Goal: Task Accomplishment & Management: Use online tool/utility

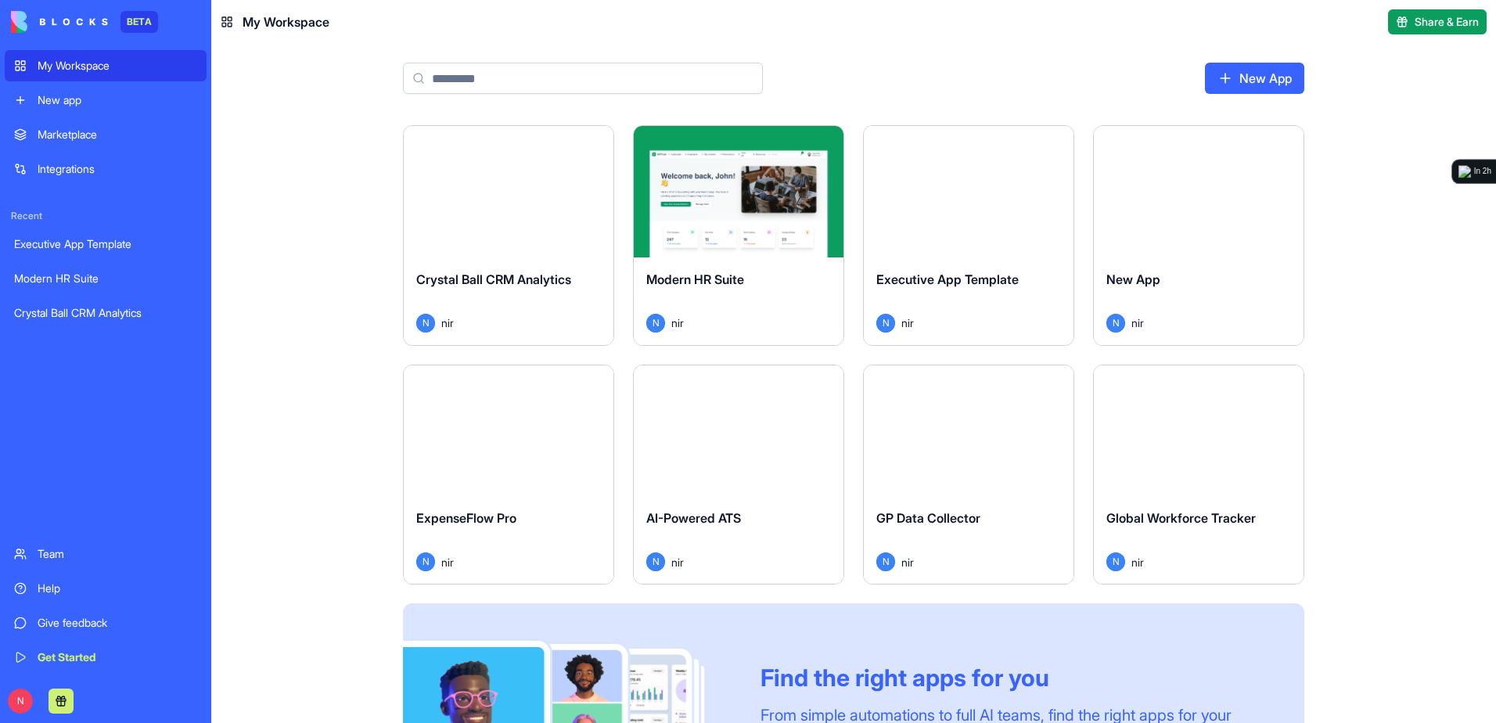
click at [544, 228] on div "Launch" at bounding box center [509, 191] width 210 height 131
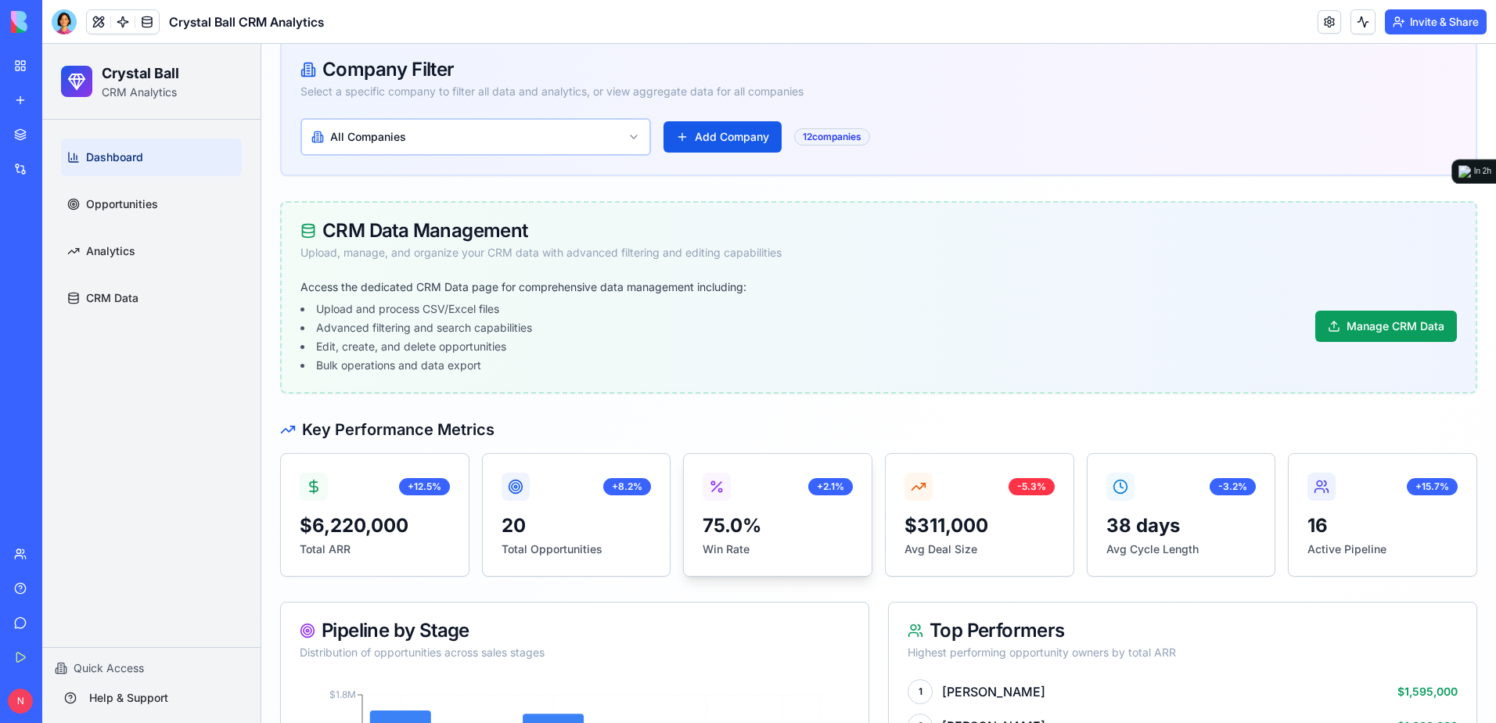
scroll to position [235, 0]
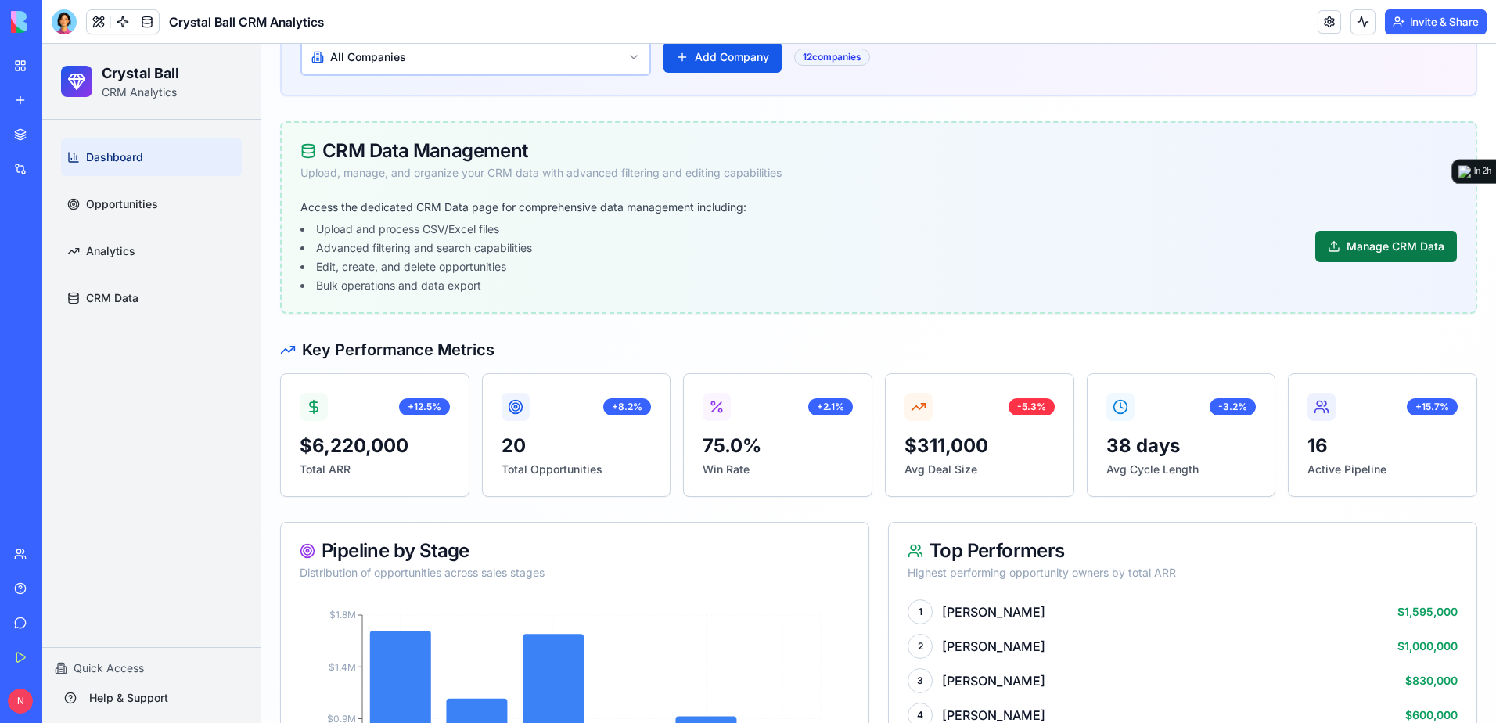
click at [1379, 238] on button "Manage CRM Data" at bounding box center [1386, 246] width 142 height 31
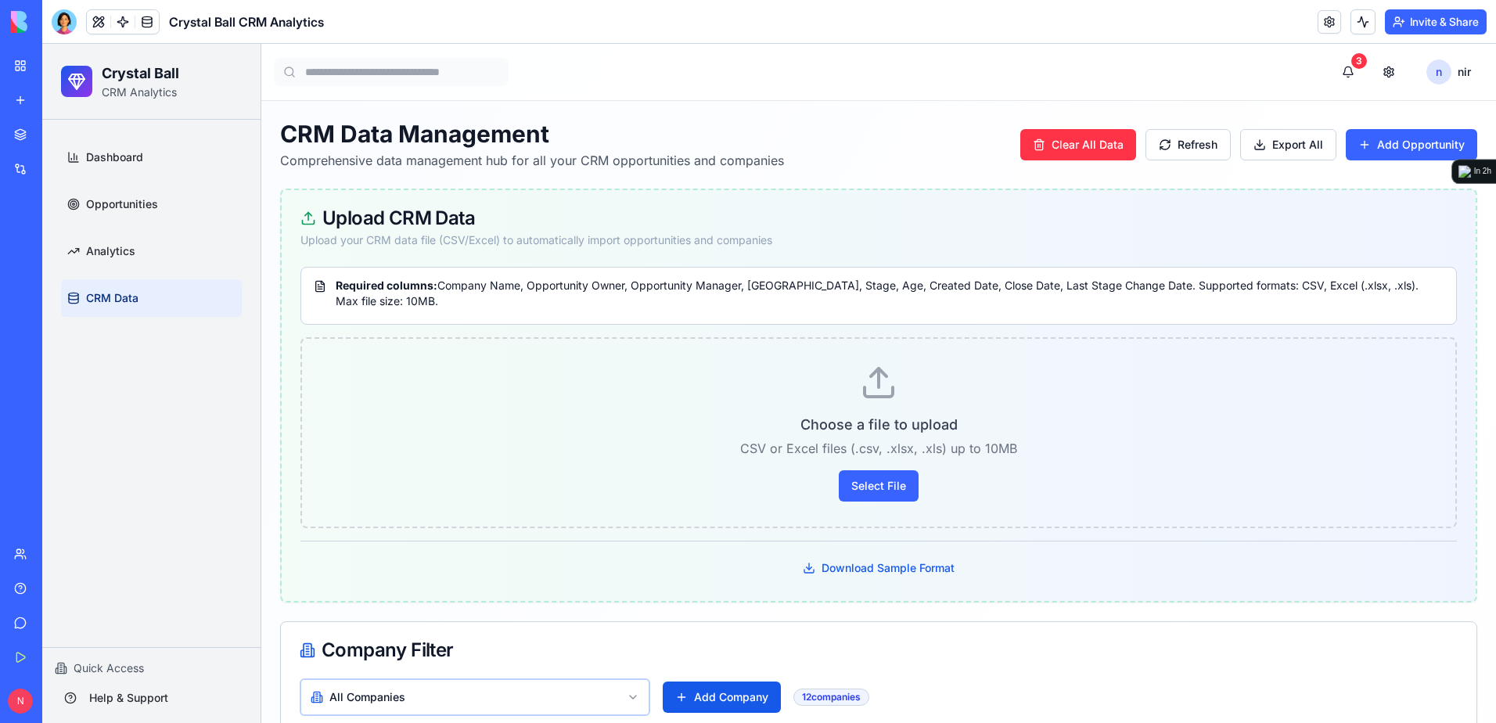
click at [1051, 124] on div "CRM Data Management Comprehensive data management hub for all your CRM opportun…" at bounding box center [878, 145] width 1197 height 50
click at [1047, 141] on button "Clear All Data" at bounding box center [1078, 144] width 116 height 31
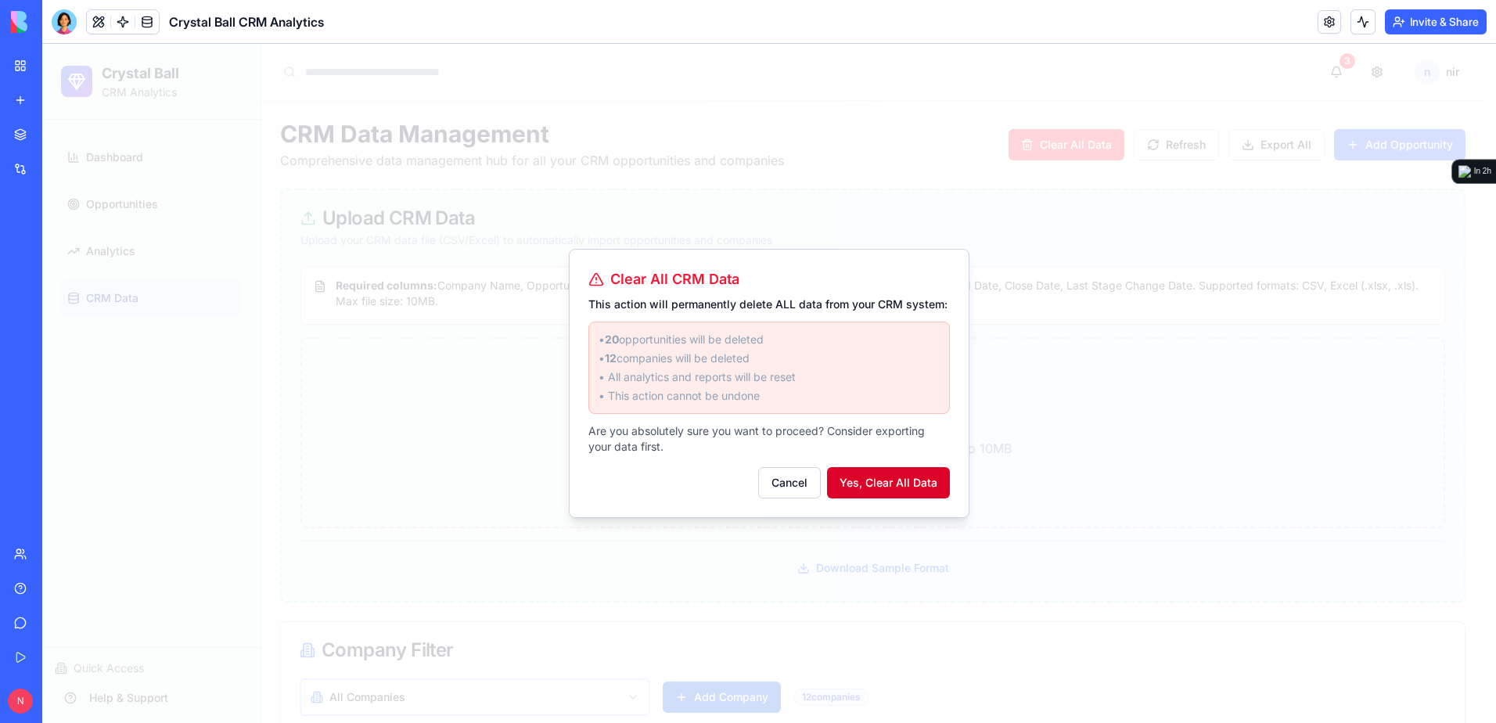
click at [913, 487] on button "Yes, Clear All Data" at bounding box center [888, 482] width 123 height 31
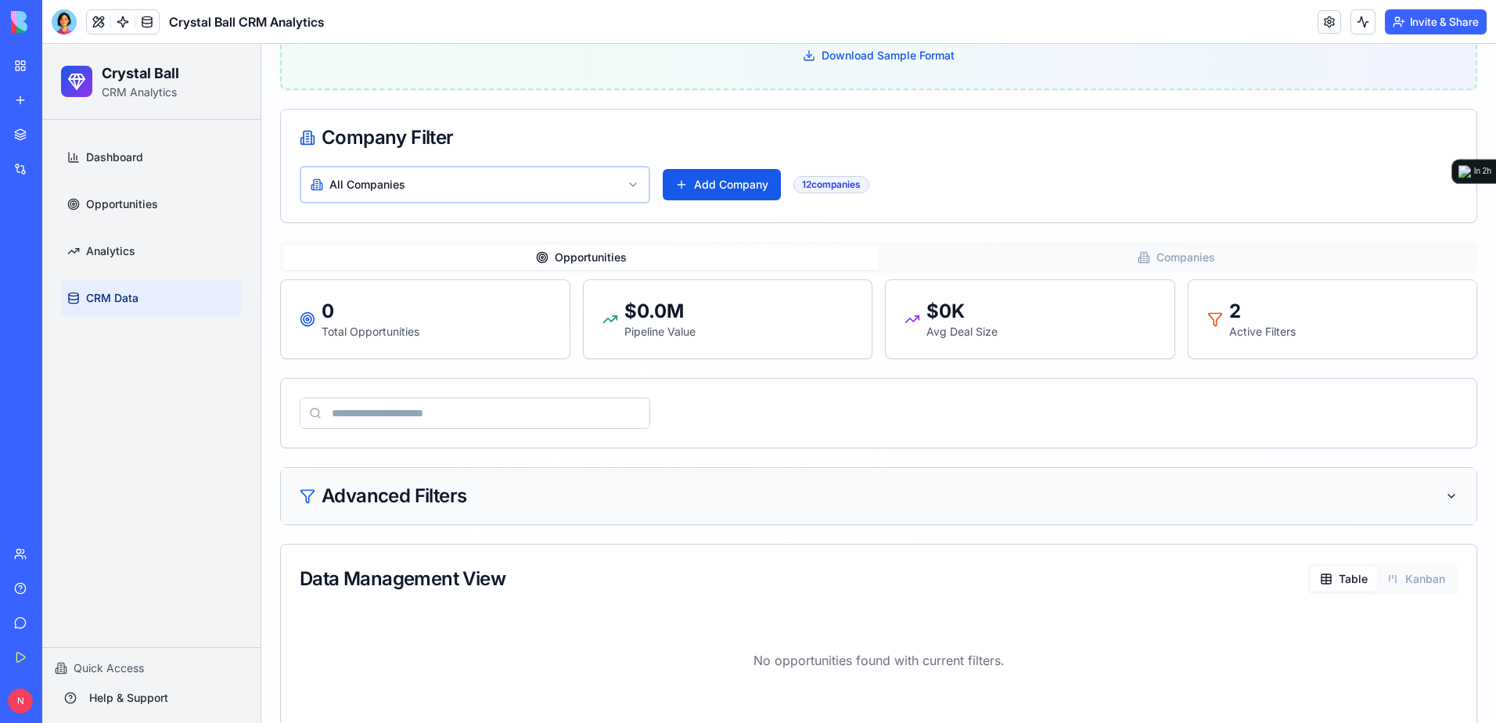
scroll to position [535, 0]
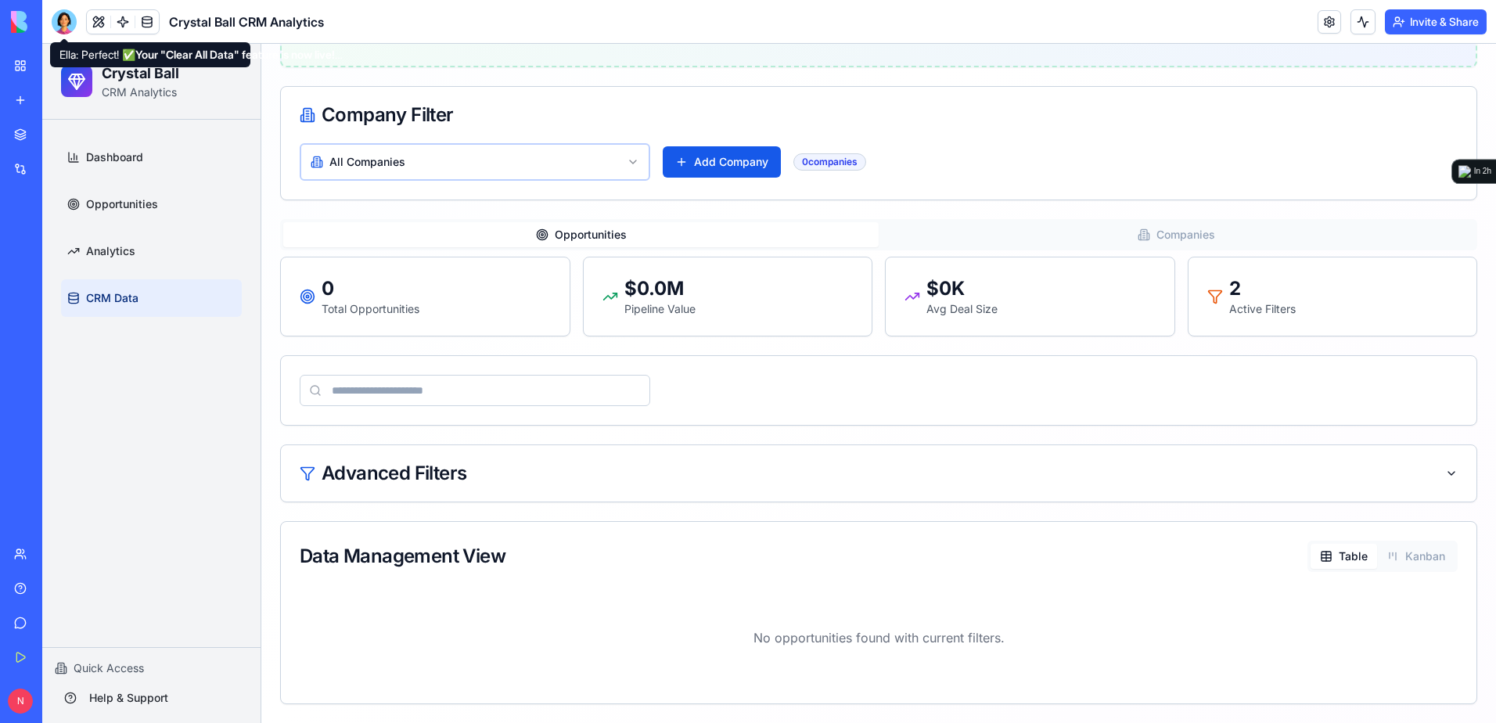
click at [69, 16] on div at bounding box center [64, 21] width 25 height 25
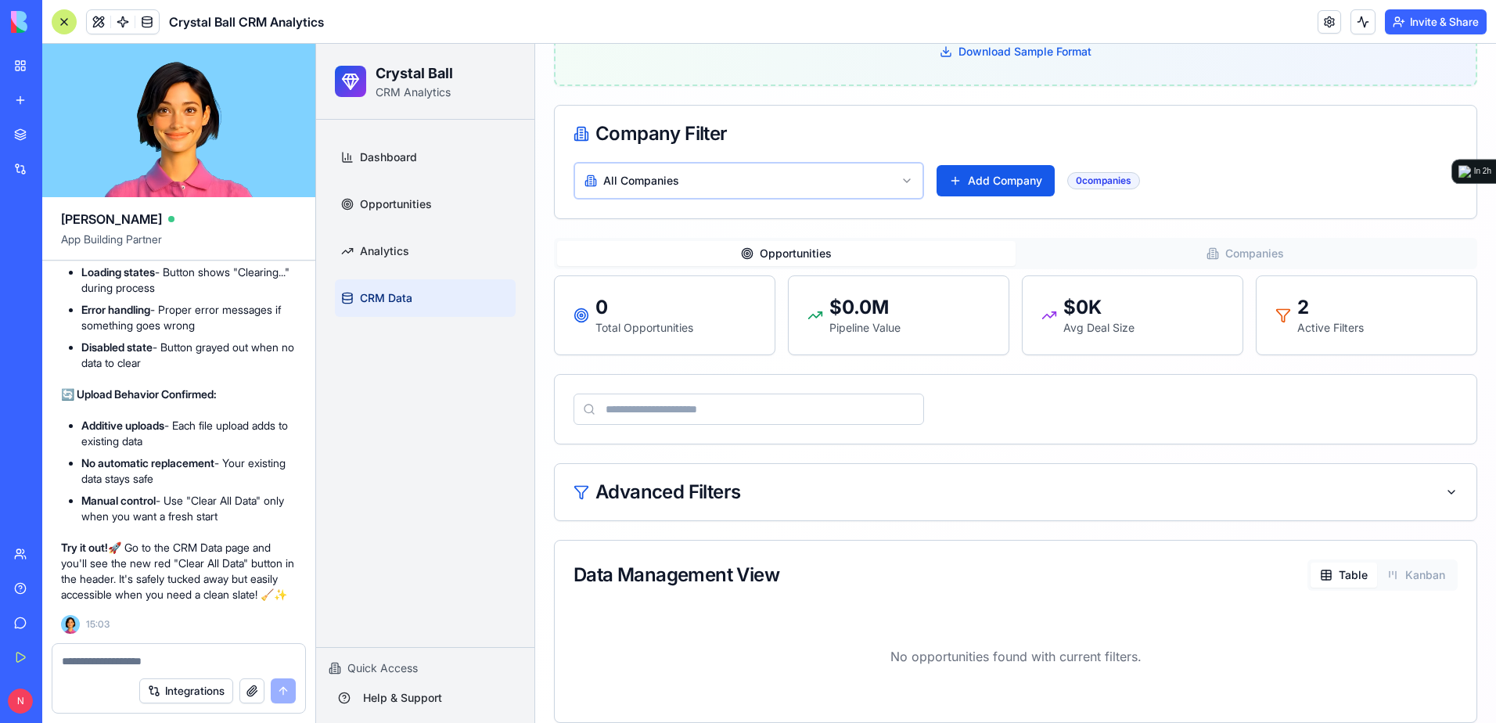
scroll to position [0, 0]
click at [146, 17] on link at bounding box center [146, 21] width 23 height 23
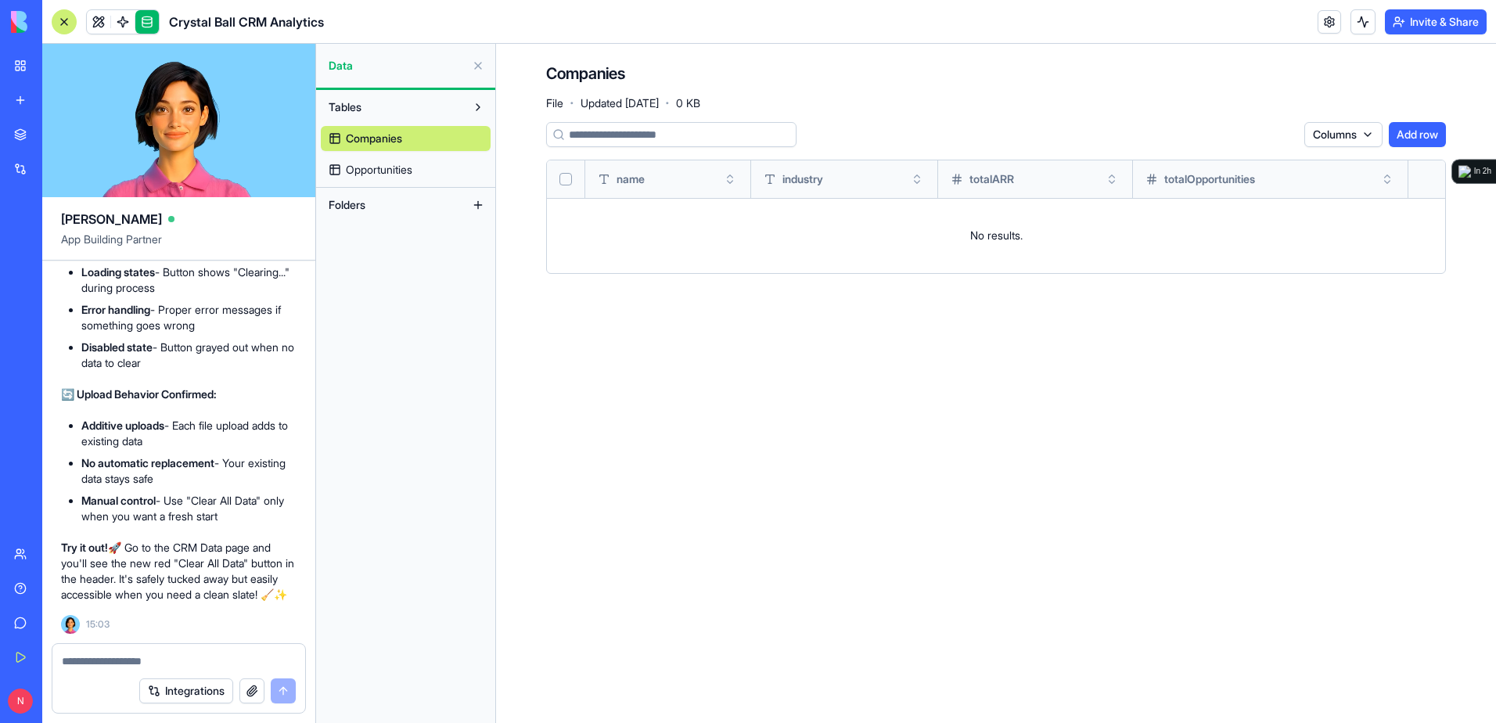
click at [422, 160] on link "Opportunities" at bounding box center [406, 169] width 170 height 25
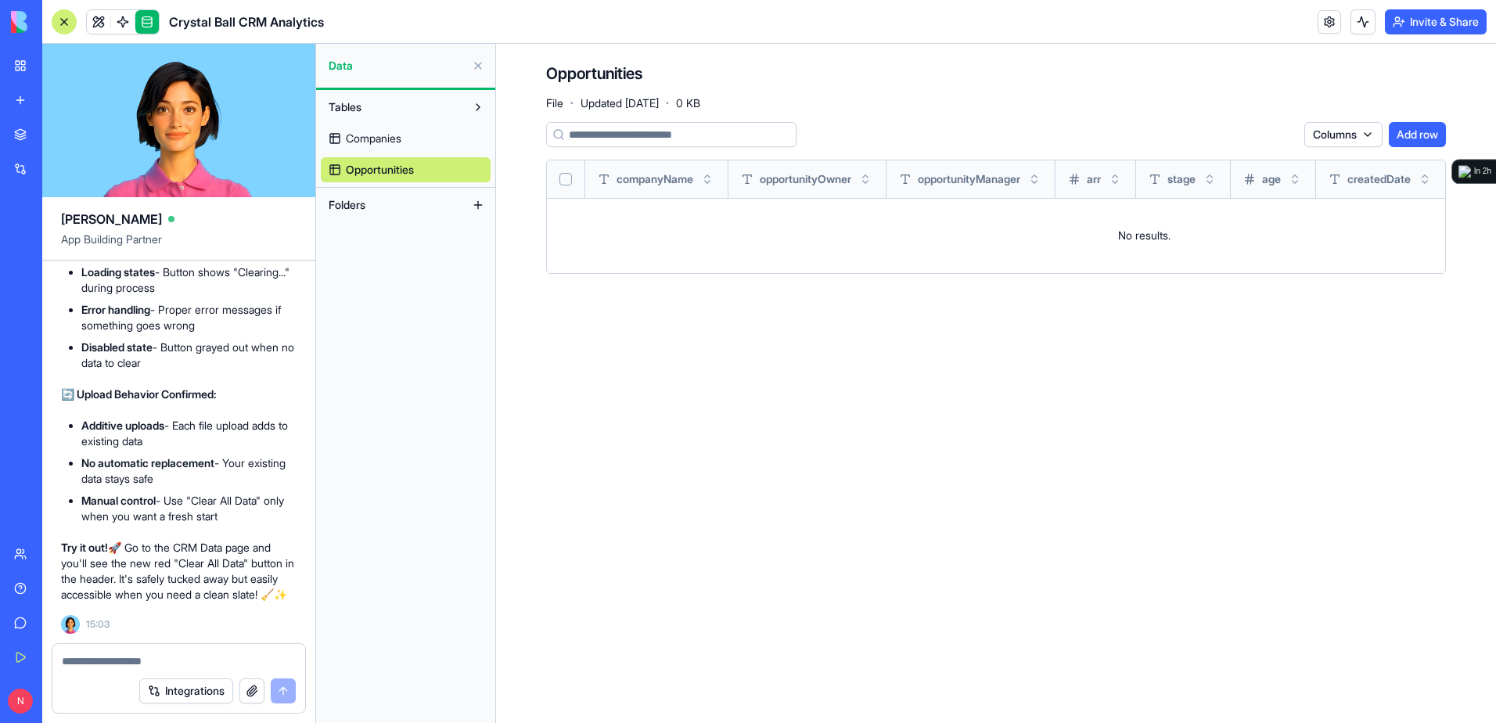
click at [419, 143] on link "Companies" at bounding box center [406, 138] width 170 height 25
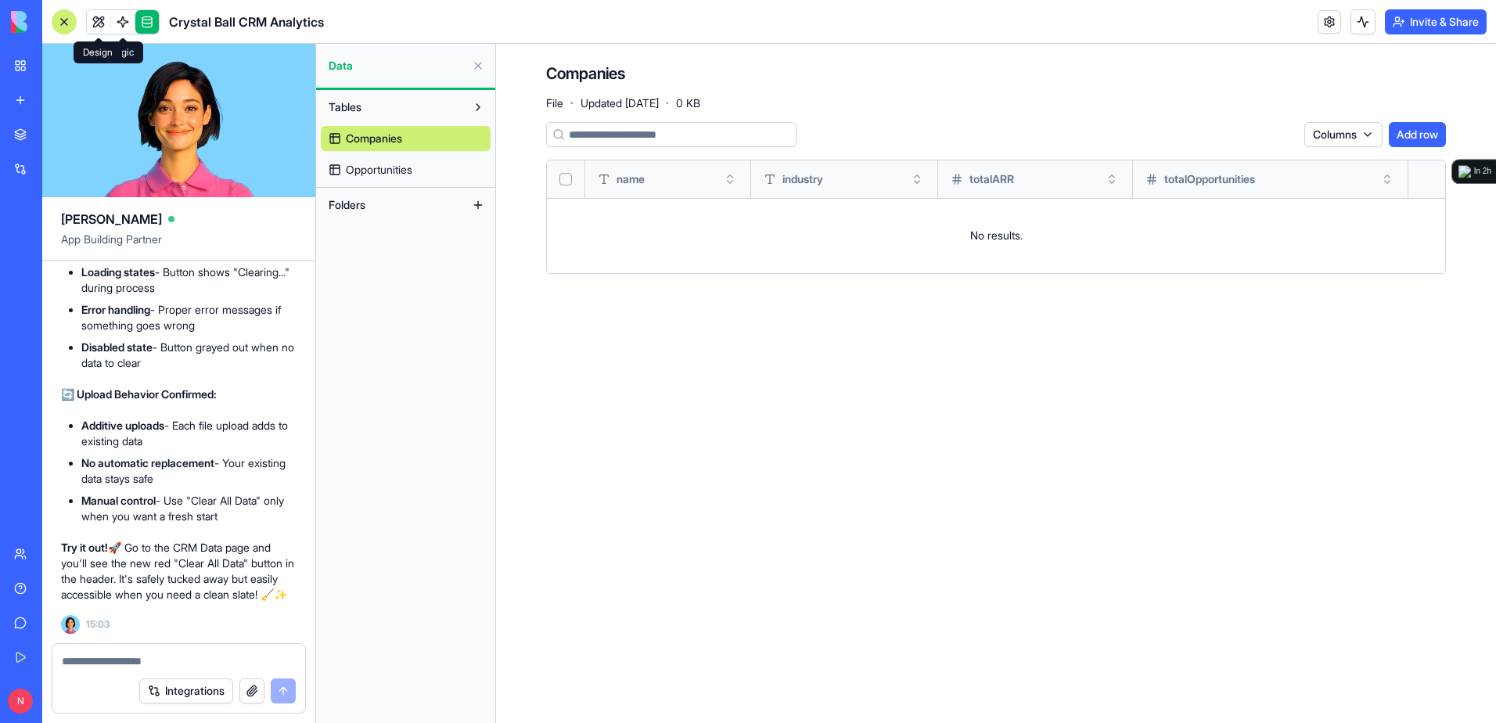
click at [101, 25] on link at bounding box center [98, 21] width 23 height 23
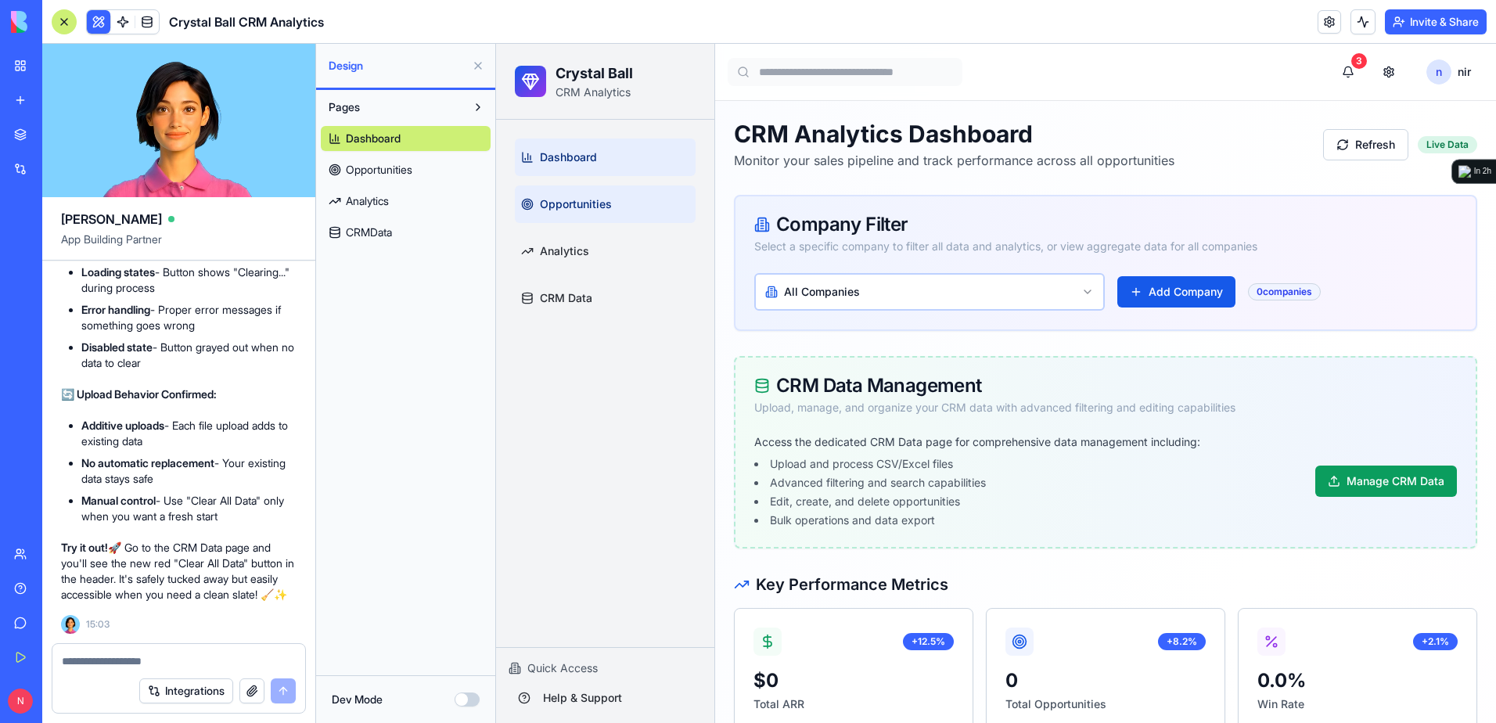
click at [566, 212] on link "Opportunities" at bounding box center [605, 204] width 181 height 38
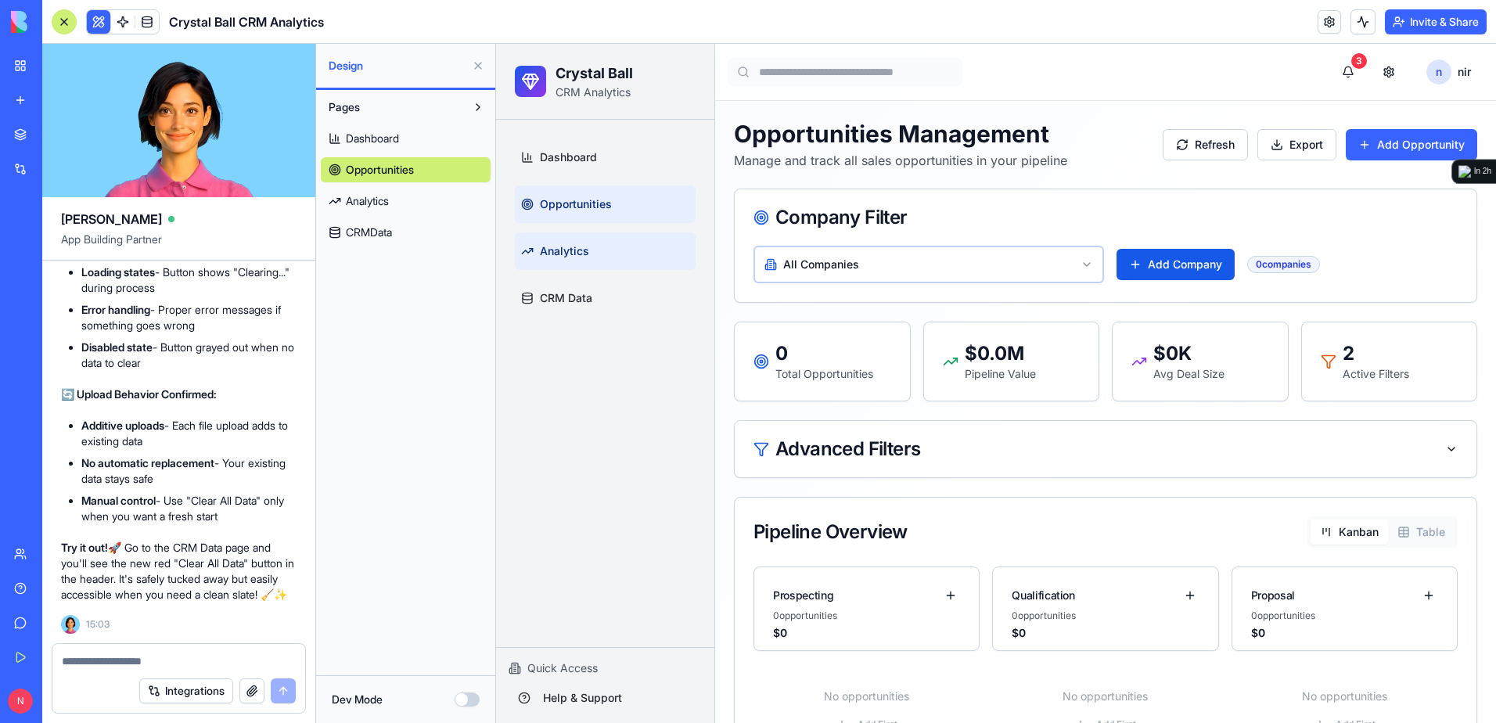
click at [566, 252] on span "Analytics" at bounding box center [564, 251] width 49 height 16
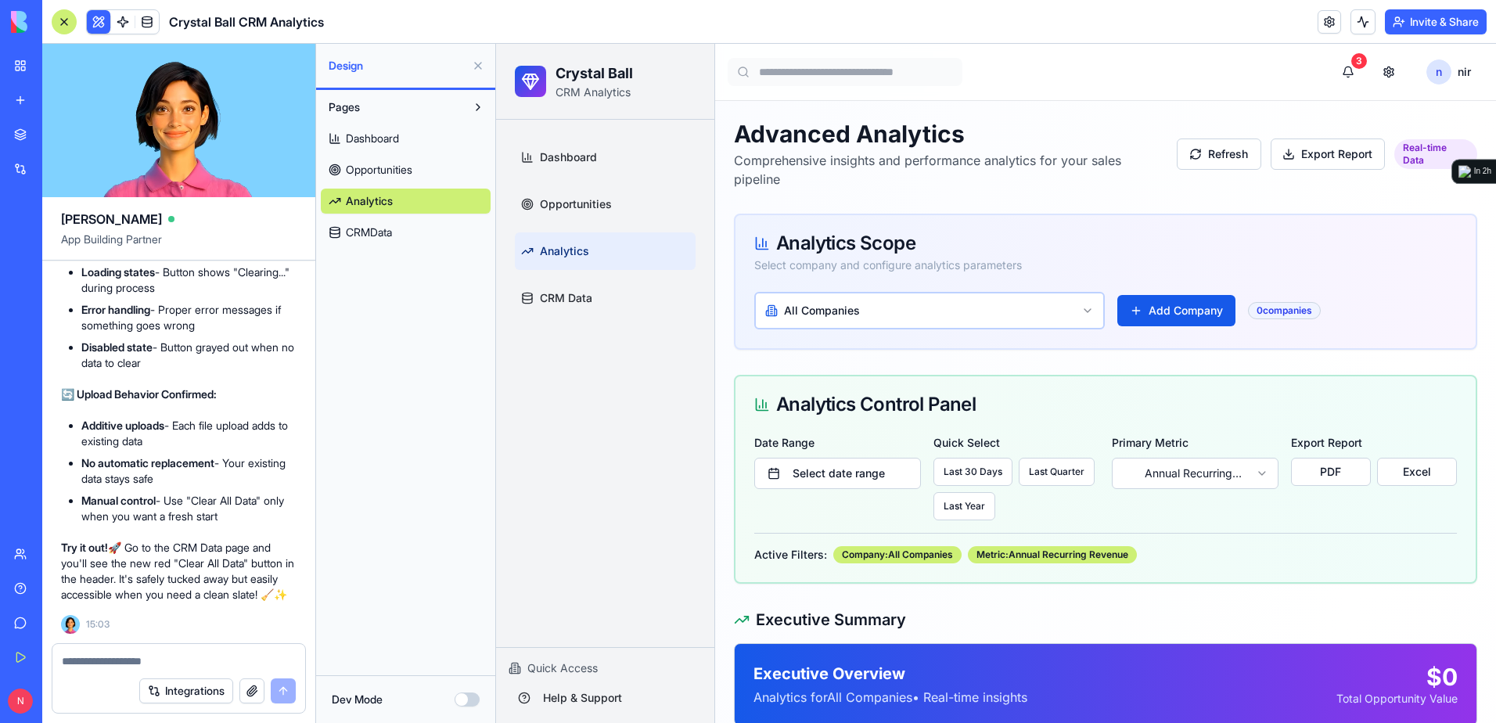
click at [480, 69] on button at bounding box center [477, 65] width 25 height 25
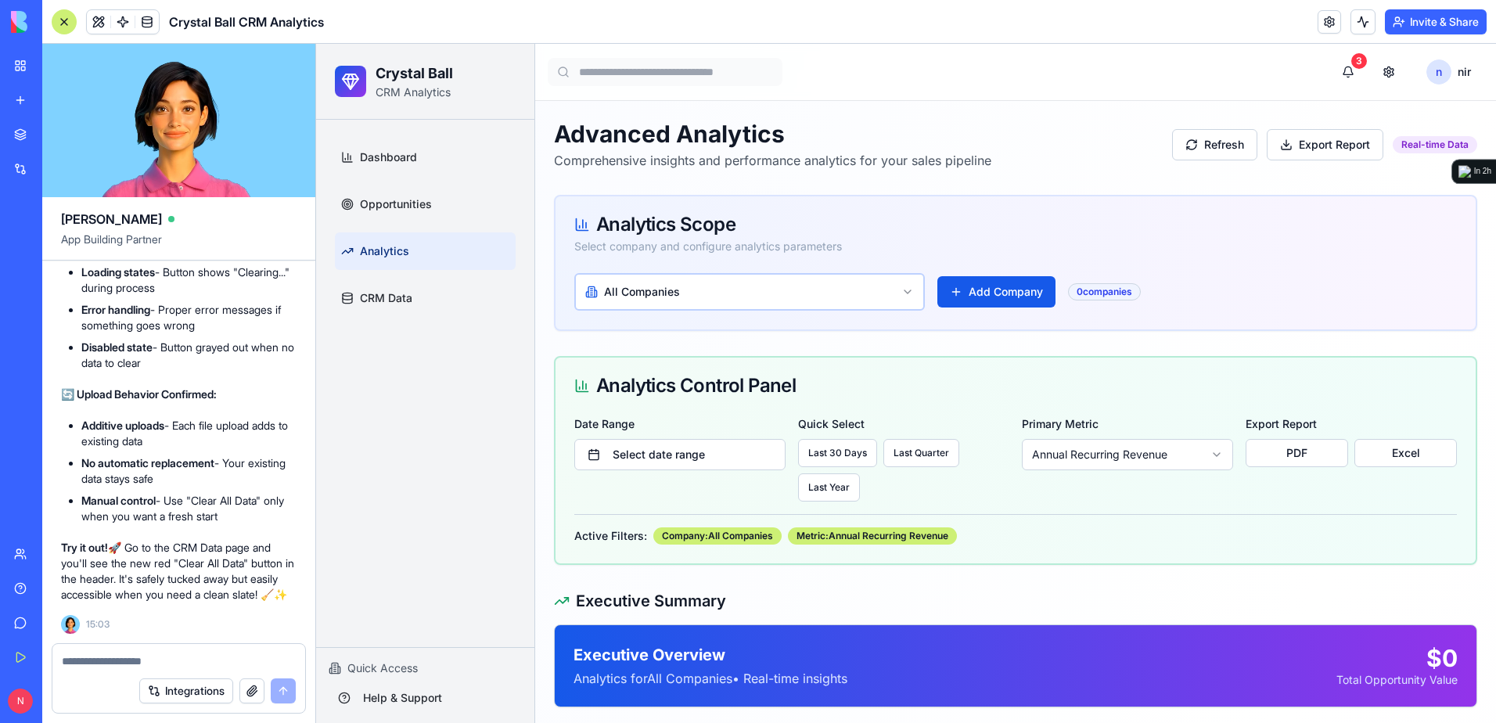
click at [66, 18] on div at bounding box center [64, 21] width 25 height 25
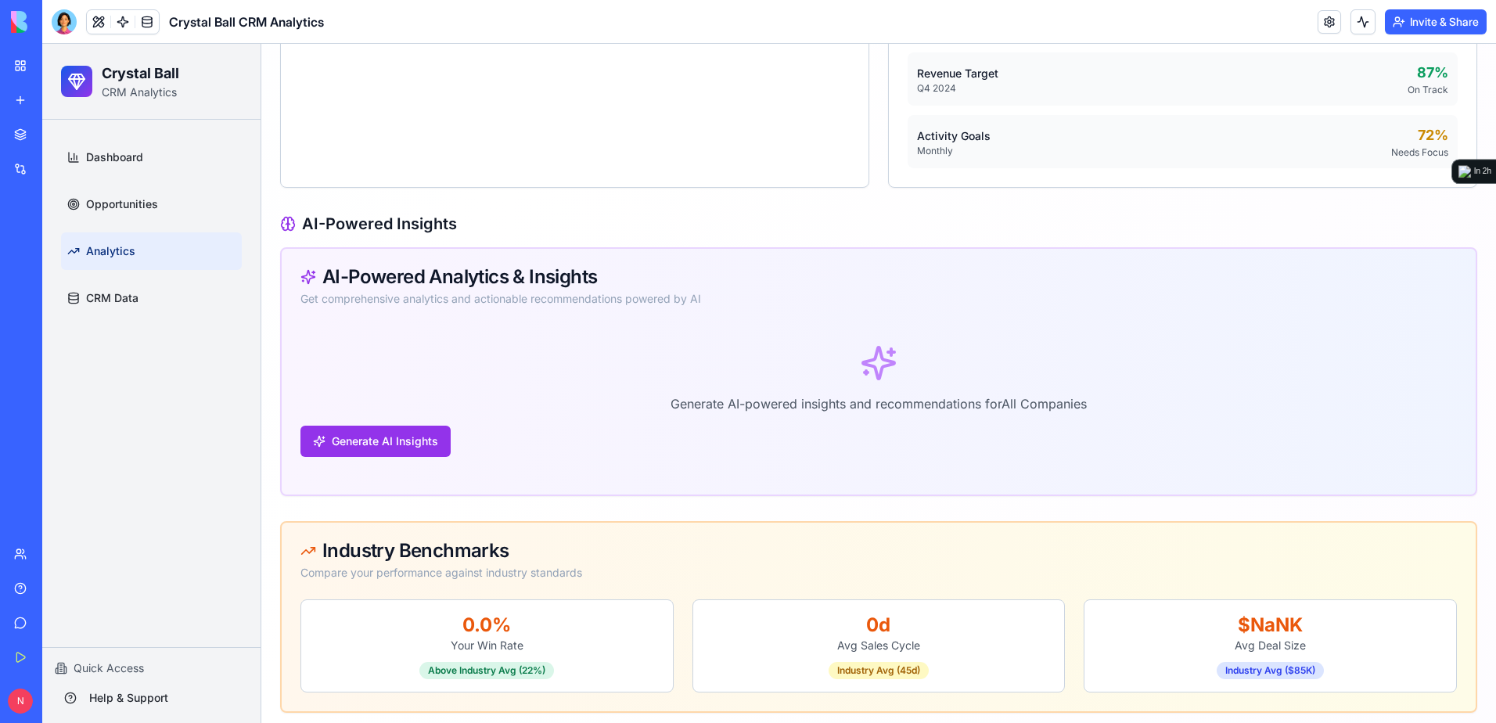
scroll to position [2224, 0]
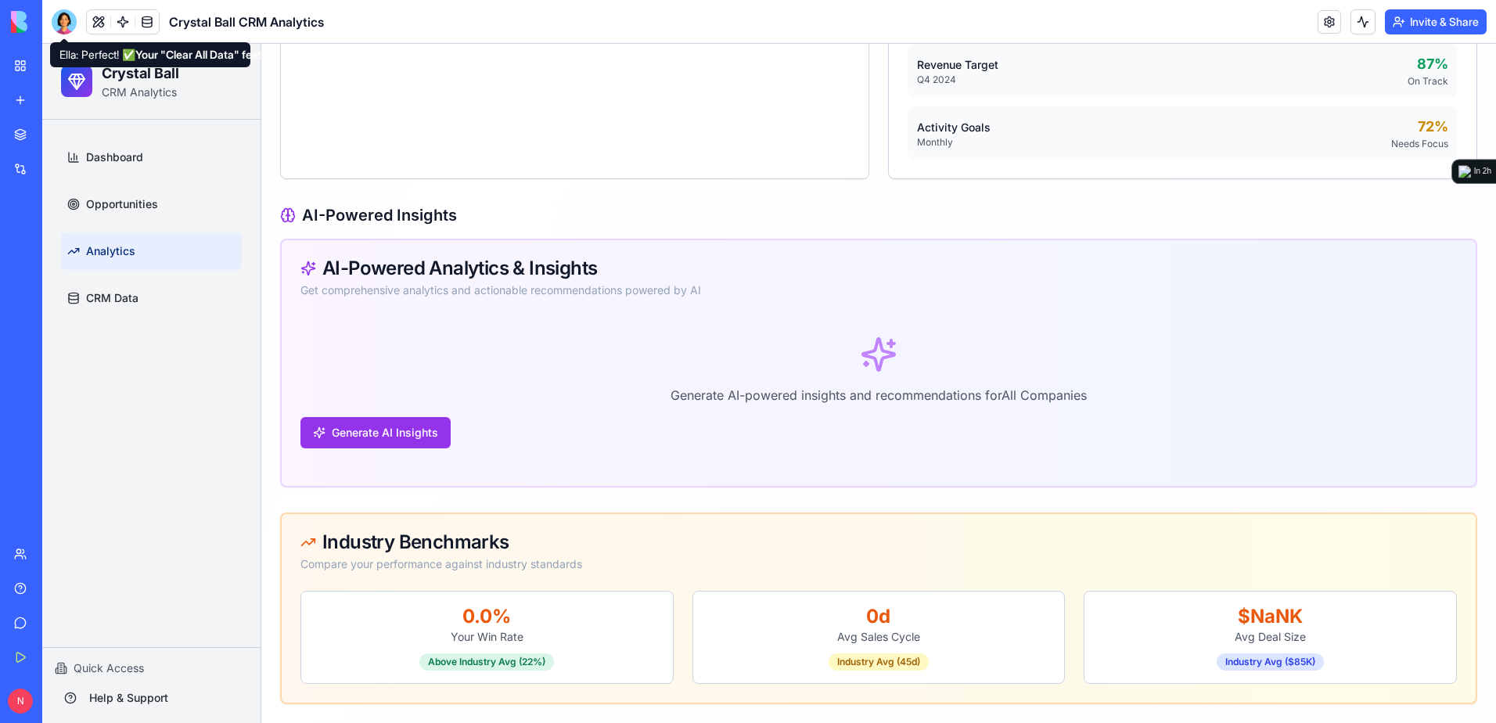
click at [68, 16] on div at bounding box center [64, 21] width 25 height 25
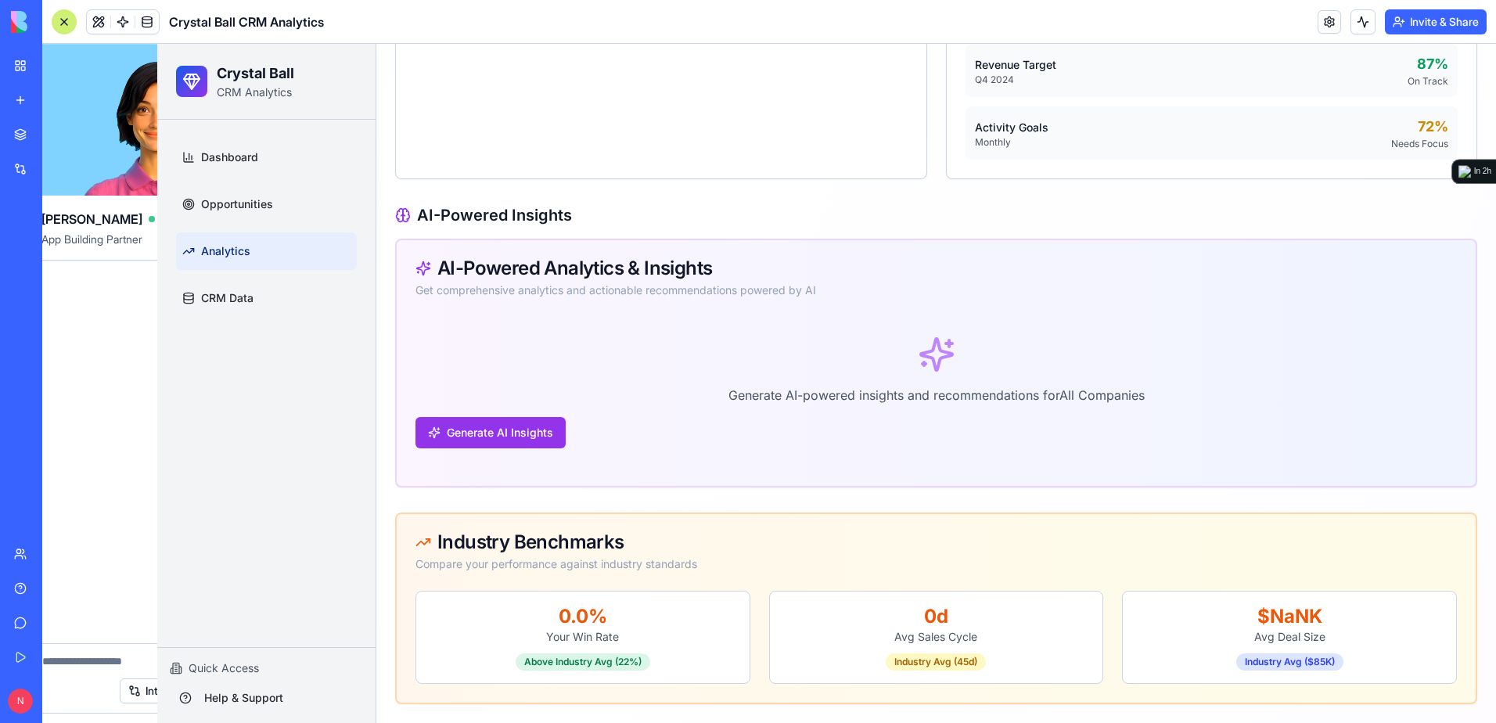
scroll to position [0, 0]
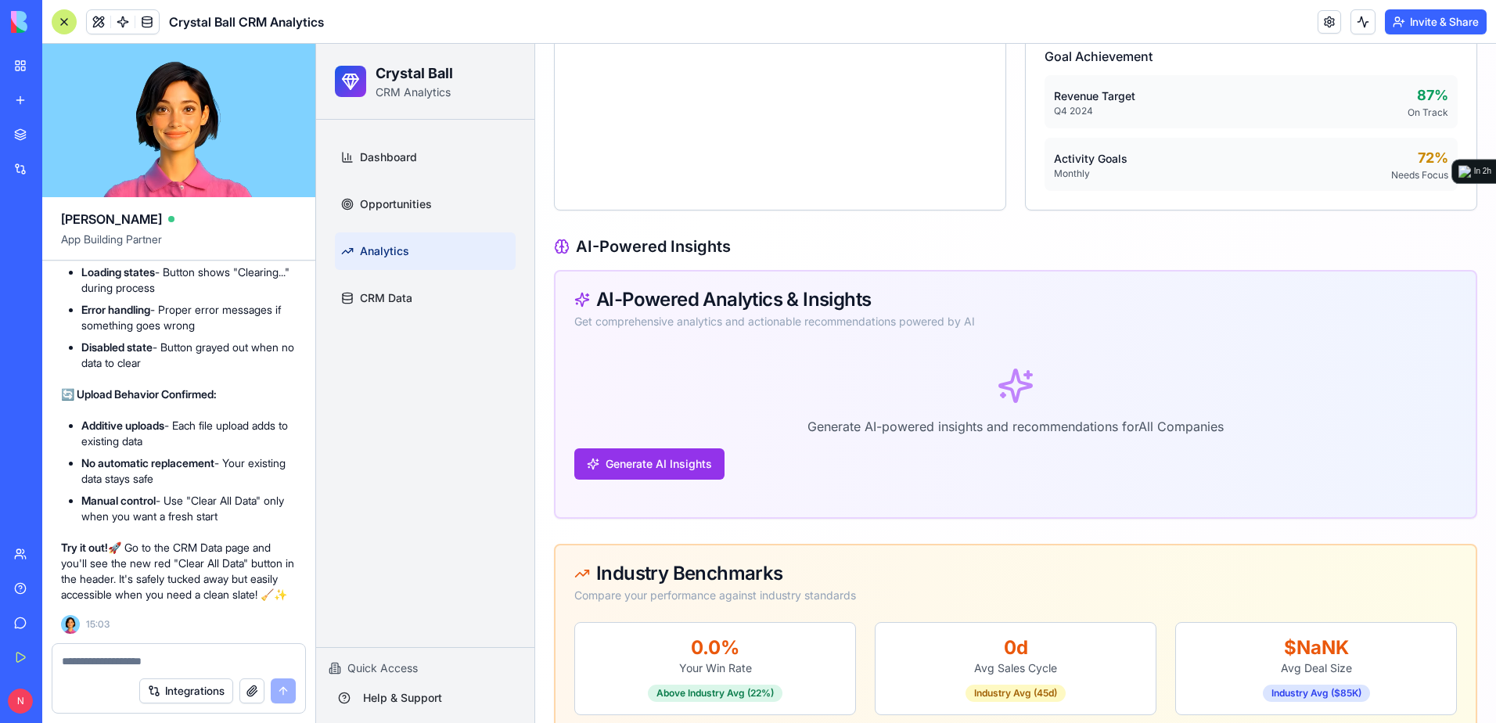
click at [214, 656] on textarea at bounding box center [179, 661] width 234 height 16
type textarea "**********"
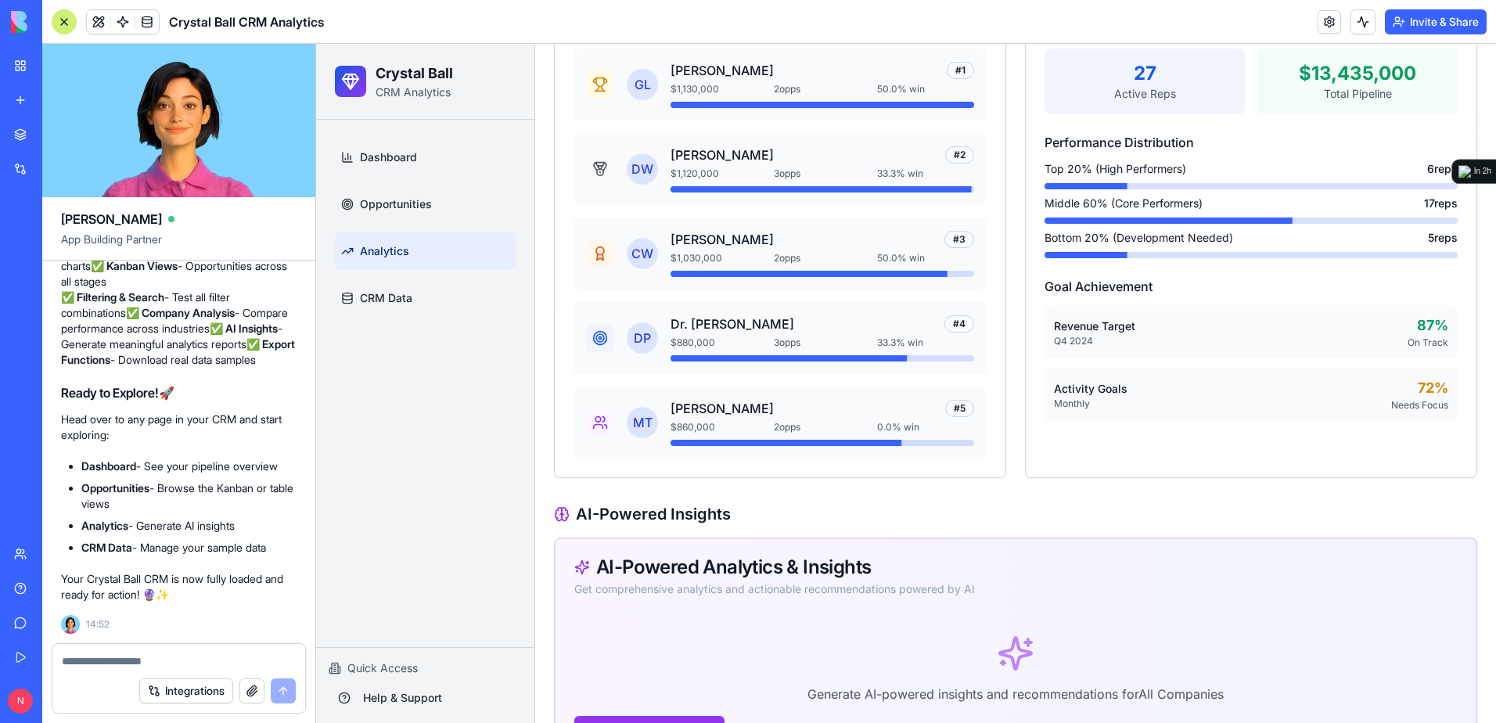
scroll to position [1980, 0]
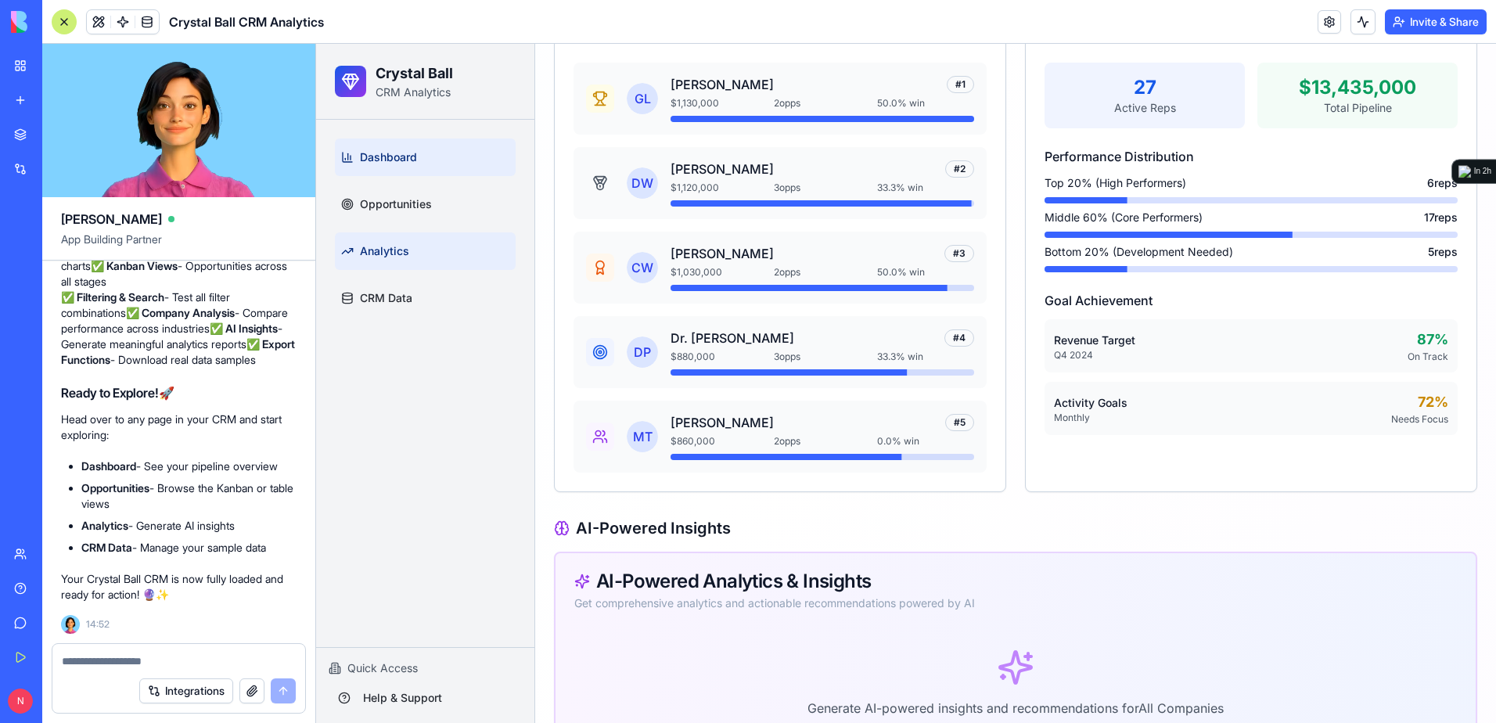
click at [419, 149] on link "Dashboard" at bounding box center [425, 157] width 181 height 38
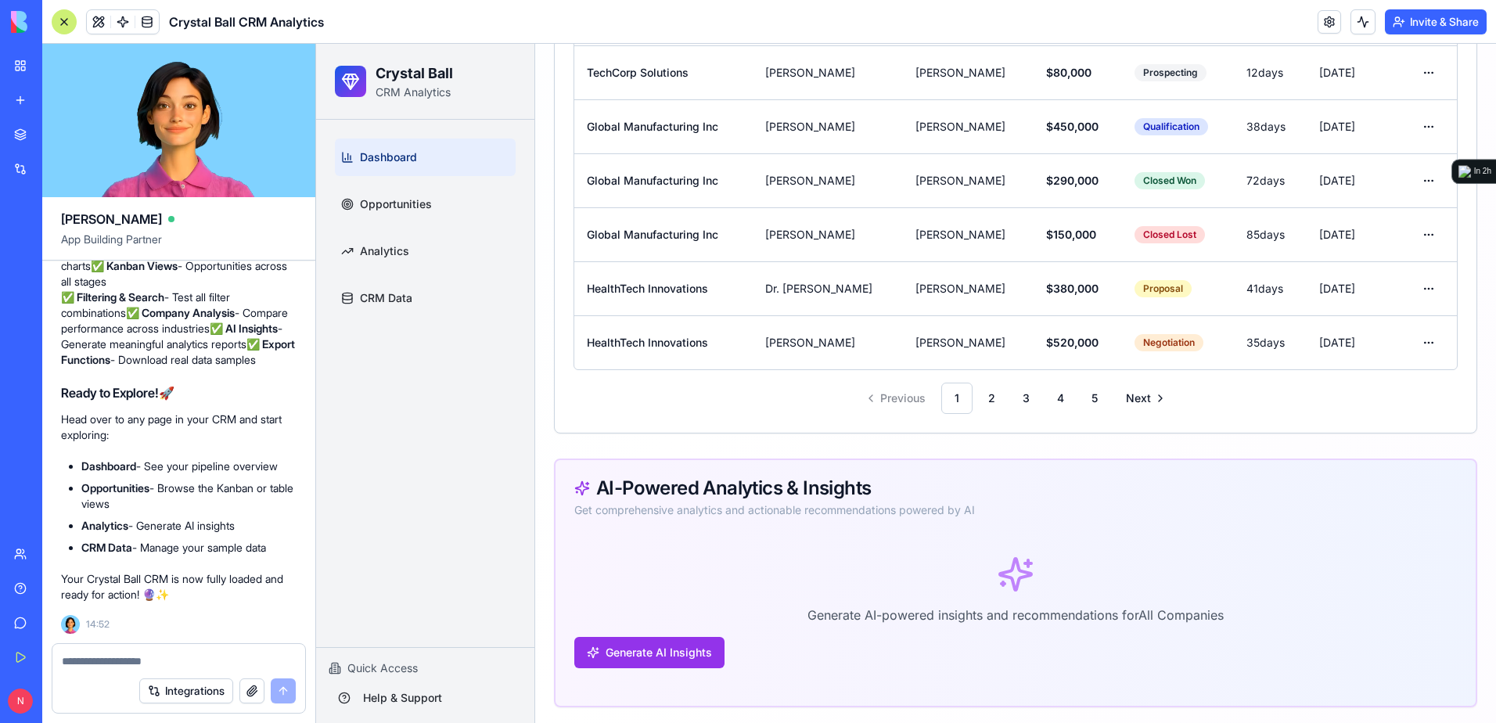
scroll to position [1418, 0]
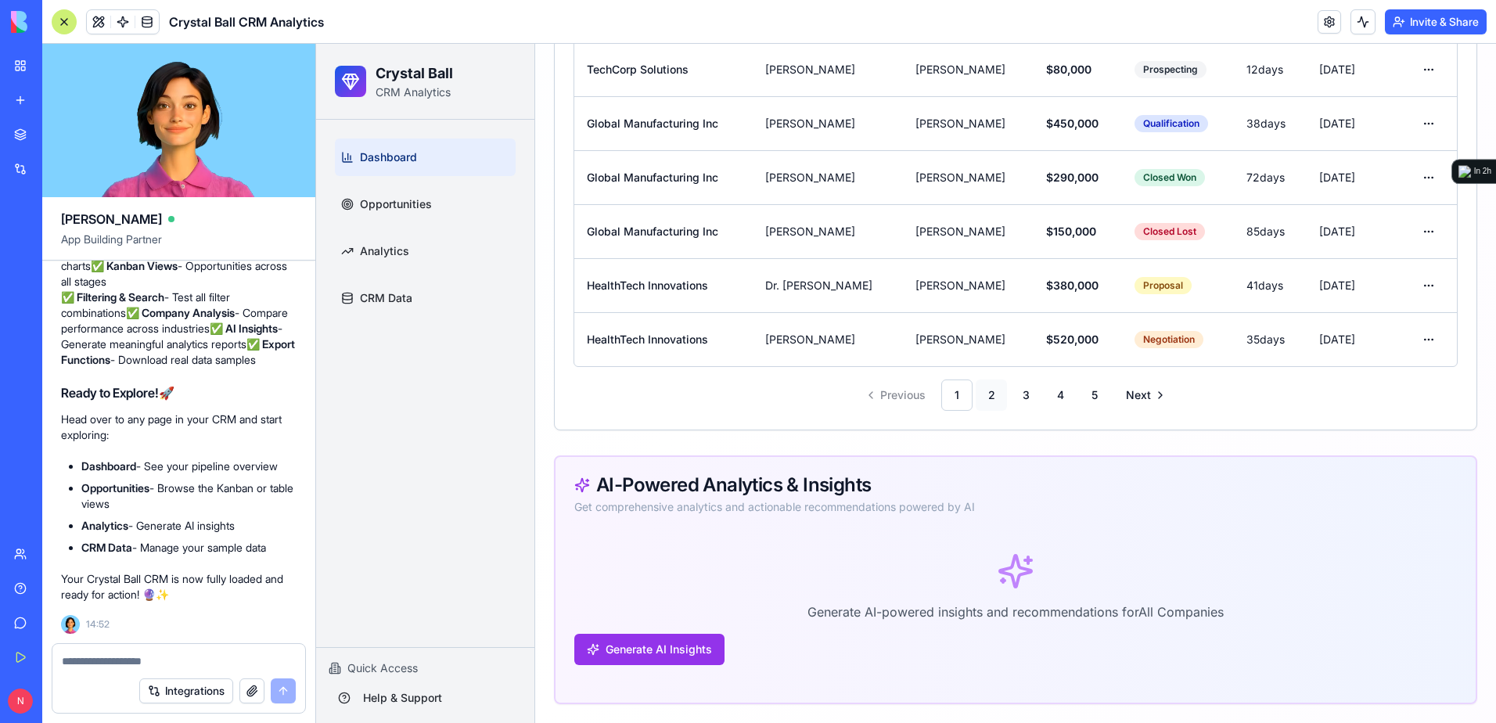
click at [987, 397] on link "2" at bounding box center [991, 394] width 31 height 31
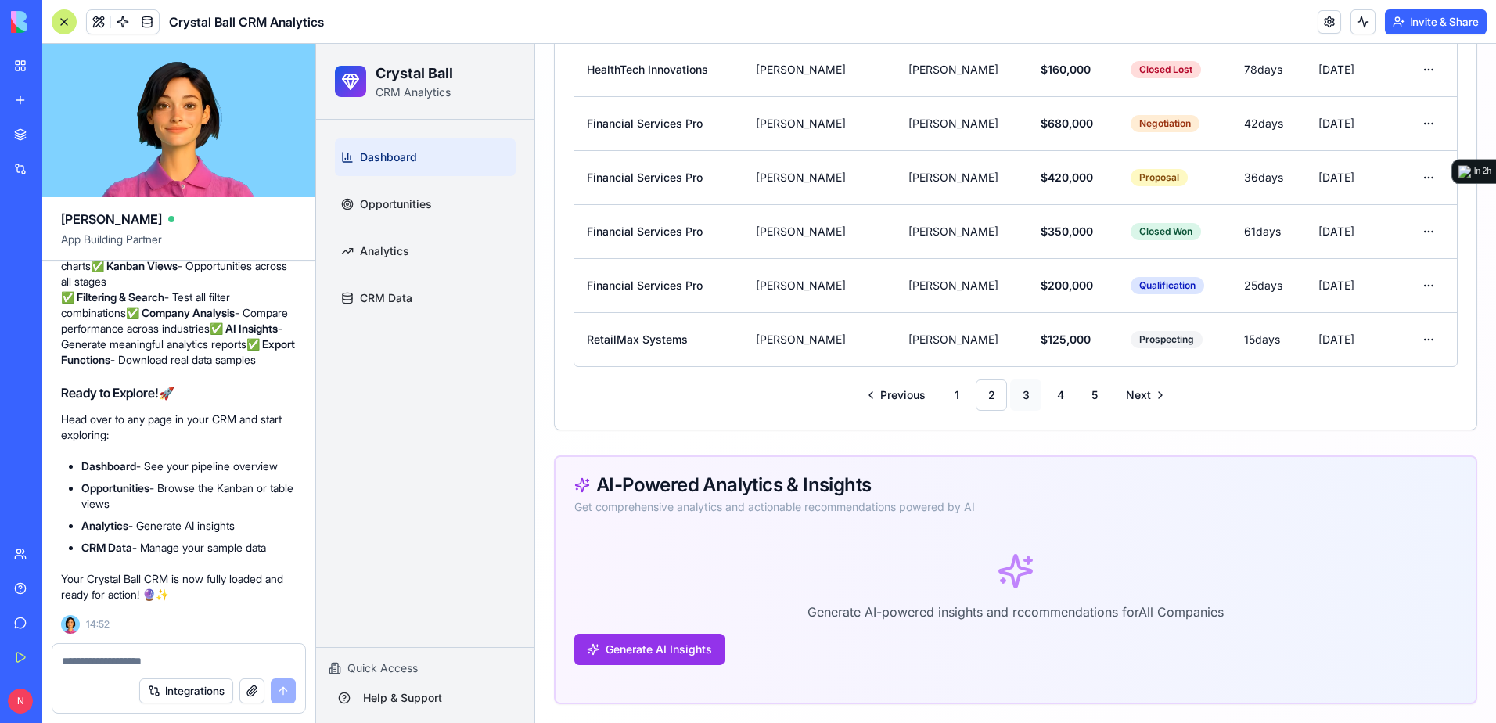
click at [1025, 395] on link "3" at bounding box center [1025, 394] width 31 height 31
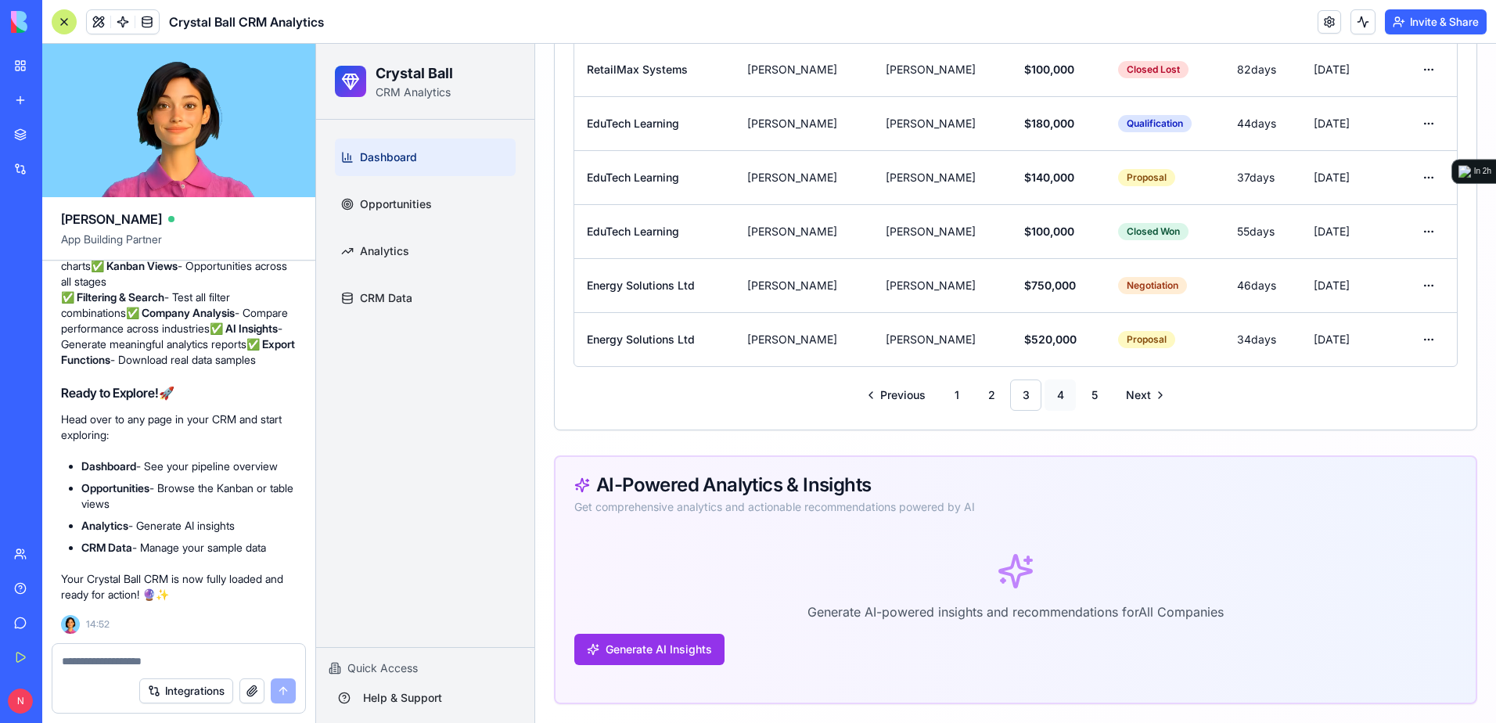
click at [1053, 392] on link "4" at bounding box center [1059, 394] width 31 height 31
click at [1088, 391] on link "5" at bounding box center [1094, 394] width 31 height 31
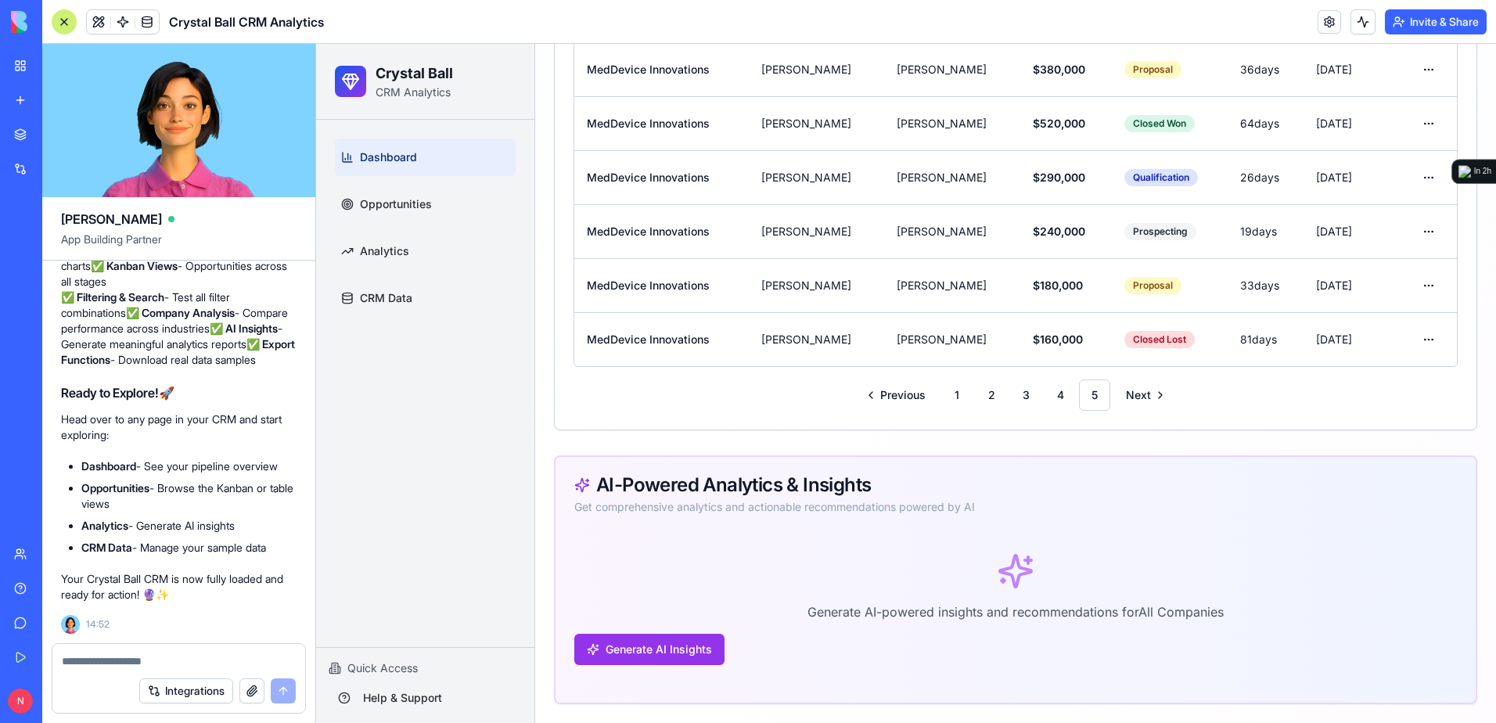
click at [208, 655] on textarea at bounding box center [179, 661] width 234 height 16
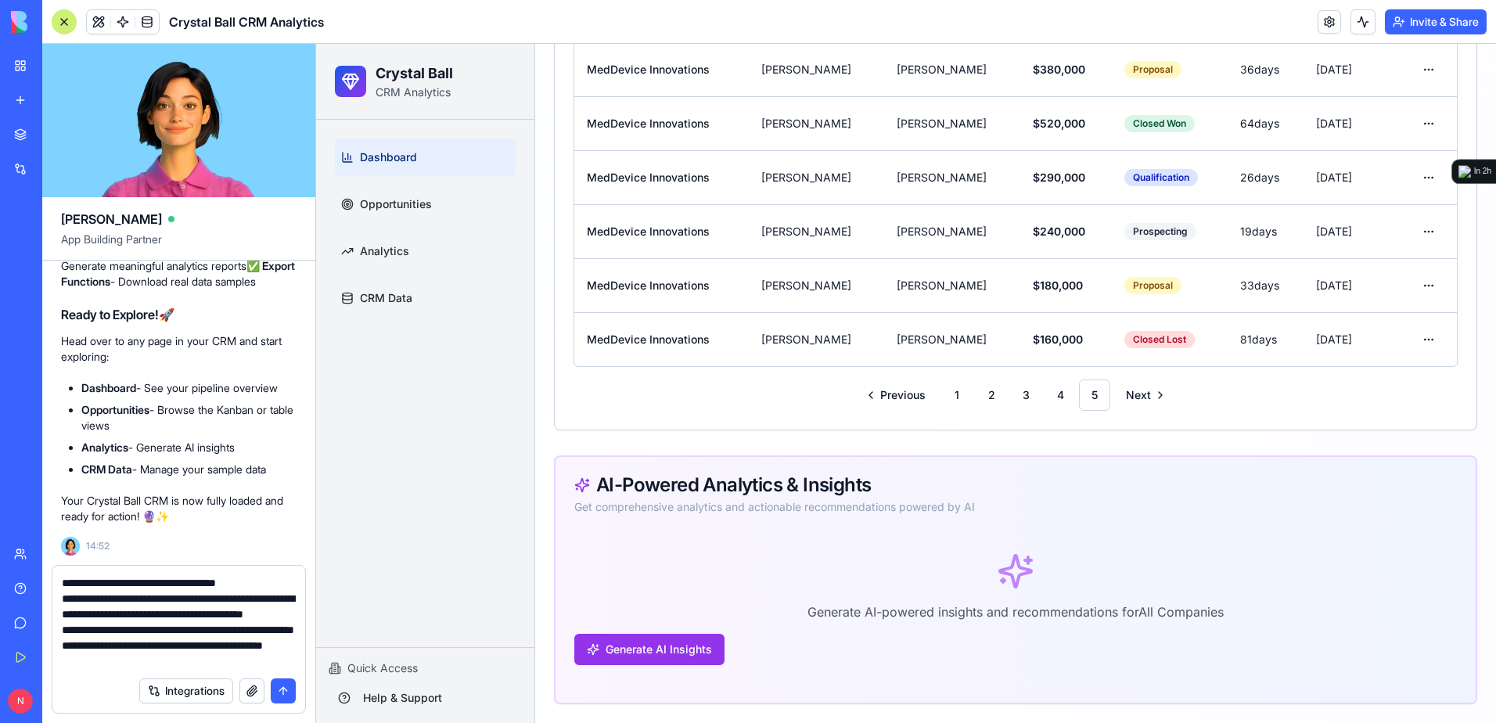
scroll to position [30, 0]
type textarea "**********"
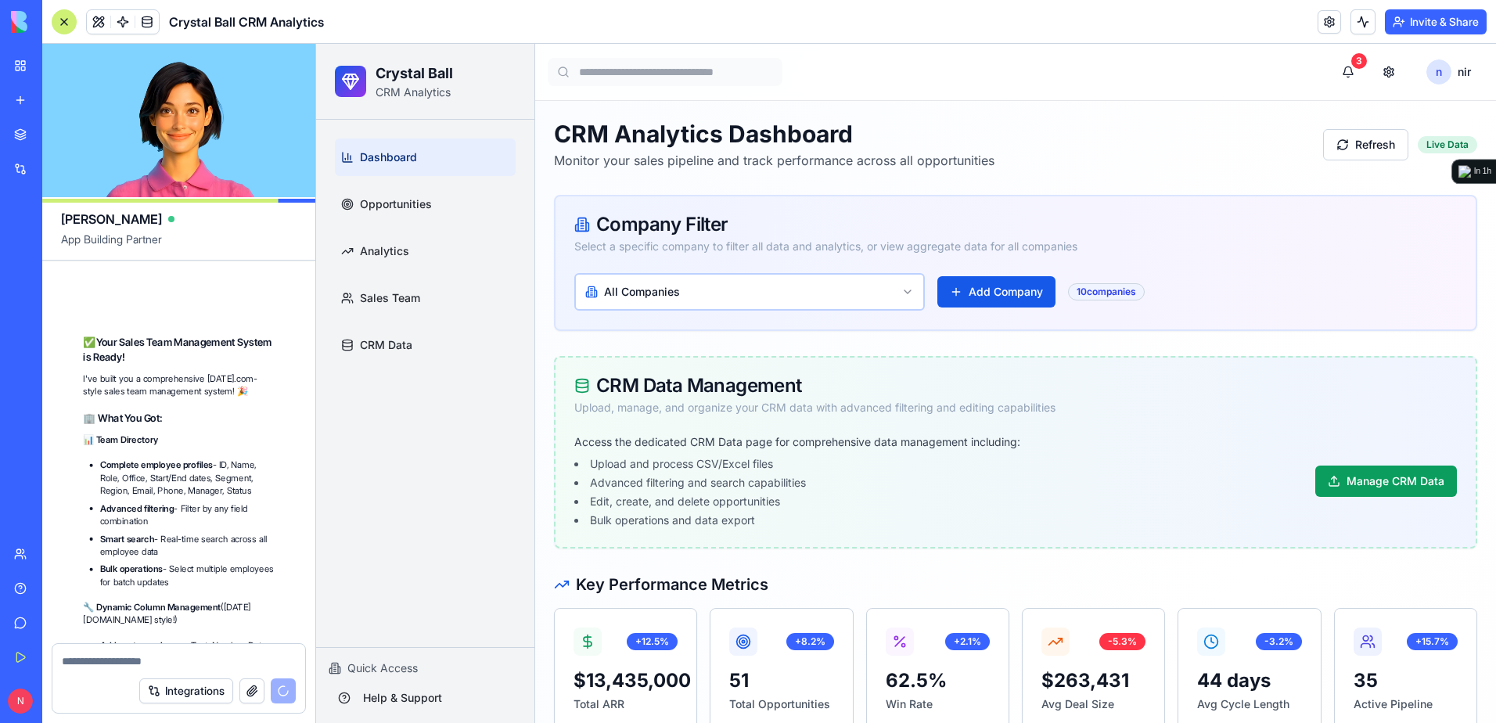
scroll to position [17269, 0]
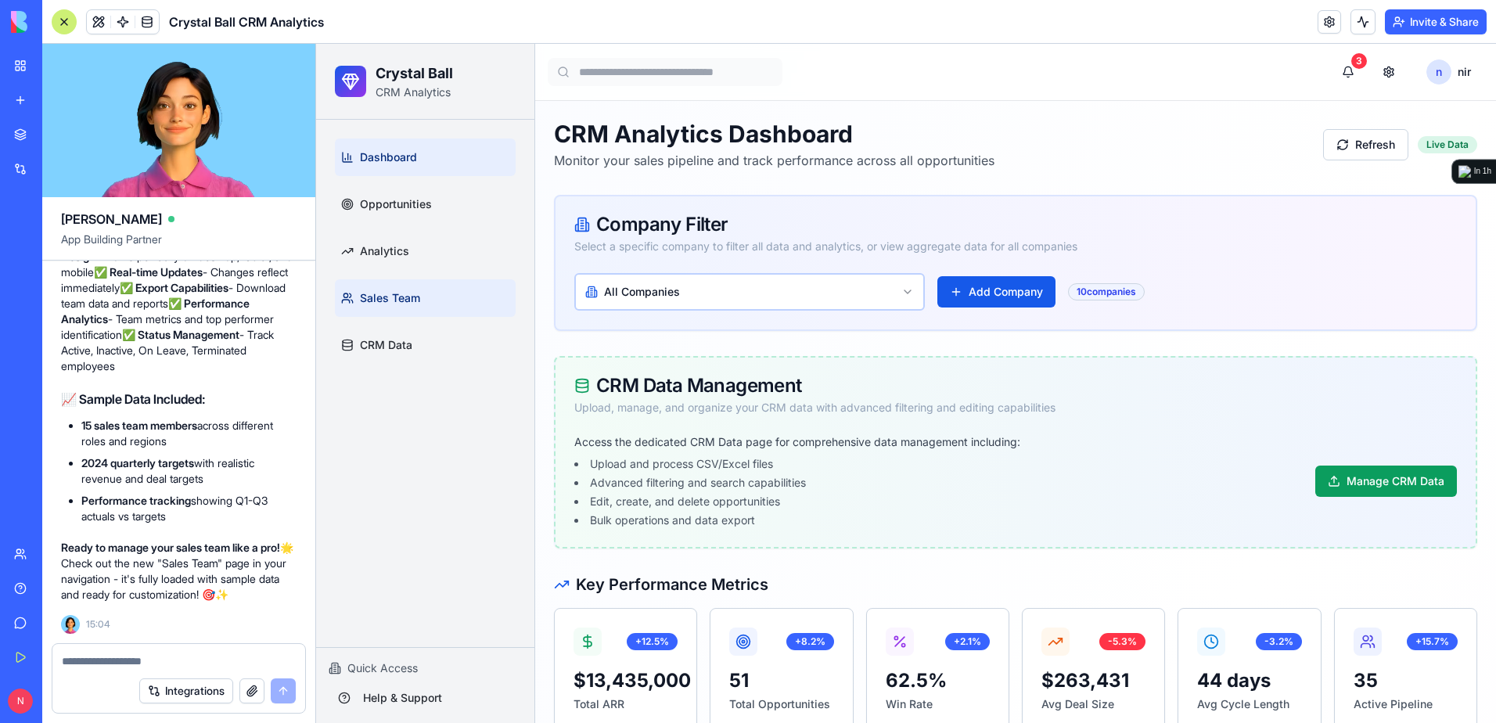
click at [396, 293] on span "Sales Team" at bounding box center [390, 298] width 60 height 16
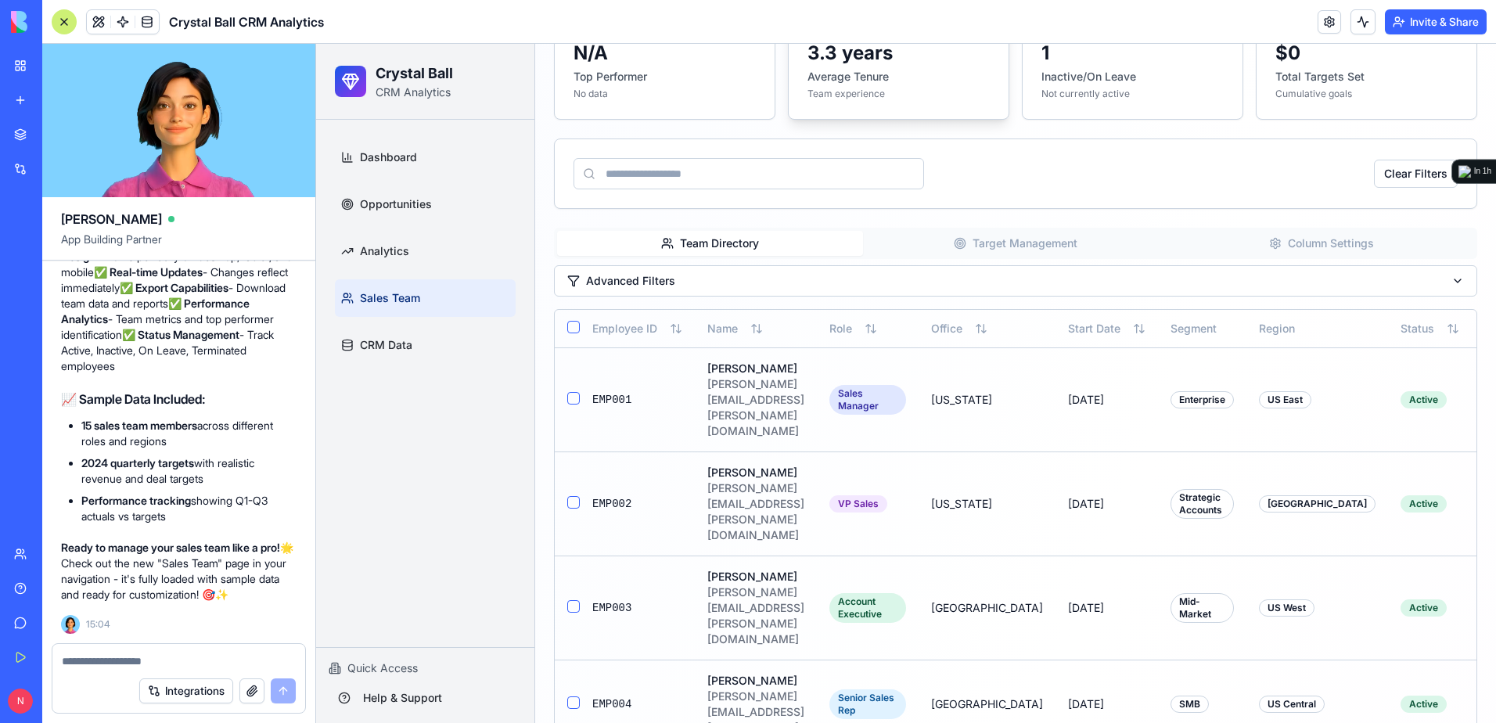
scroll to position [469, 0]
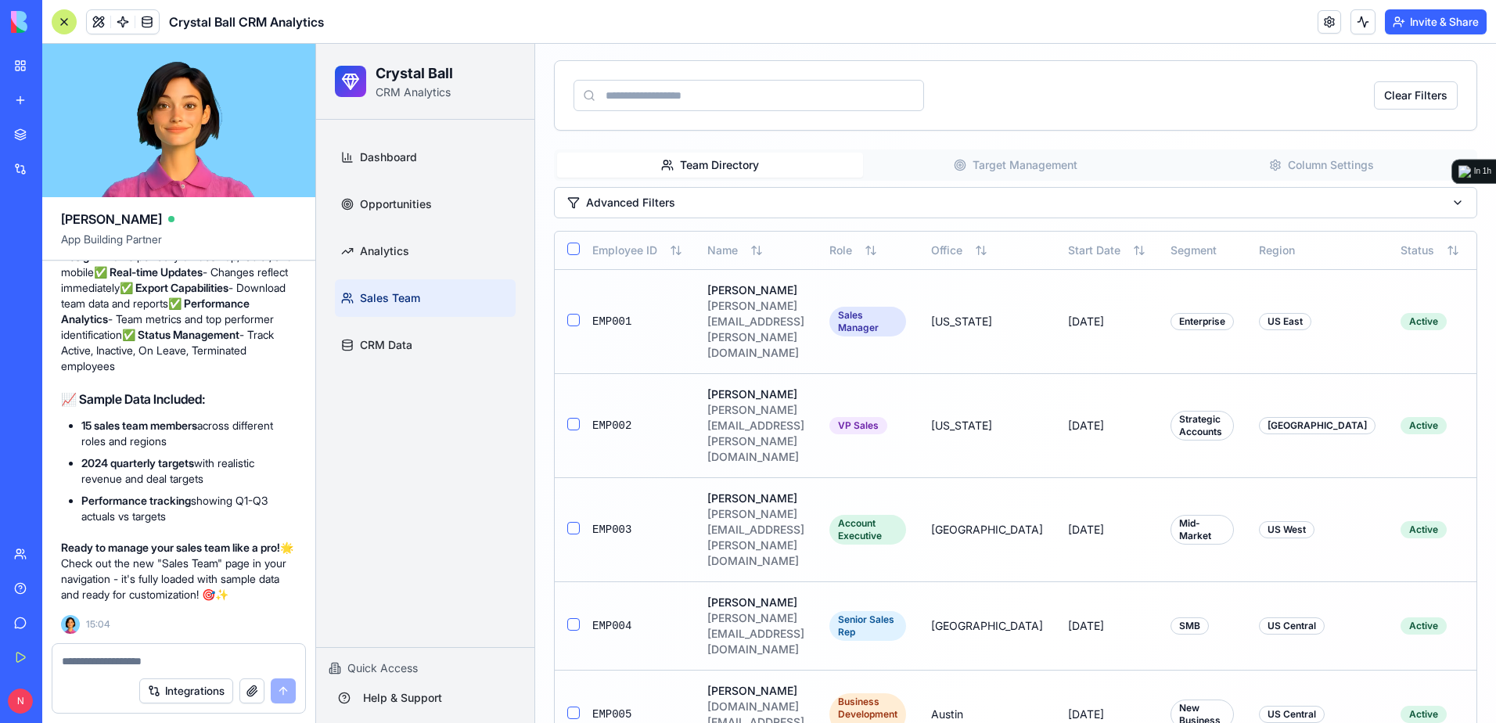
click at [66, 26] on div at bounding box center [64, 21] width 25 height 25
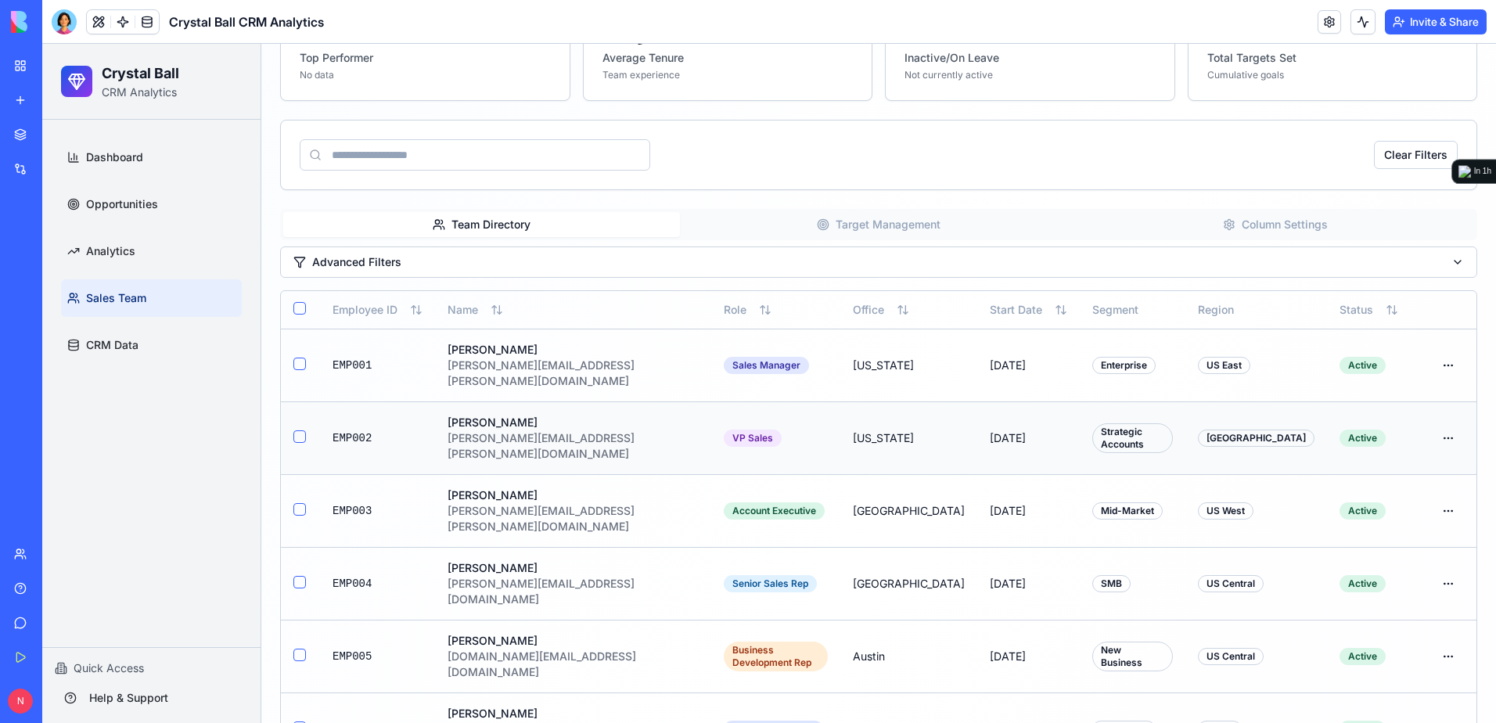
scroll to position [313, 0]
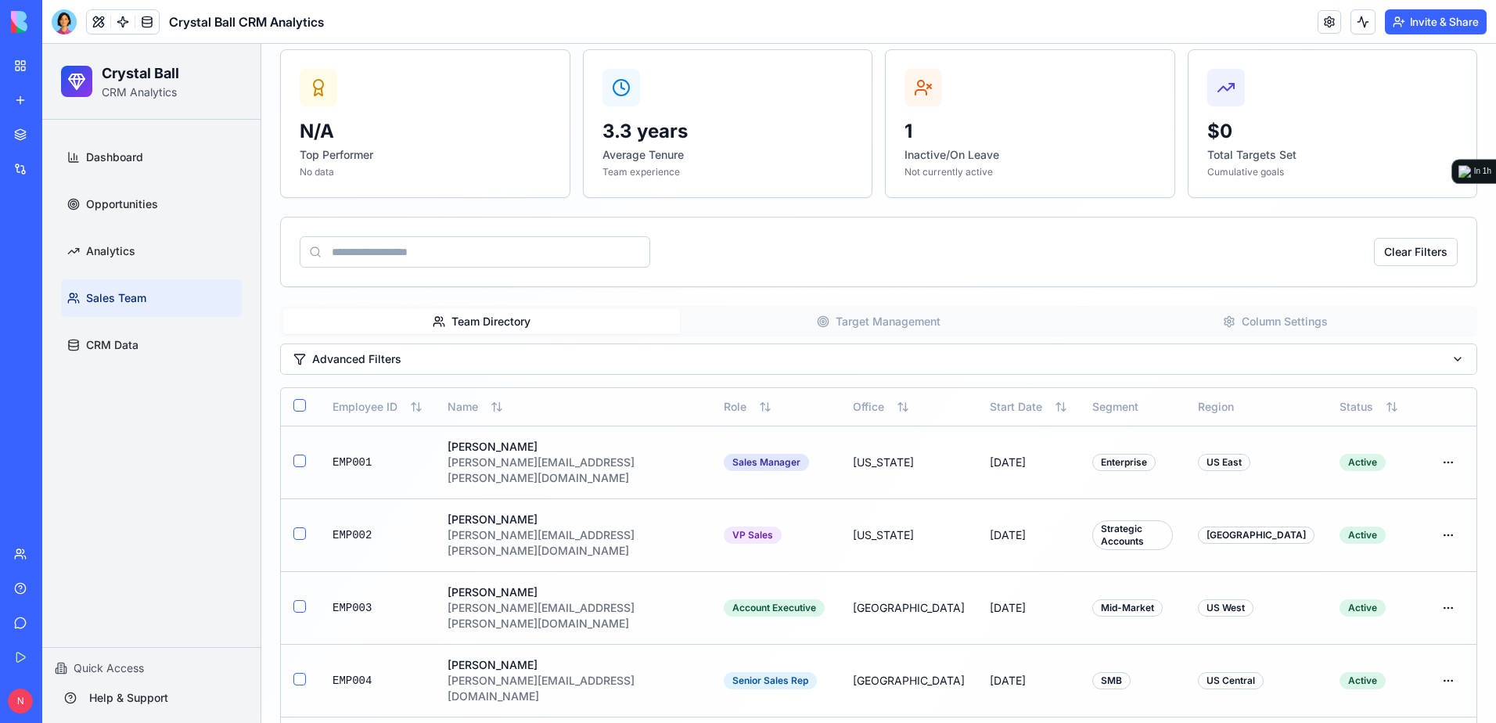
click at [866, 315] on button "Target Management" at bounding box center [878, 321] width 397 height 25
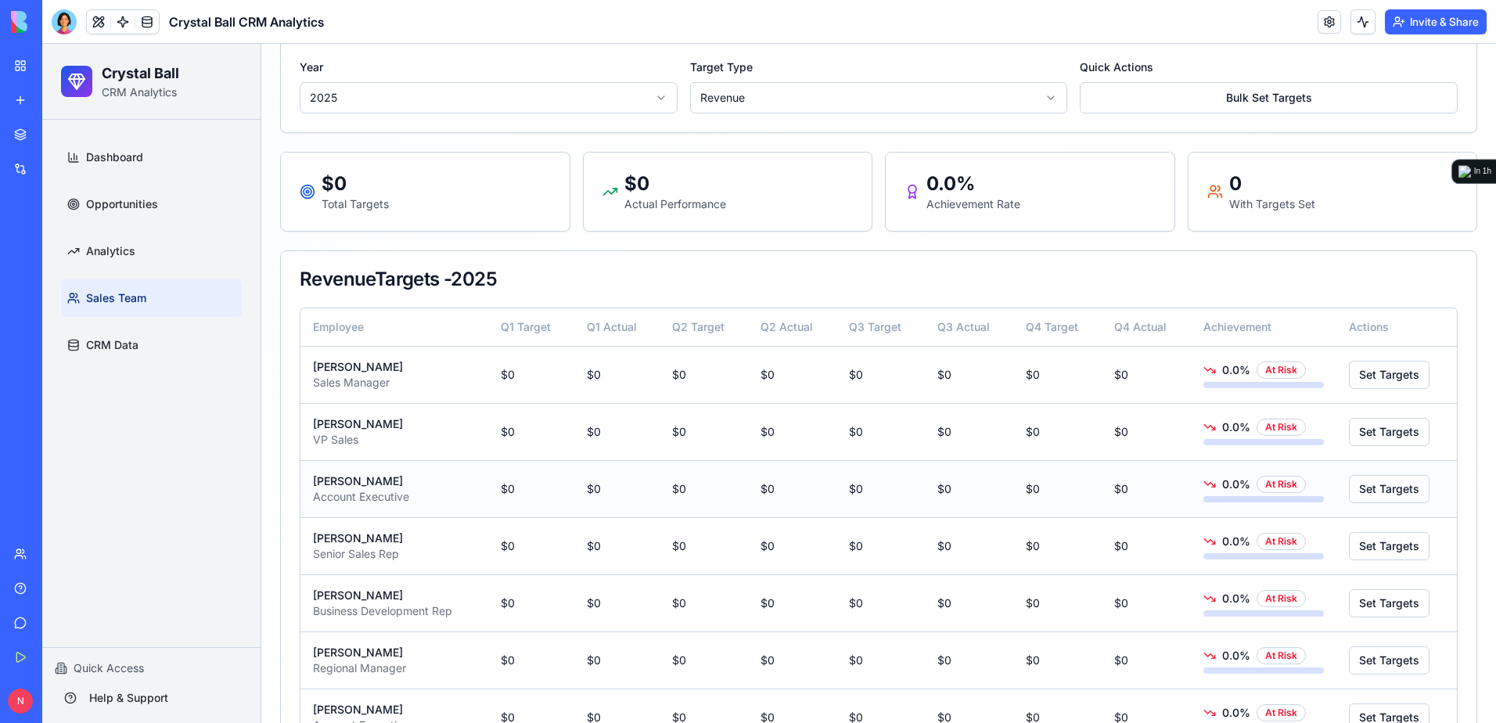
scroll to position [704, 0]
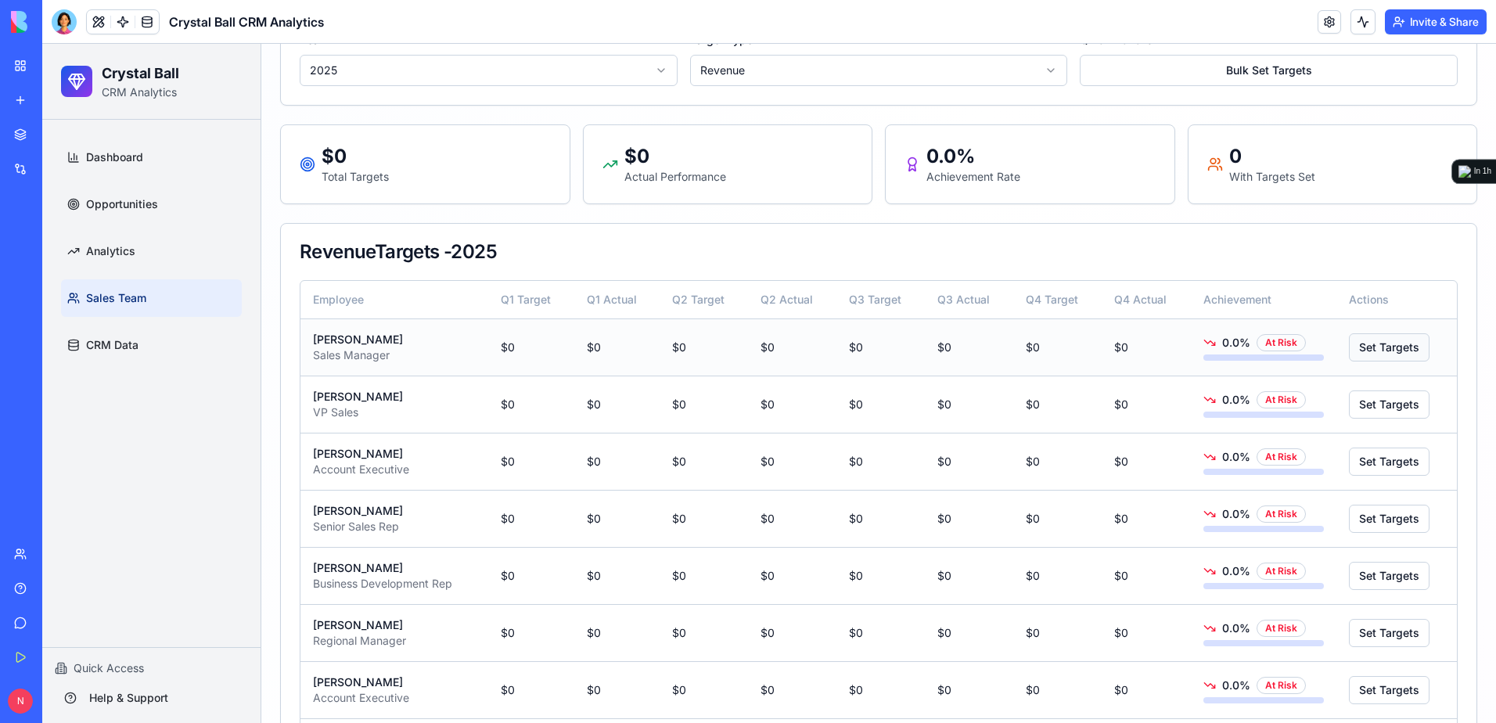
click at [1356, 348] on button "Set Targets" at bounding box center [1389, 347] width 81 height 28
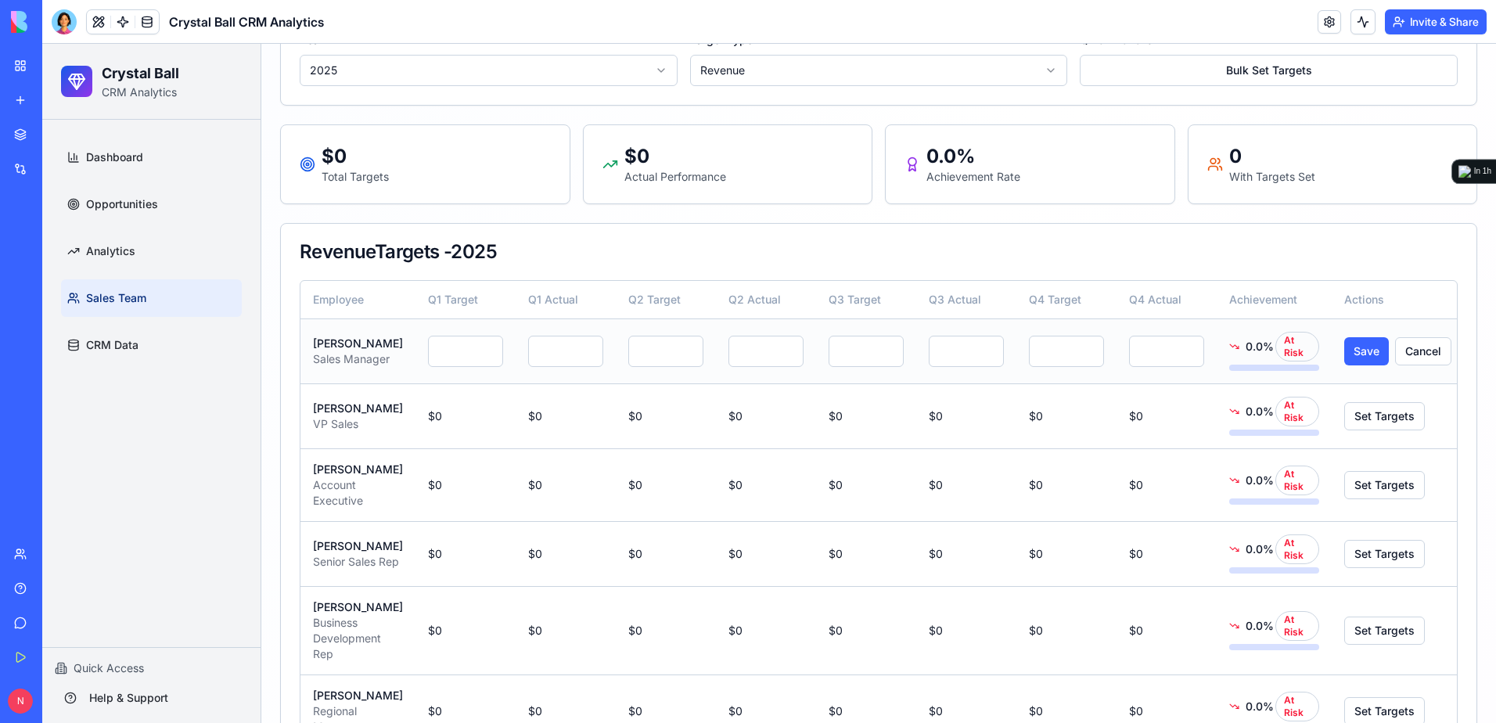
click at [458, 360] on input "*" at bounding box center [465, 351] width 75 height 31
click at [429, 359] on input "*" at bounding box center [465, 351] width 75 height 31
click at [428, 358] on input "*" at bounding box center [465, 351] width 75 height 31
type input "******"
click at [631, 319] on td "*" at bounding box center [666, 350] width 100 height 65
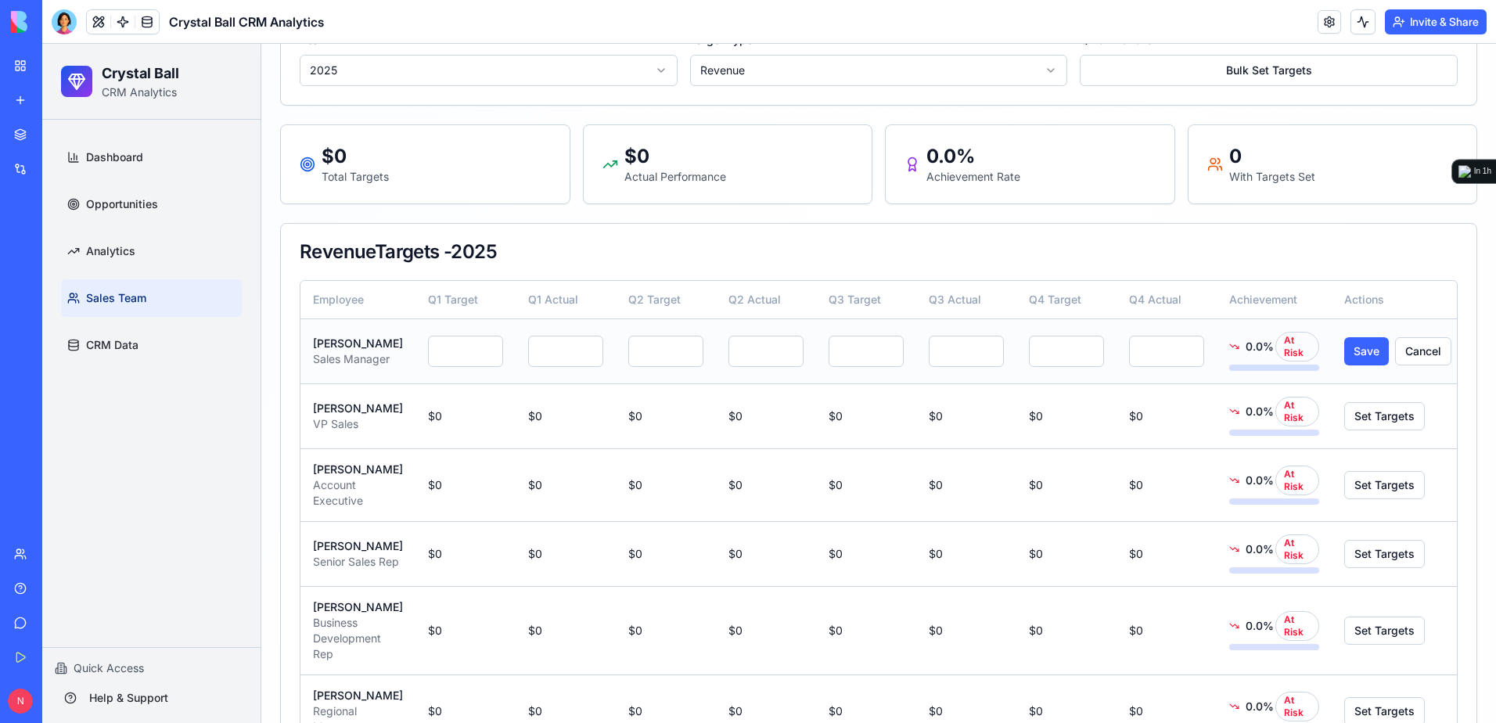
drag, startPoint x: 642, startPoint y: 365, endPoint x: 558, endPoint y: 361, distance: 84.6
click at [558, 361] on tr "[PERSON_NAME] Sales Manager ****** * * * * * * * 0.0 % At Risk Save Cancel" at bounding box center [881, 350] width 1163 height 65
type input "******"
drag, startPoint x: 846, startPoint y: 359, endPoint x: 759, endPoint y: 361, distance: 86.9
click at [759, 361] on tr "[PERSON_NAME] Sales Manager ****** * ****** * * * * * 0.0 % At Risk Save Cancel" at bounding box center [881, 350] width 1163 height 65
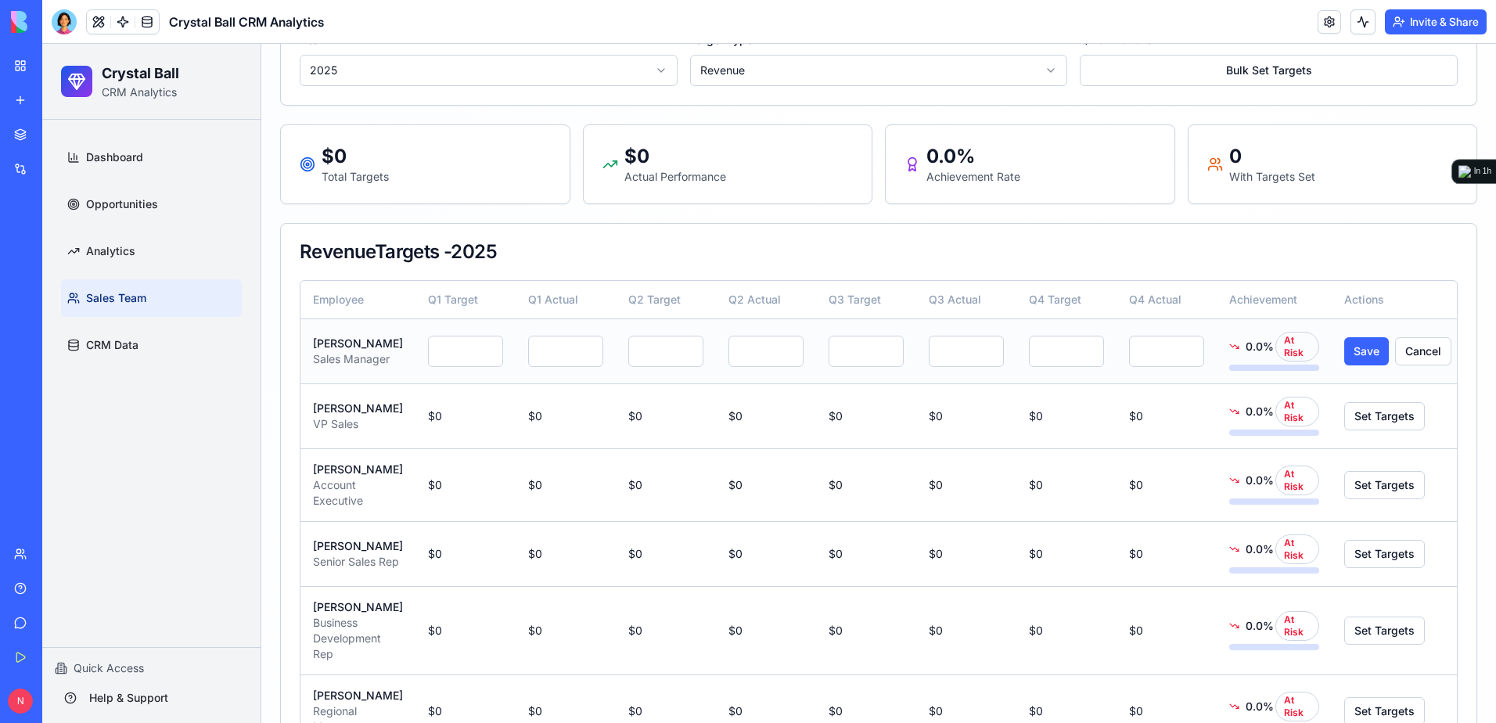
type input "******"
drag, startPoint x: 1034, startPoint y: 367, endPoint x: 959, endPoint y: 372, distance: 75.2
click at [959, 372] on tr "[PERSON_NAME] Sales Manager ****** * ****** * ****** * * * 0.0 % At Risk Save C…" at bounding box center [881, 350] width 1163 height 65
type input "******"
click at [528, 364] on input "*" at bounding box center [565, 351] width 75 height 31
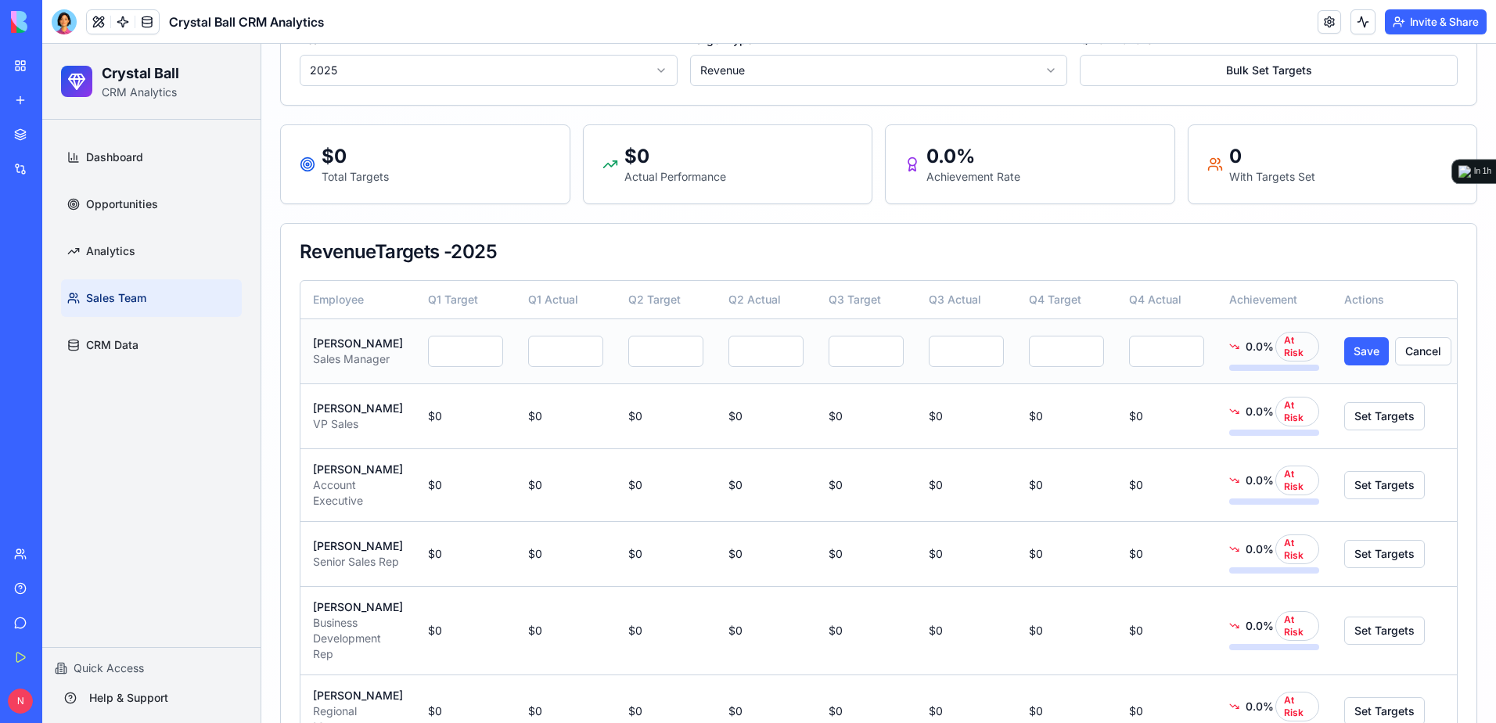
type input "******"
click at [731, 367] on input "*" at bounding box center [765, 351] width 75 height 31
drag, startPoint x: 730, startPoint y: 366, endPoint x: 709, endPoint y: 361, distance: 21.6
click at [716, 361] on td "*" at bounding box center [766, 350] width 100 height 65
type input "******"
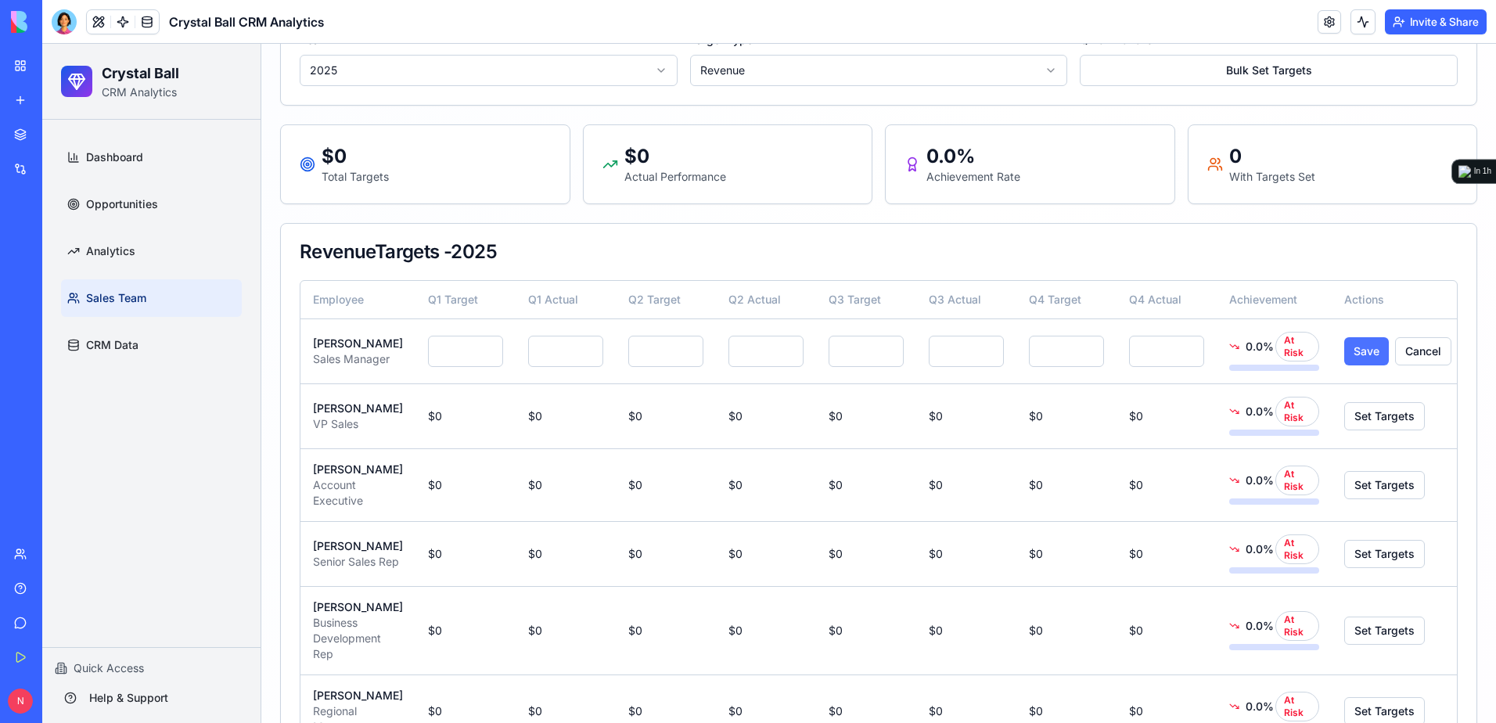
click at [1344, 359] on button "Save" at bounding box center [1366, 351] width 45 height 28
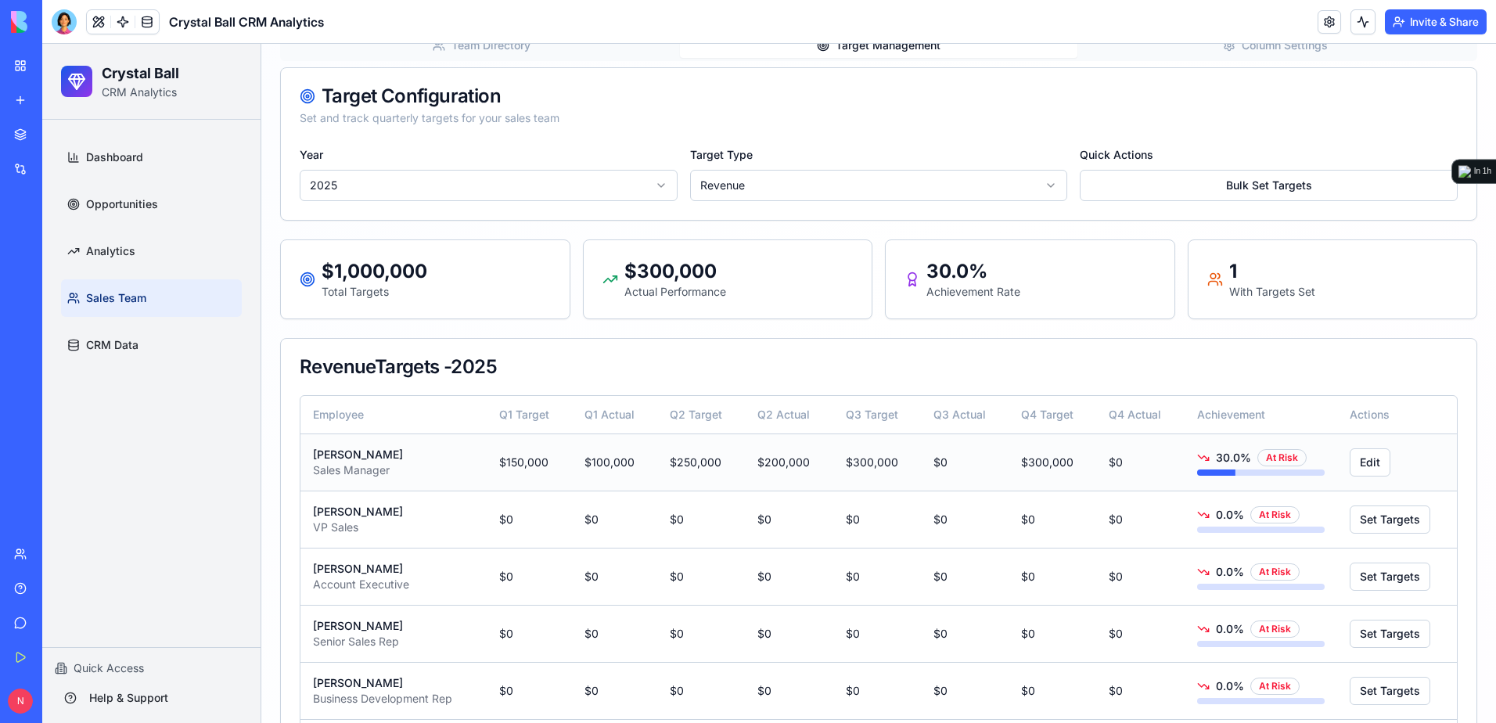
scroll to position [626, 0]
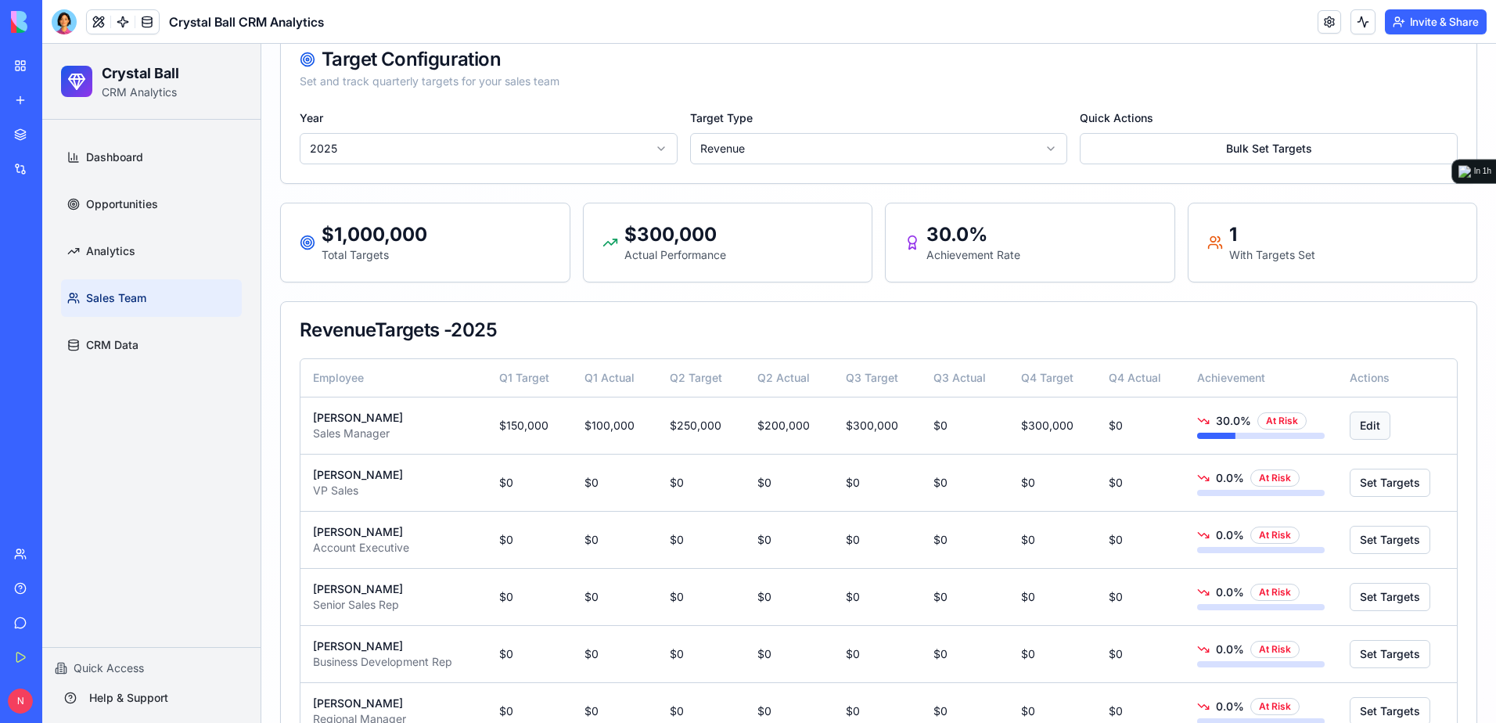
click at [1361, 437] on button "Edit" at bounding box center [1369, 425] width 41 height 28
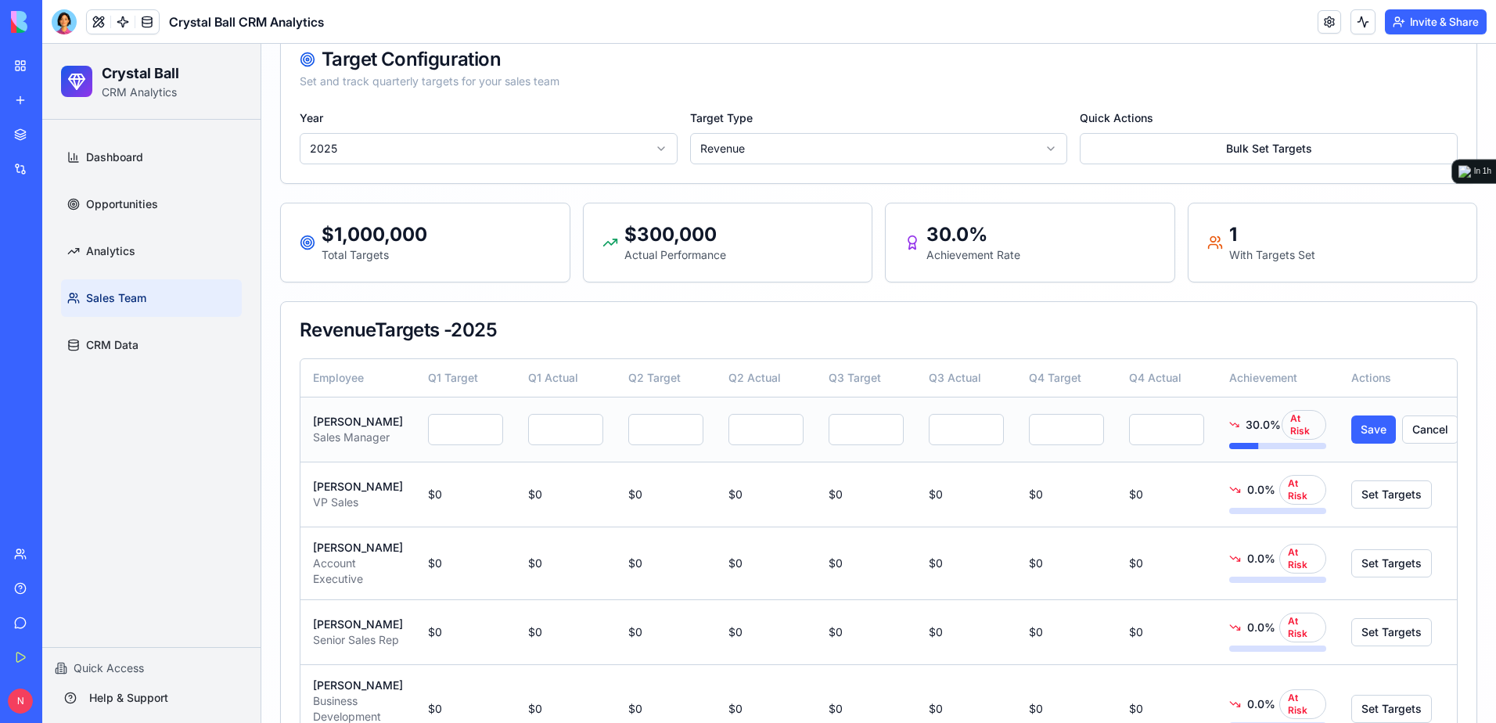
drag, startPoint x: 950, startPoint y: 439, endPoint x: 864, endPoint y: 444, distance: 85.4
click at [864, 444] on tr "[PERSON_NAME] Sales Manager ****** ****** ****** ****** ****** * ****** * 30.0 …" at bounding box center [885, 429] width 1170 height 65
type input "******"
click at [1351, 443] on button "Save" at bounding box center [1373, 429] width 45 height 28
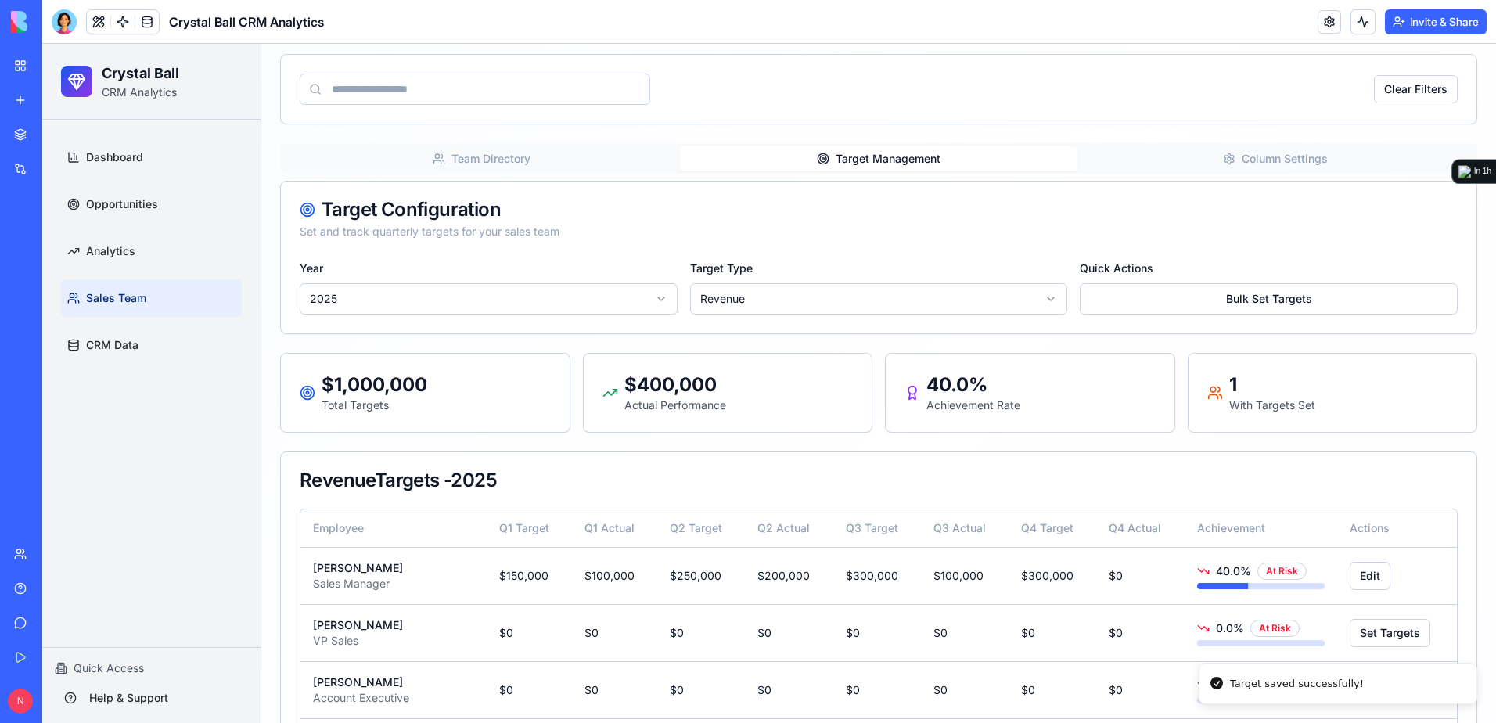
scroll to position [469, 0]
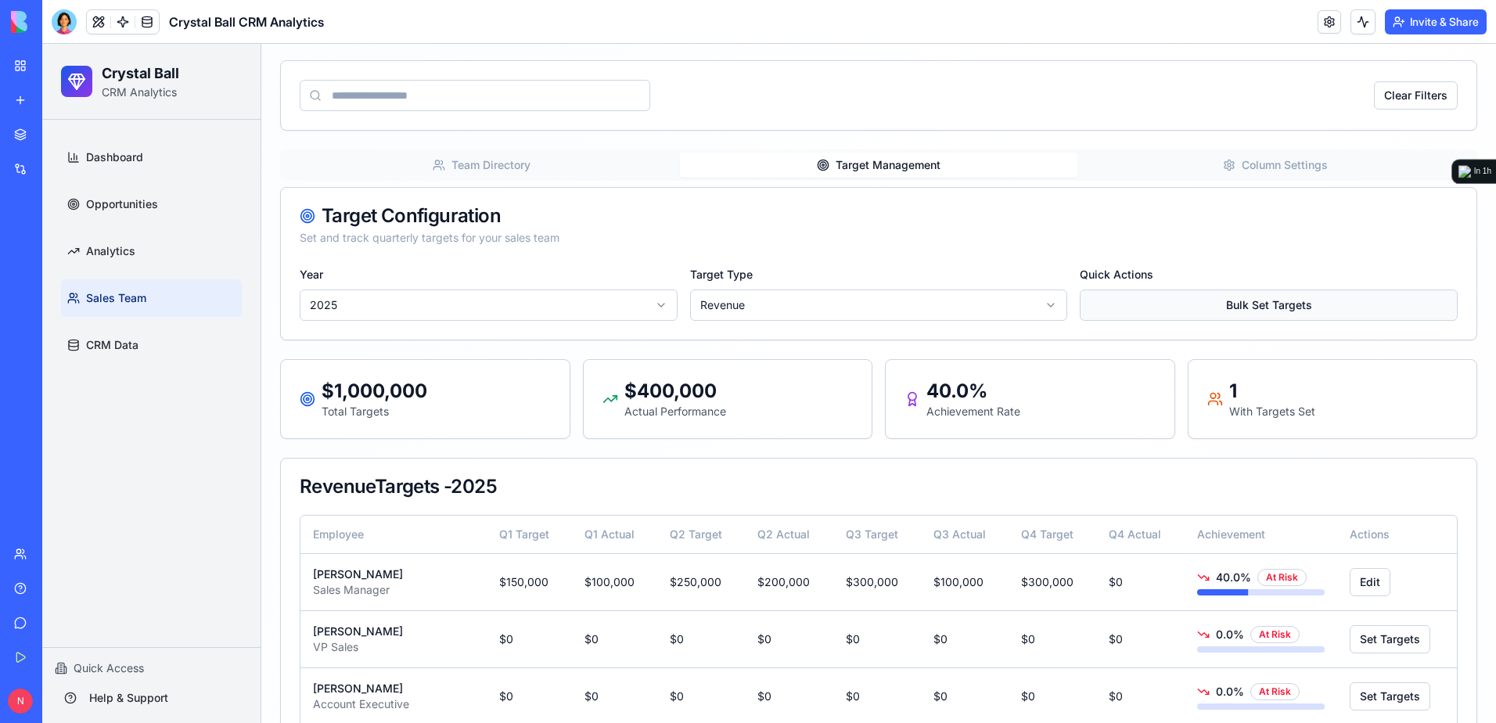
click at [1160, 303] on button "Bulk Set Targets" at bounding box center [1269, 304] width 378 height 31
click at [1145, 304] on button "Bulk Set Targets" at bounding box center [1269, 304] width 378 height 31
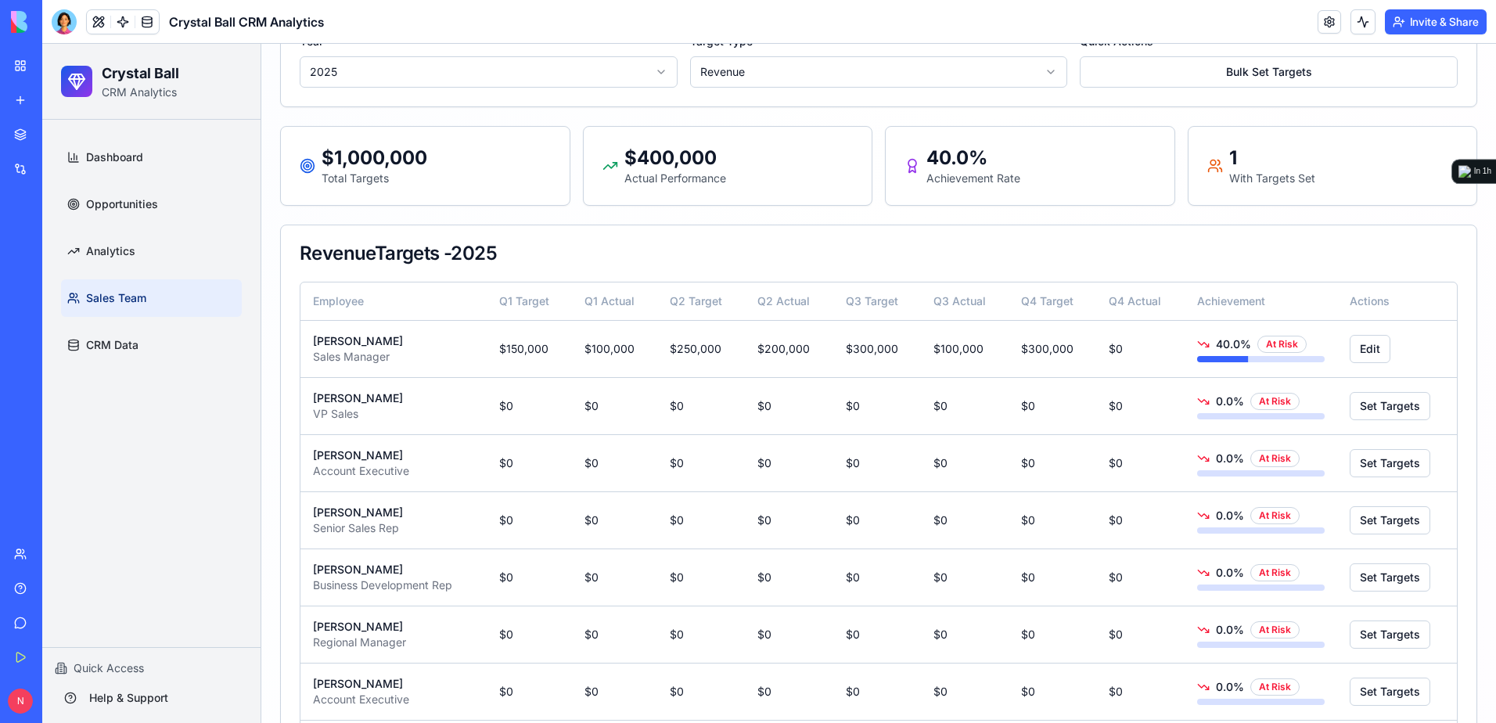
scroll to position [704, 0]
click at [1349, 409] on button "Set Targets" at bounding box center [1389, 404] width 81 height 28
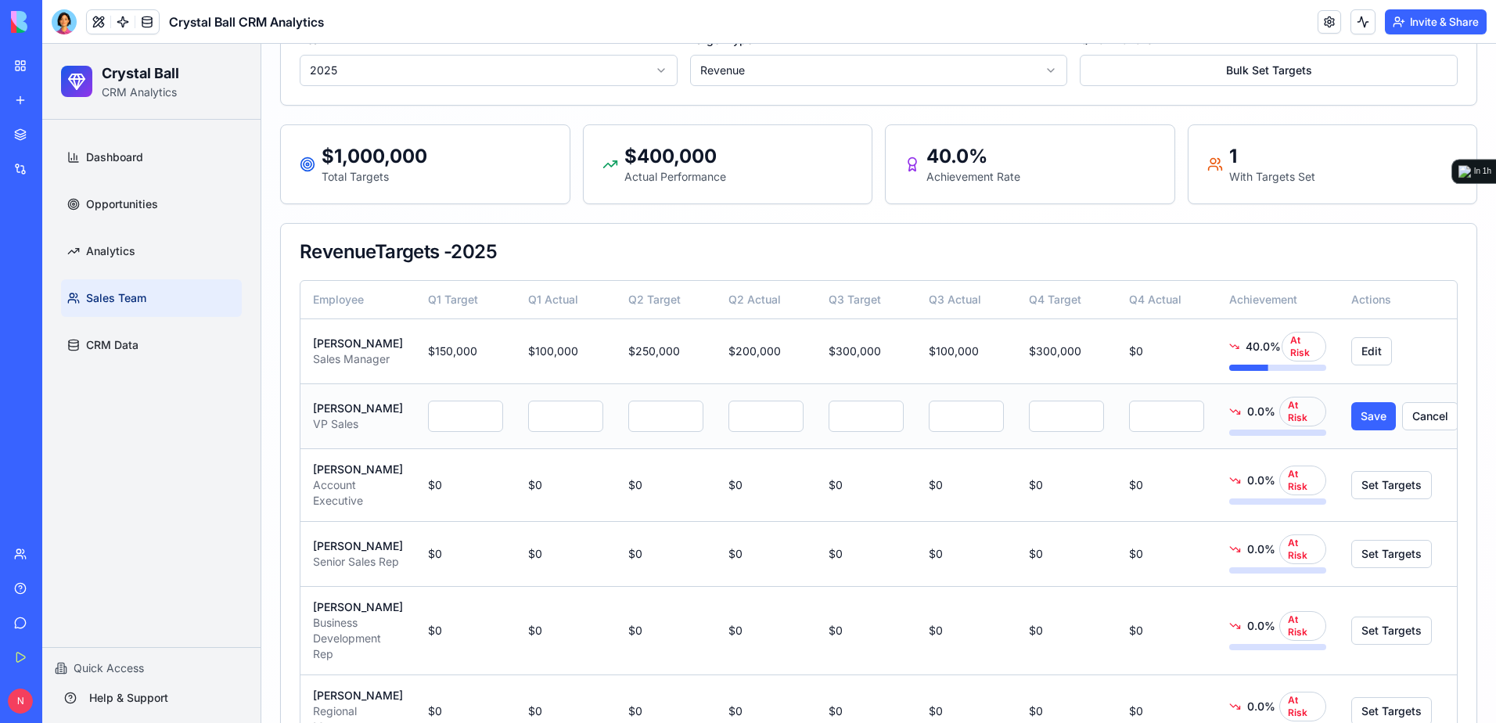
drag, startPoint x: 438, startPoint y: 440, endPoint x: 334, endPoint y: 436, distance: 104.1
click at [334, 436] on tr "[PERSON_NAME] VP Sales * * * * * * * * 0.0 % At Risk Save Cancel" at bounding box center [885, 415] width 1170 height 65
type input "******"
click at [538, 432] on input "*" at bounding box center [565, 416] width 75 height 31
drag, startPoint x: 538, startPoint y: 438, endPoint x: 486, endPoint y: 441, distance: 52.5
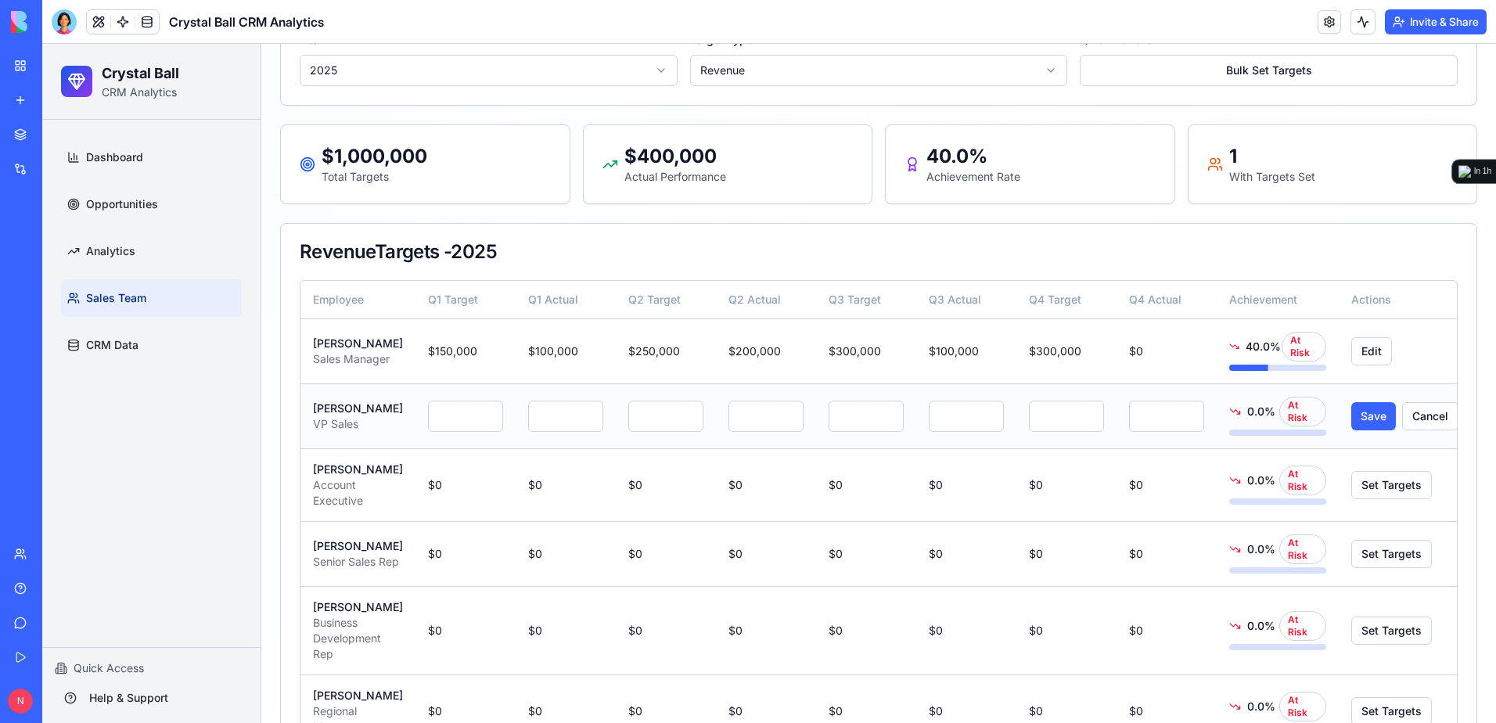
click at [486, 441] on tr "[PERSON_NAME] VP Sales ****** * * * * * * * 0.0 % At Risk Save Cancel" at bounding box center [885, 415] width 1170 height 65
type input "******"
click at [1351, 430] on button "Save" at bounding box center [1373, 416] width 45 height 28
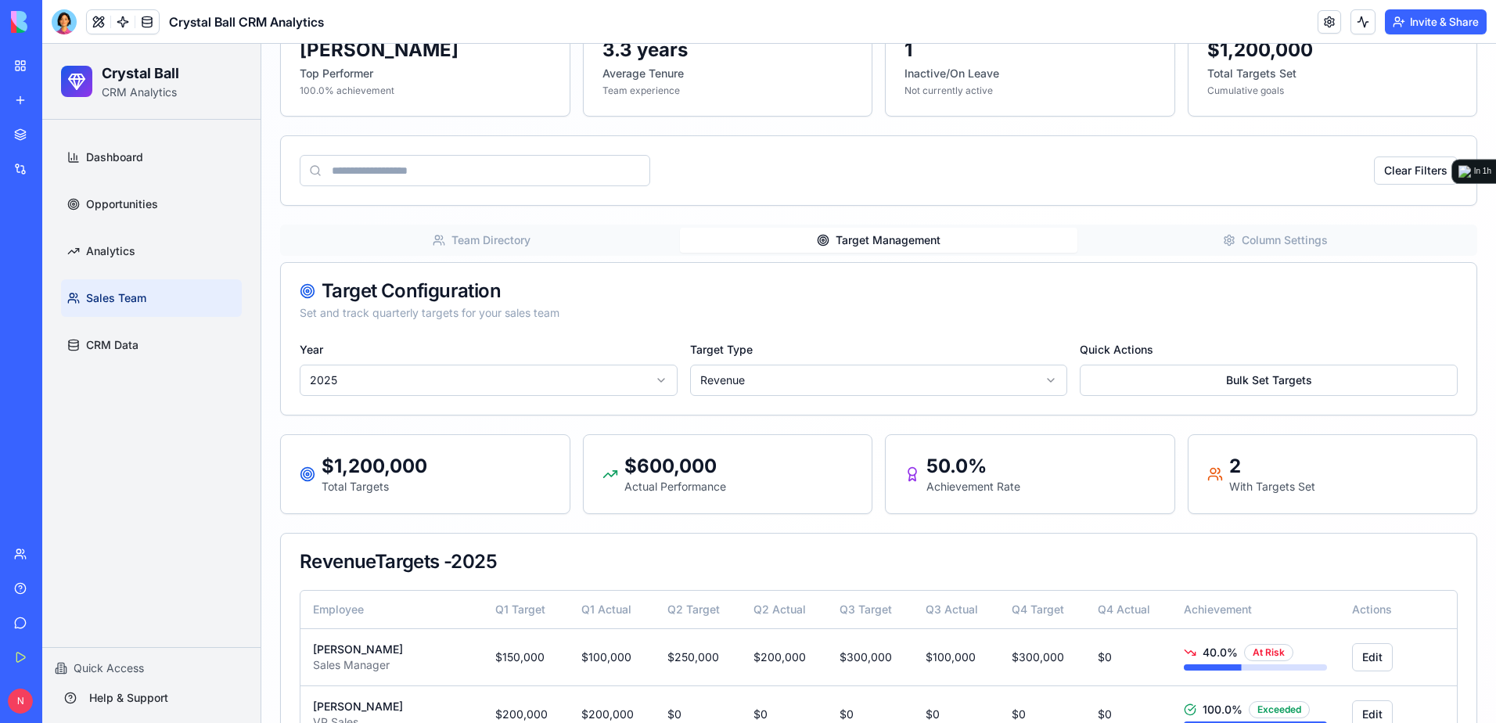
scroll to position [391, 0]
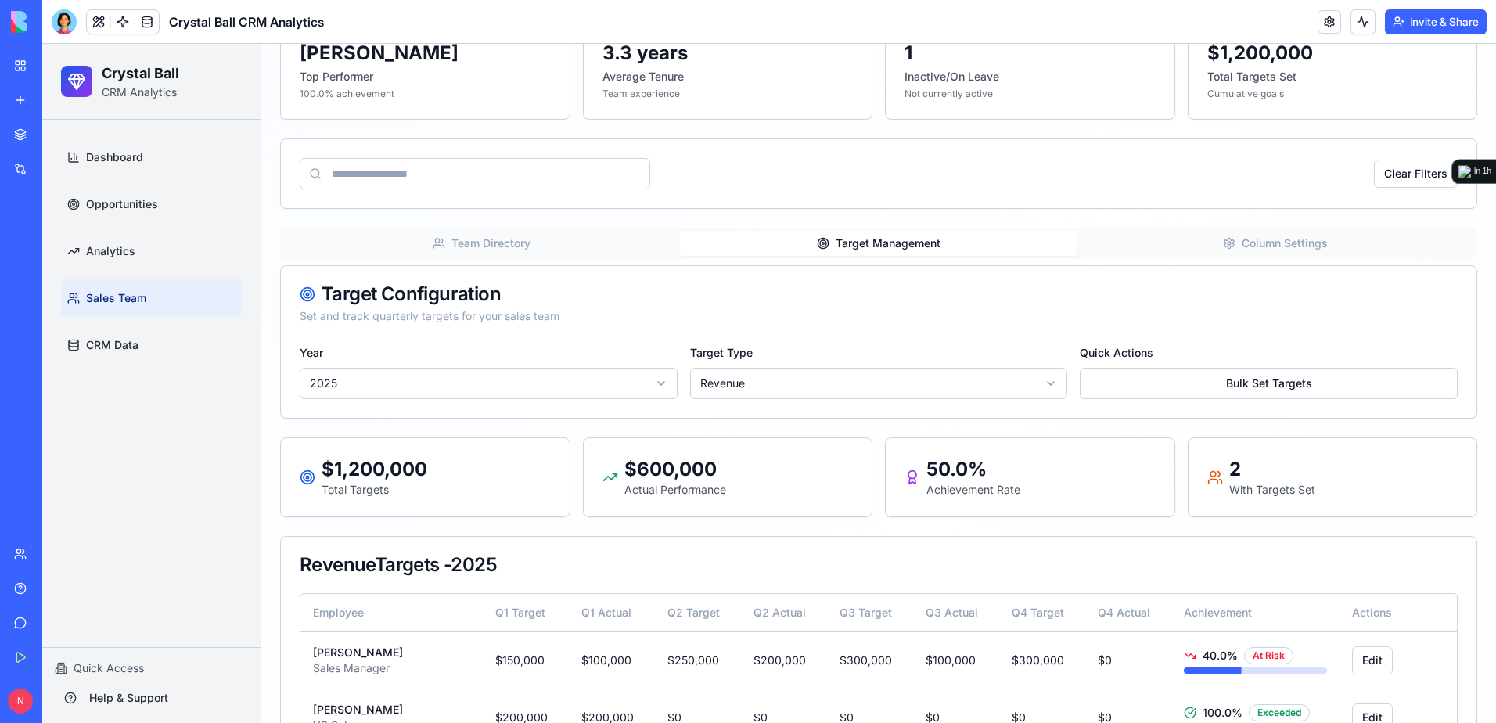
click at [519, 246] on button "Team Directory" at bounding box center [481, 243] width 397 height 25
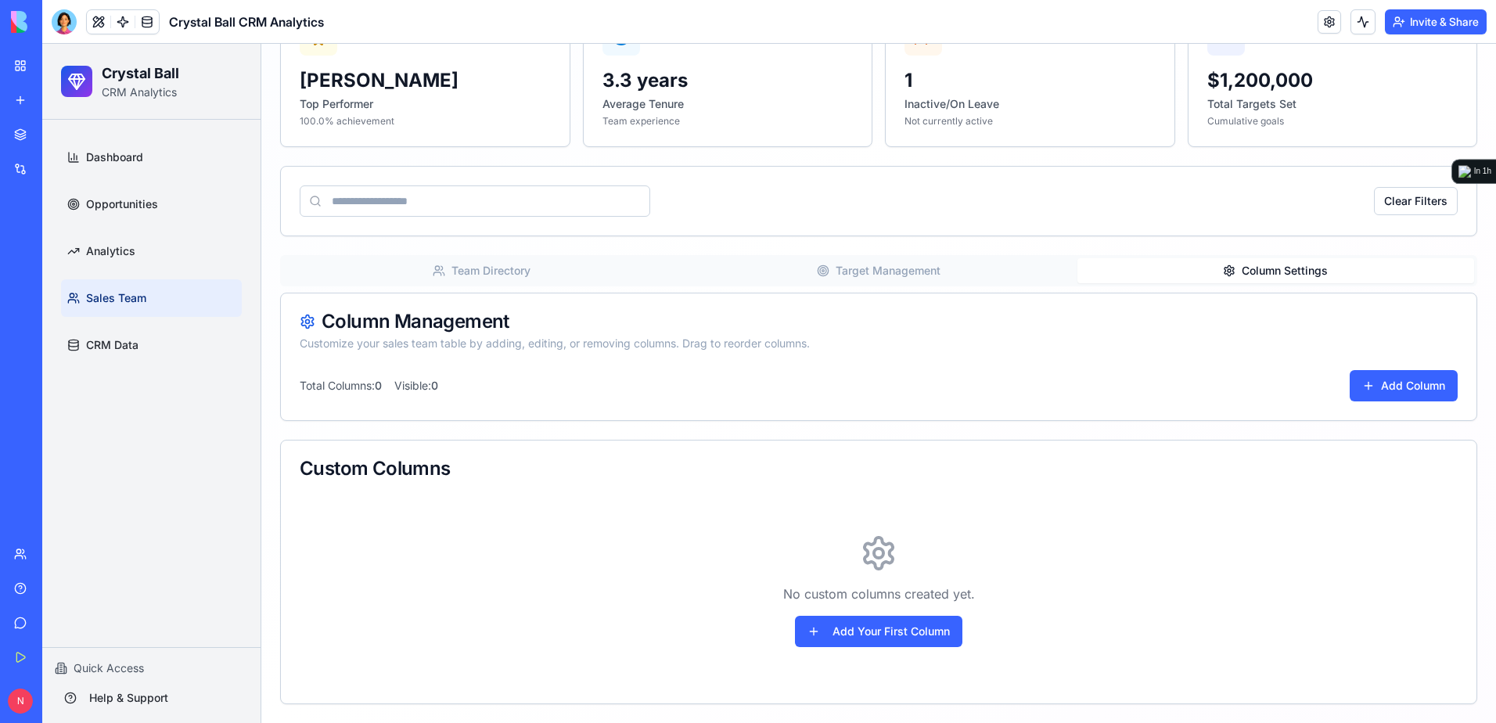
scroll to position [364, 0]
click at [1291, 244] on div "Sales Team Management Manage your sales team, track performance, and set quarte…" at bounding box center [878, 230] width 1197 height 948
click at [540, 276] on button "Team Directory" at bounding box center [481, 270] width 397 height 25
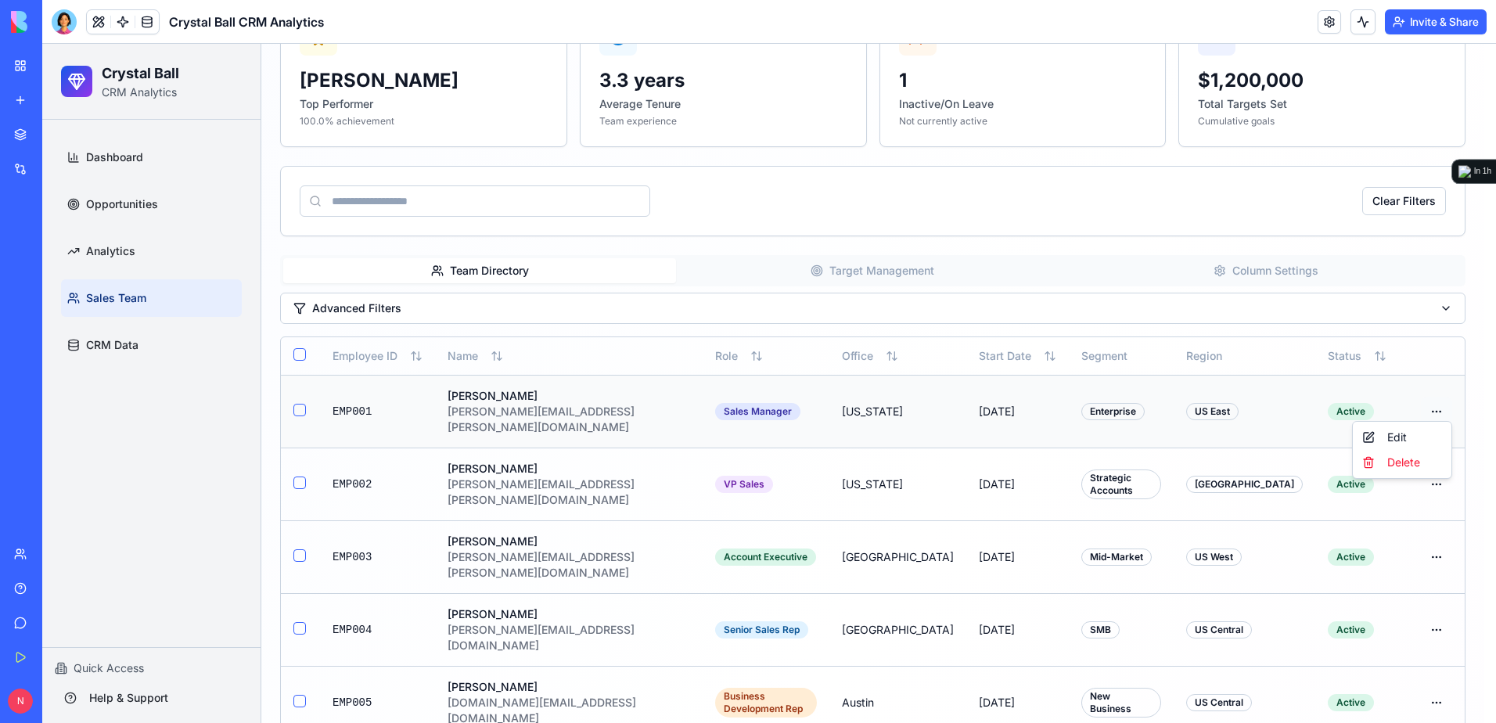
click at [1434, 403] on html "Crystal Ball CRM Analytics Dashboard Opportunities Analytics Sales Team CRM Dat…" at bounding box center [769, 590] width 1454 height 1821
click at [1426, 437] on div "Edit" at bounding box center [1402, 437] width 92 height 25
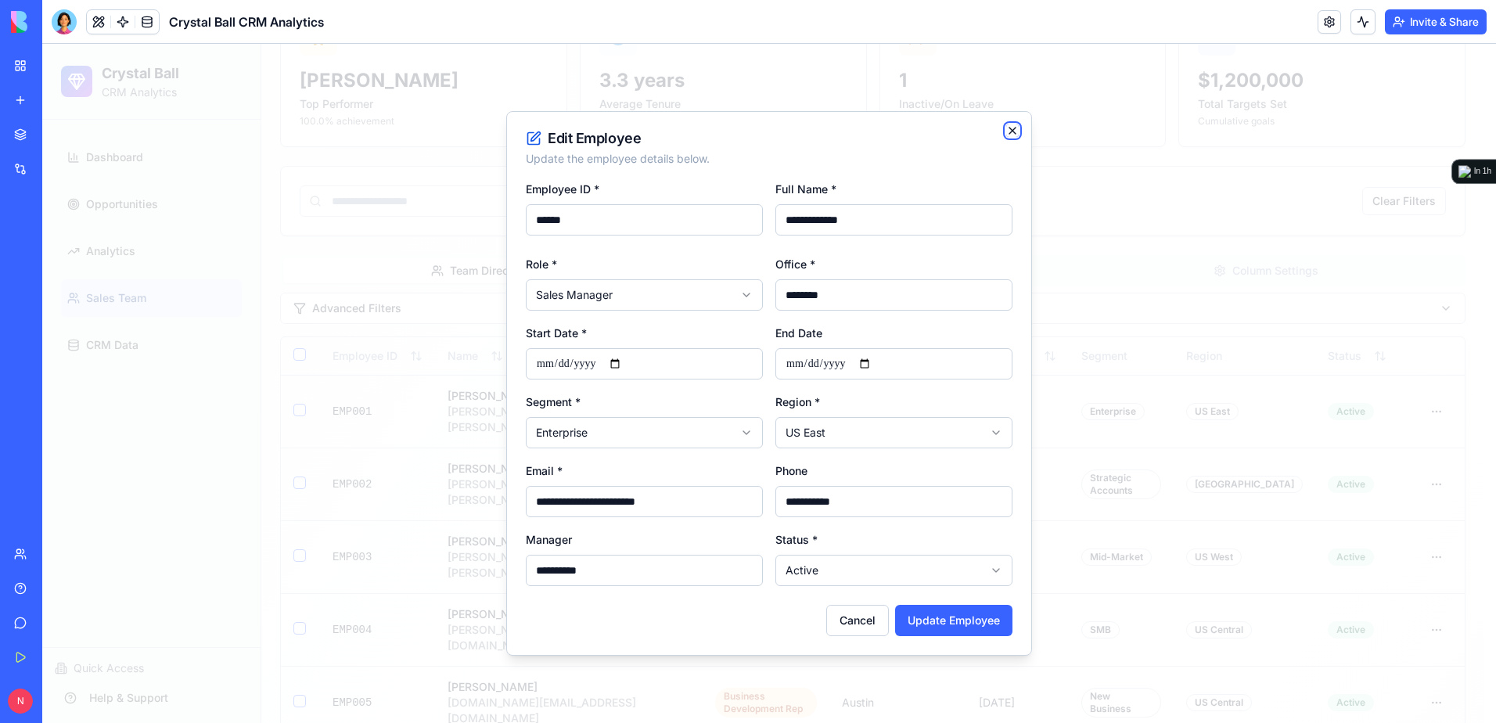
click at [1008, 128] on icon "button" at bounding box center [1012, 130] width 13 height 13
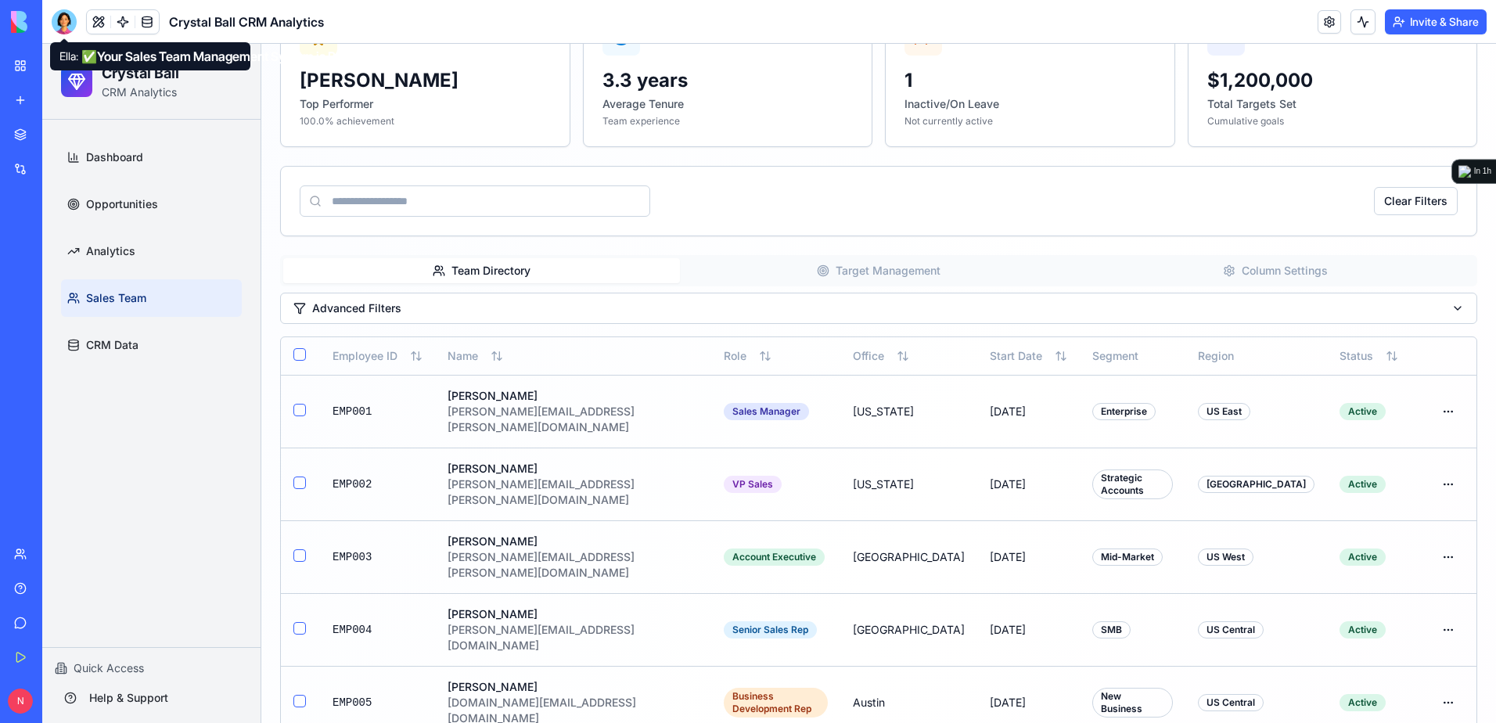
click at [63, 20] on div at bounding box center [64, 21] width 25 height 25
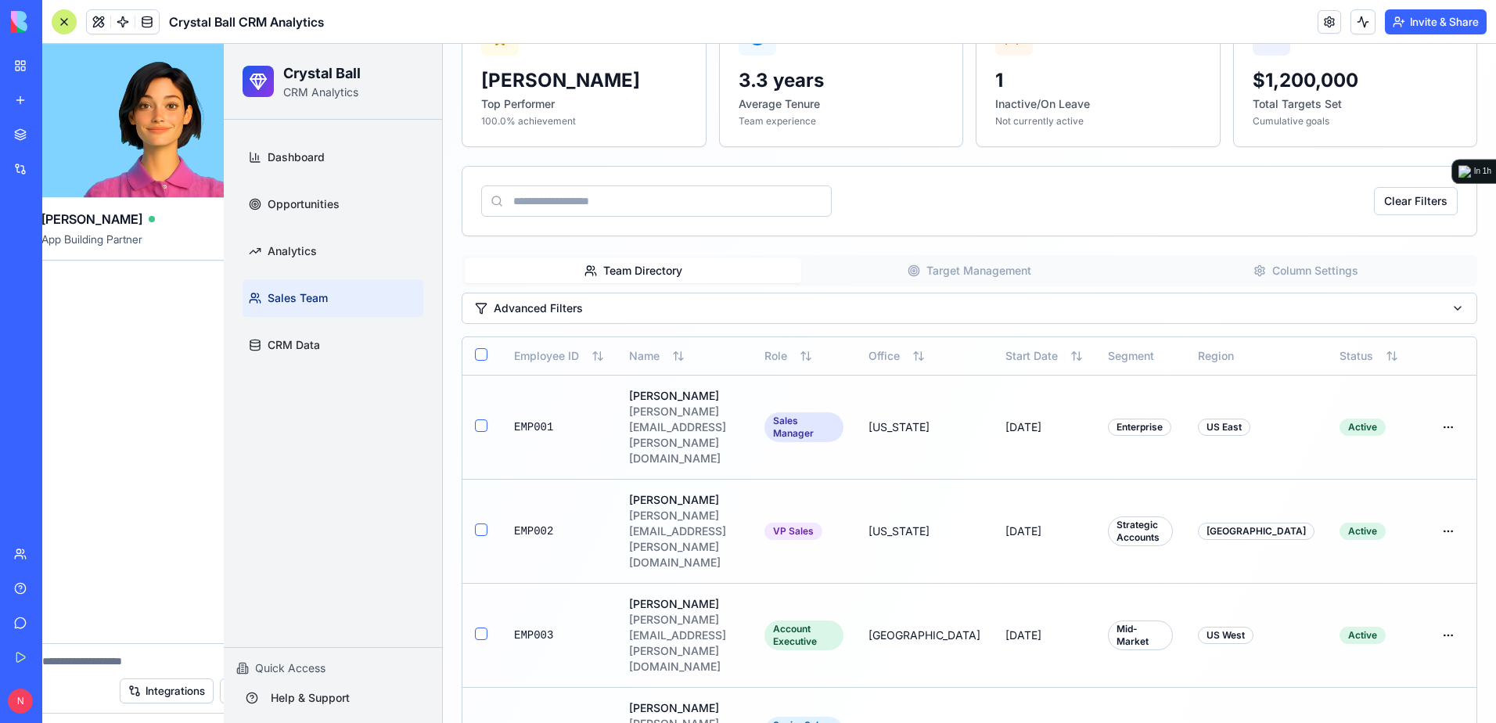
scroll to position [0, 0]
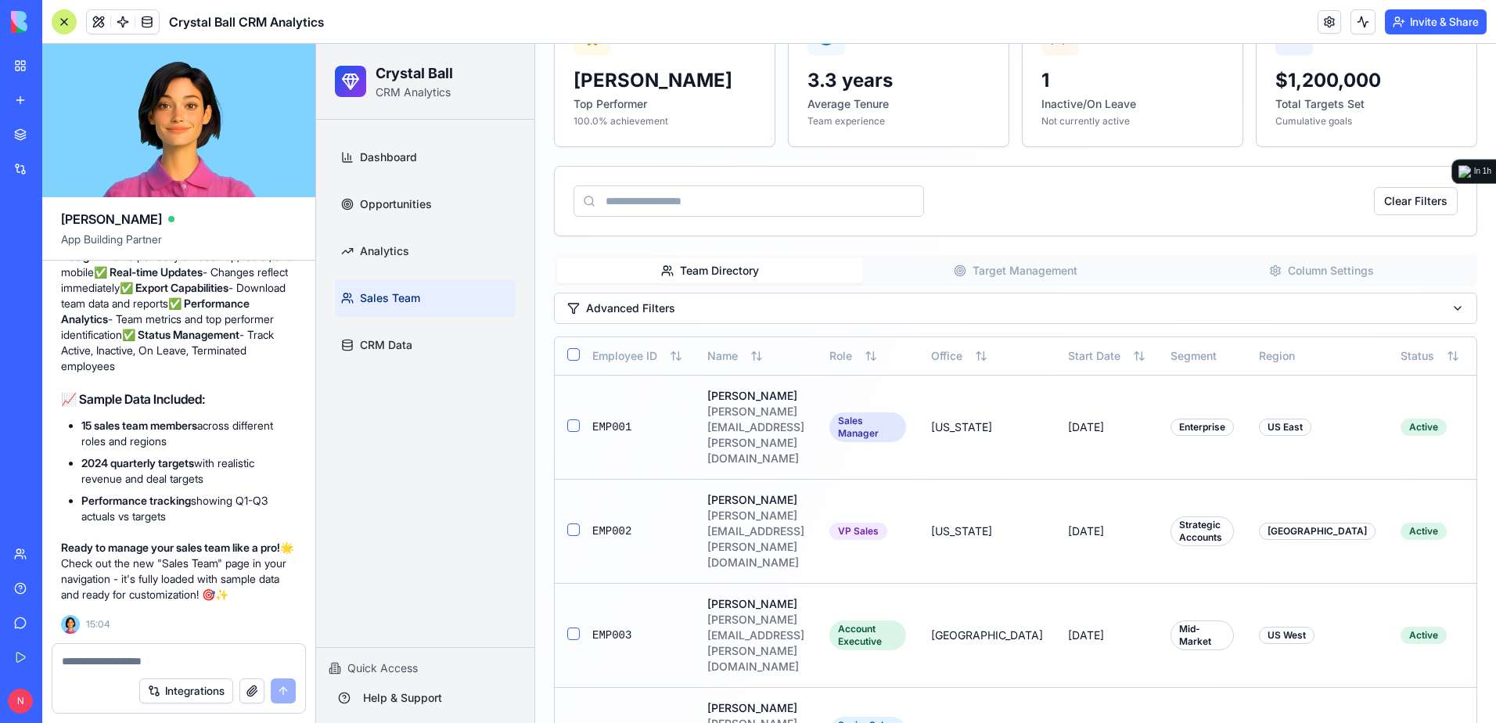
click at [138, 649] on div at bounding box center [178, 656] width 253 height 25
drag, startPoint x: 135, startPoint y: 664, endPoint x: 136, endPoint y: 656, distance: 8.7
click at [136, 660] on textarea at bounding box center [179, 661] width 234 height 16
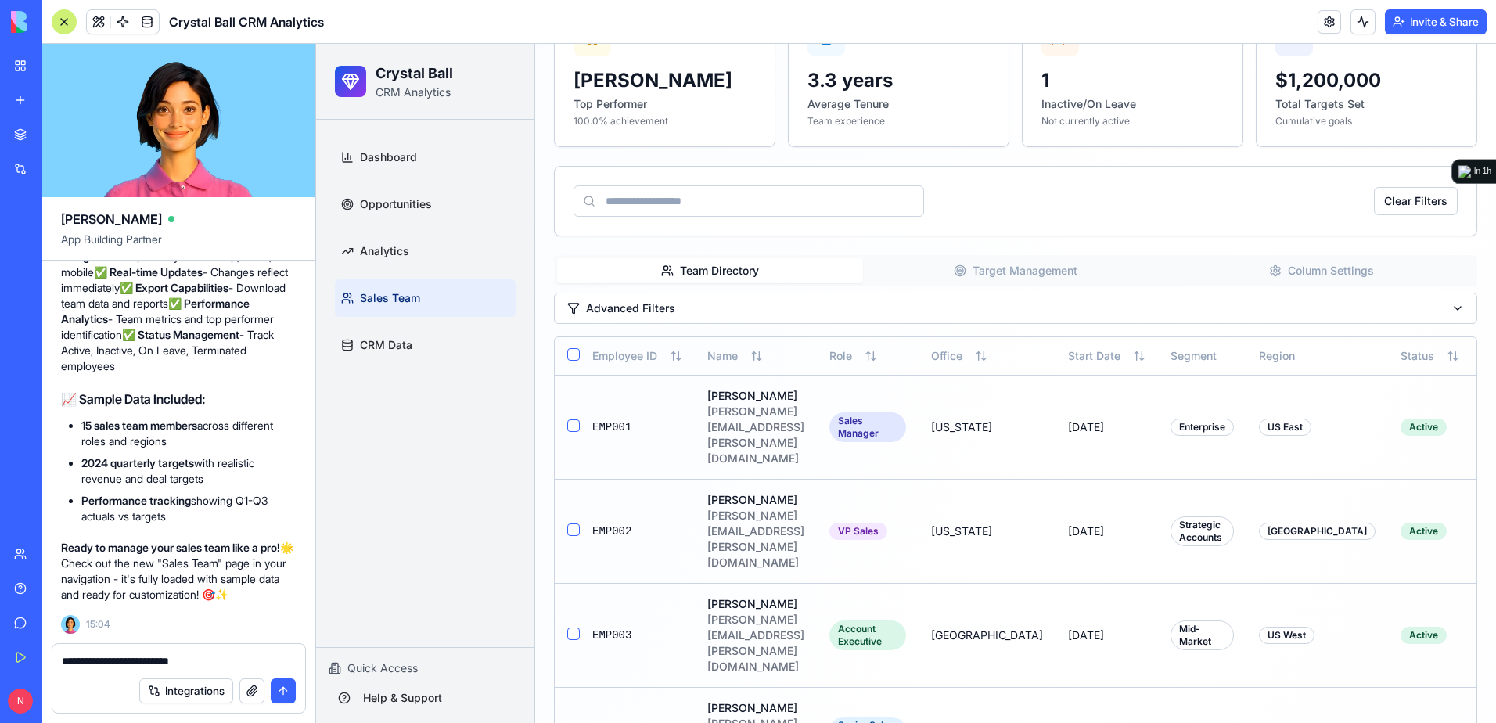
type textarea "**********"
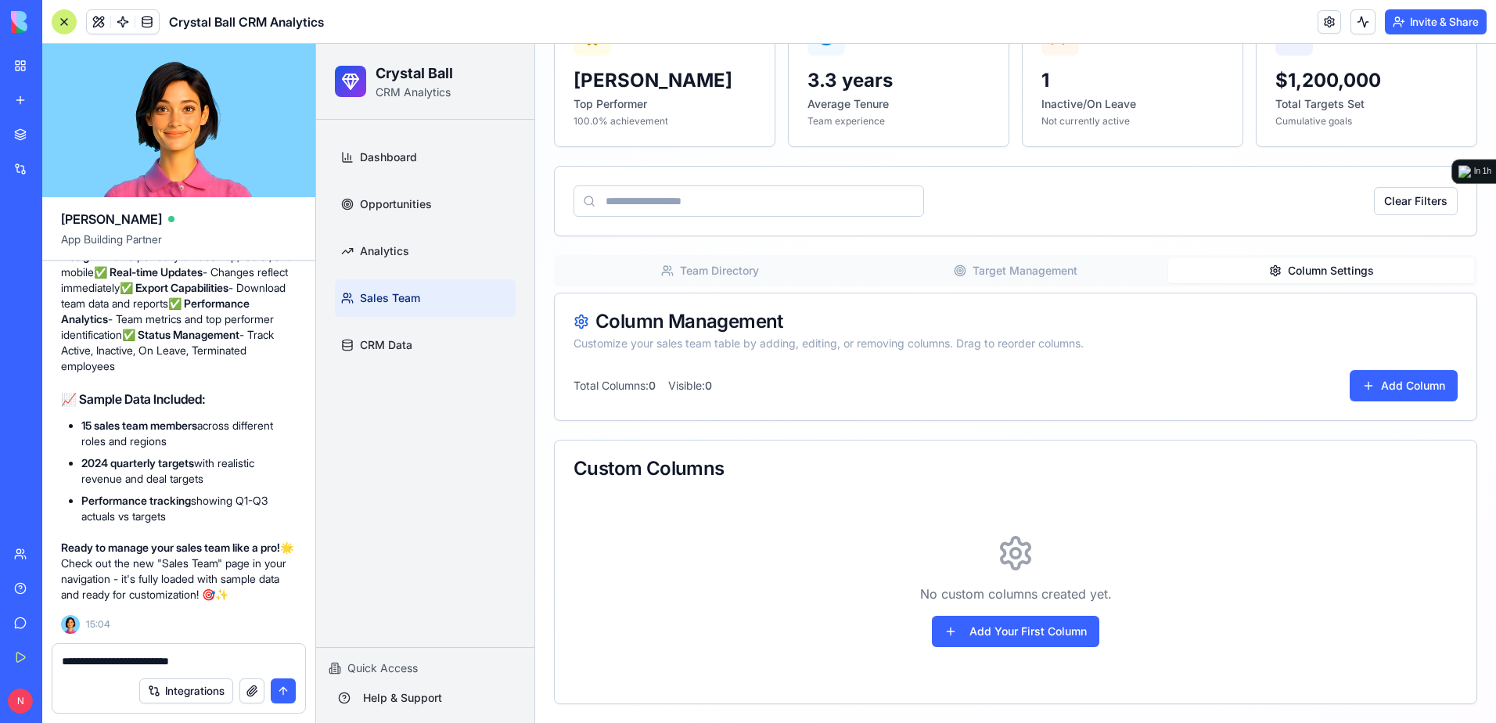
click at [1267, 263] on button "Column Settings" at bounding box center [1321, 270] width 306 height 25
click at [1371, 390] on button "Add Column" at bounding box center [1403, 385] width 108 height 31
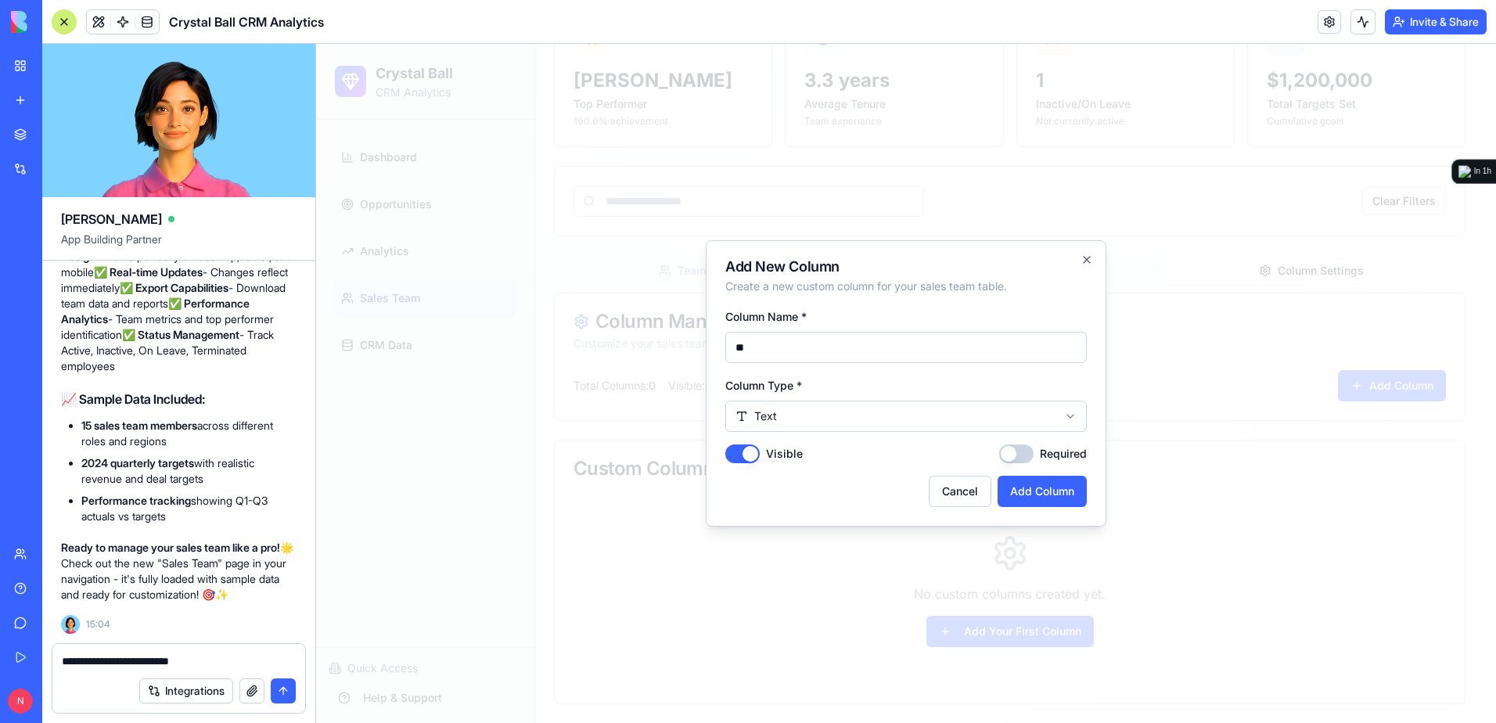
type input "*"
type input "*****"
click at [943, 408] on body "Crystal Ball CRM Analytics Dashboard Opportunities Analytics Sales Team CRM Dat…" at bounding box center [900, 201] width 1168 height 1043
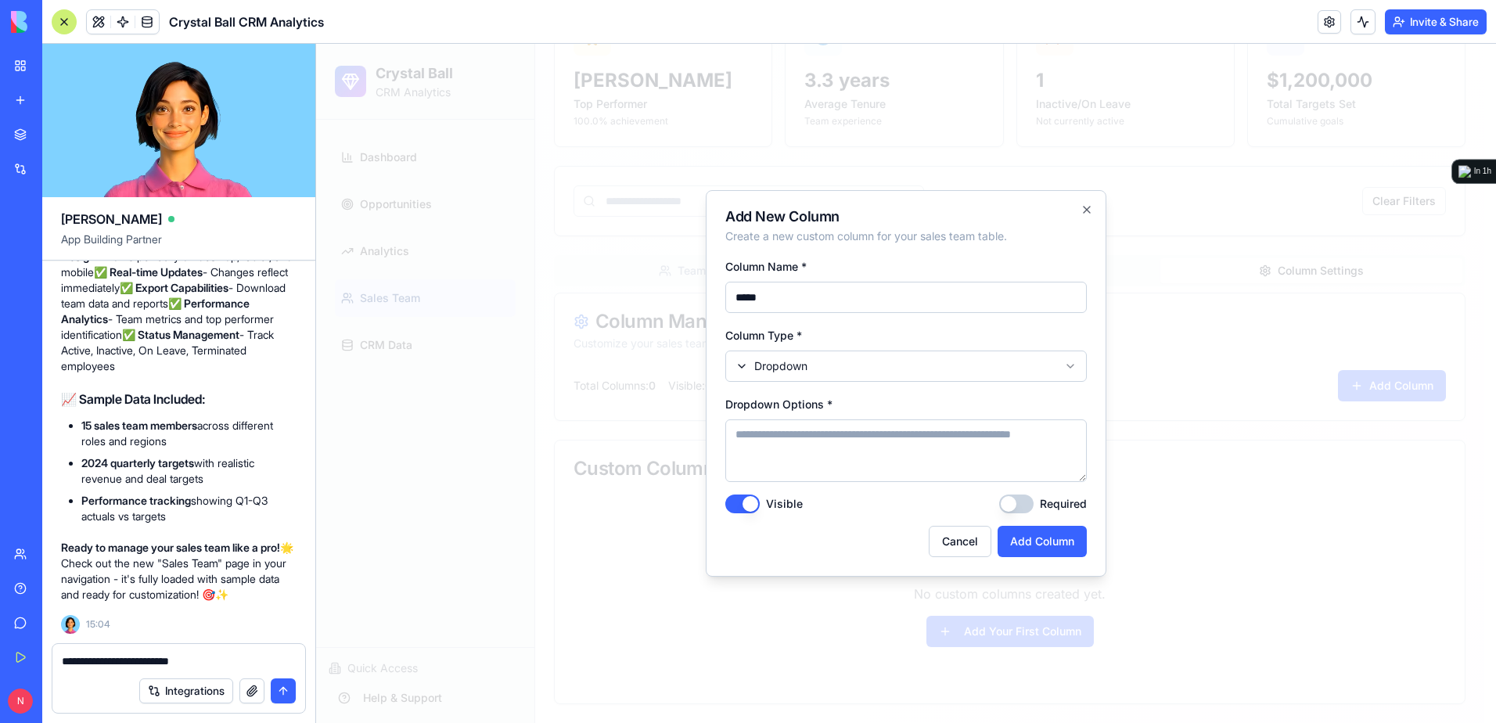
click at [885, 437] on textarea "Dropdown Options *" at bounding box center [905, 450] width 361 height 63
type textarea "**********"
click at [1043, 537] on button "Add Column" at bounding box center [1041, 541] width 89 height 31
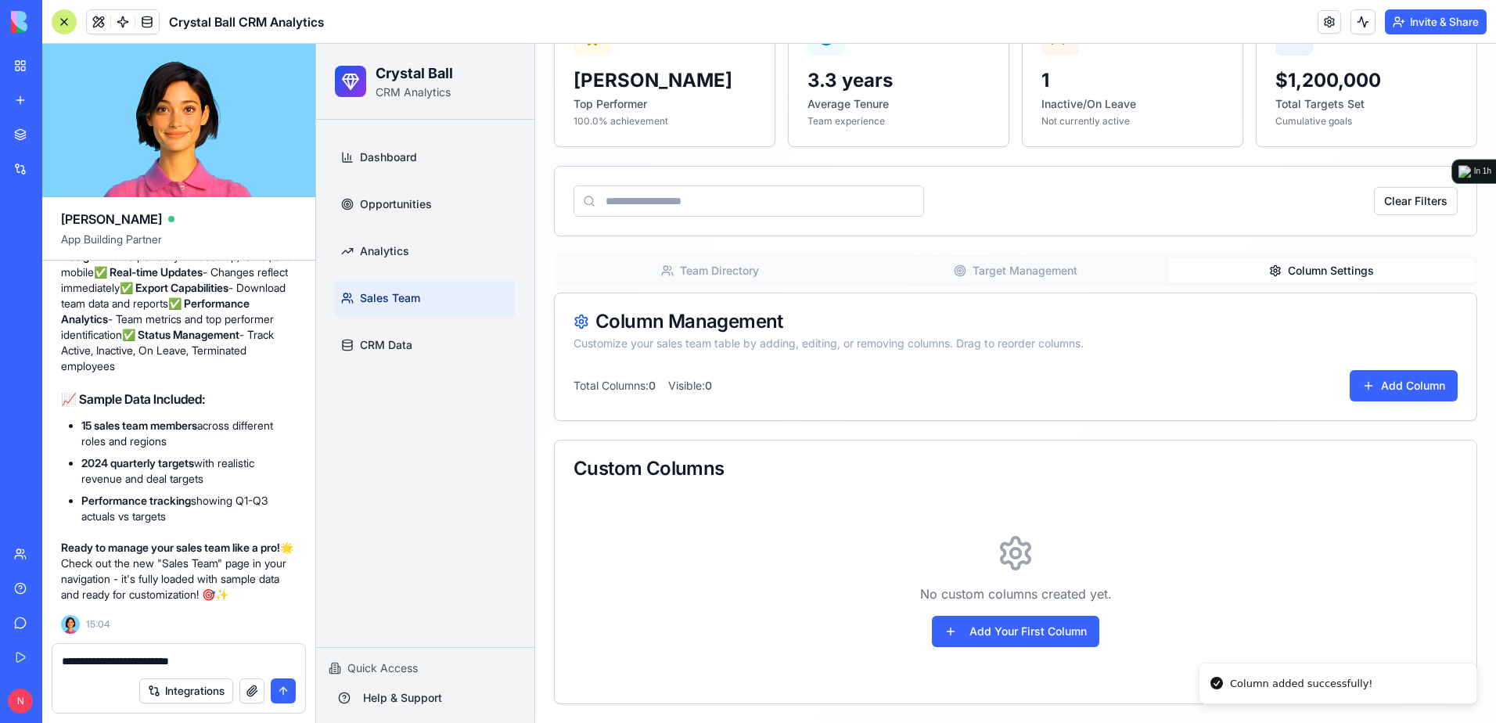
scroll to position [240, 0]
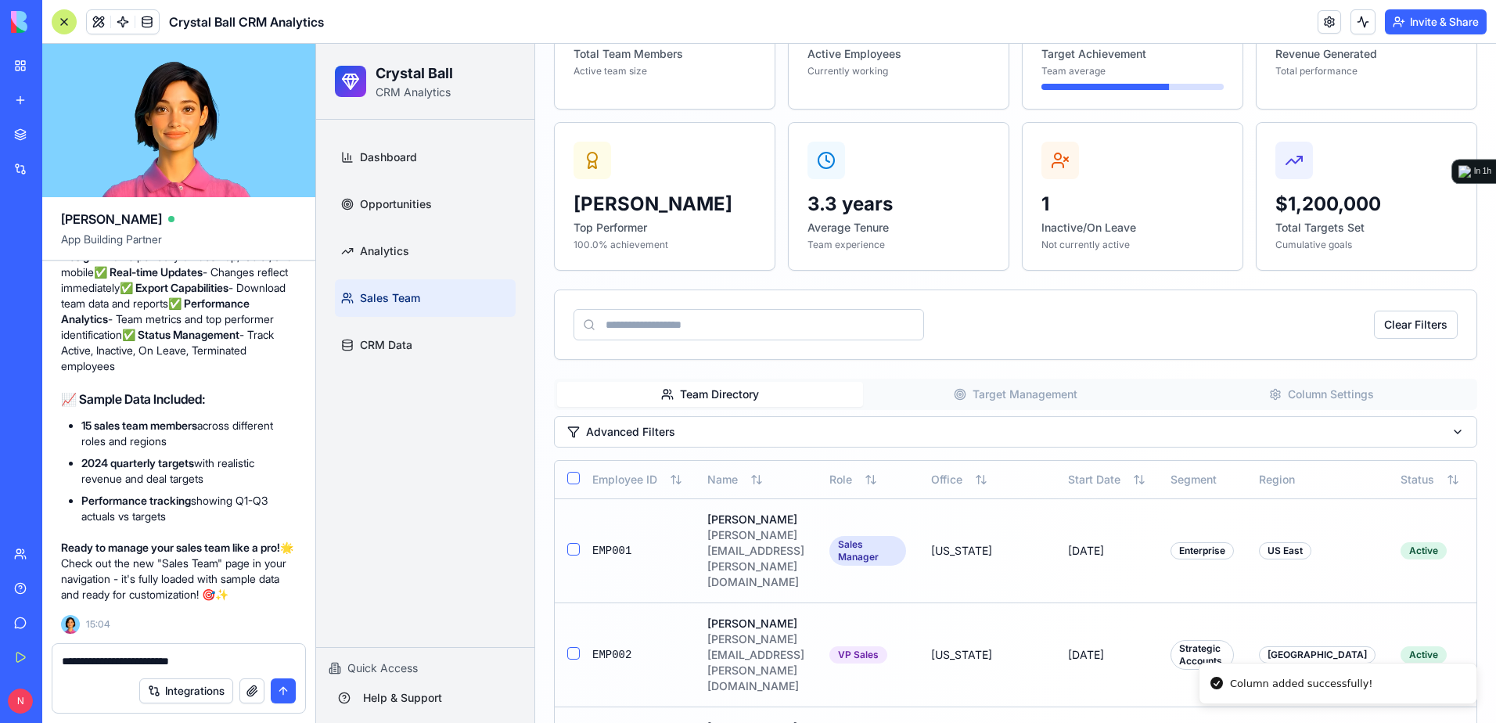
click at [703, 400] on button "Team Directory" at bounding box center [710, 394] width 306 height 25
click at [246, 651] on div "**********" at bounding box center [178, 656] width 253 height 25
click at [249, 656] on textarea "**********" at bounding box center [179, 661] width 234 height 16
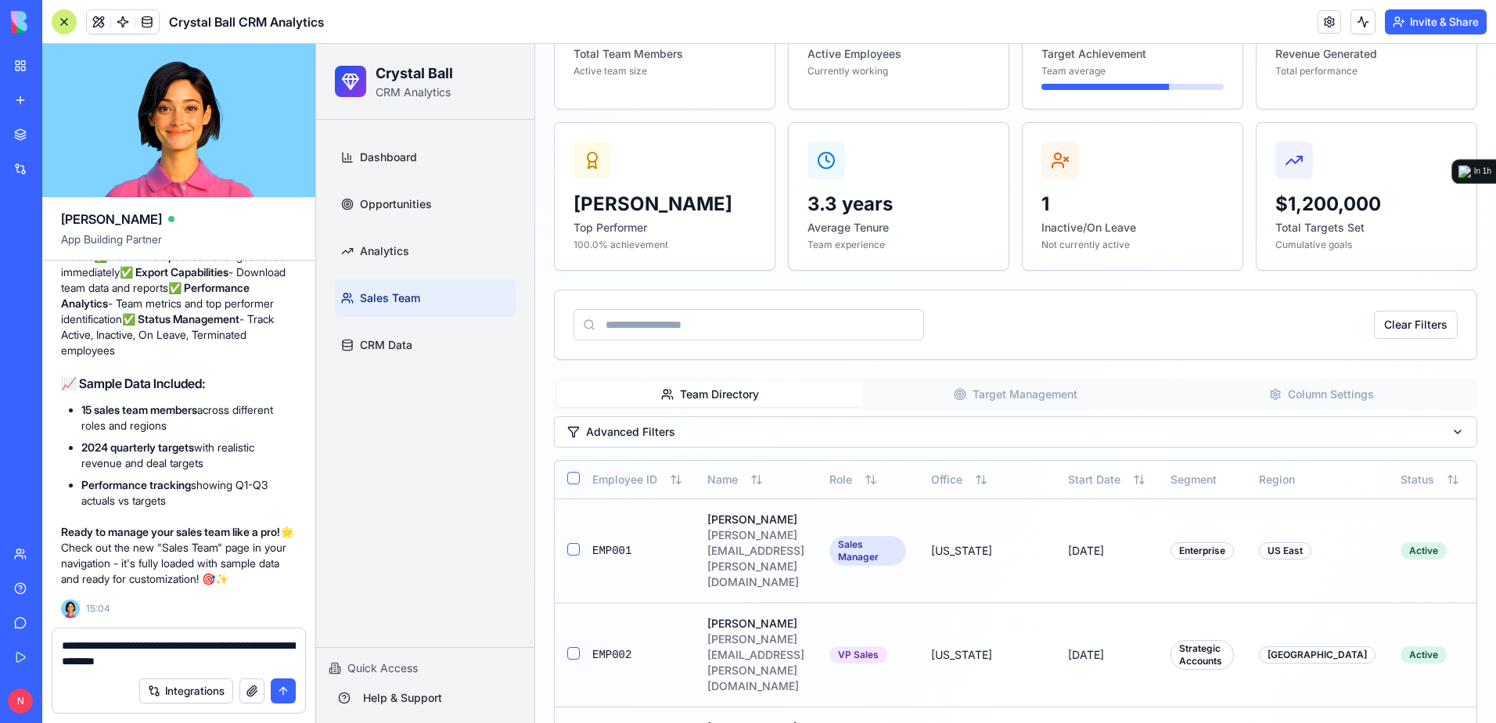
type textarea "**********"
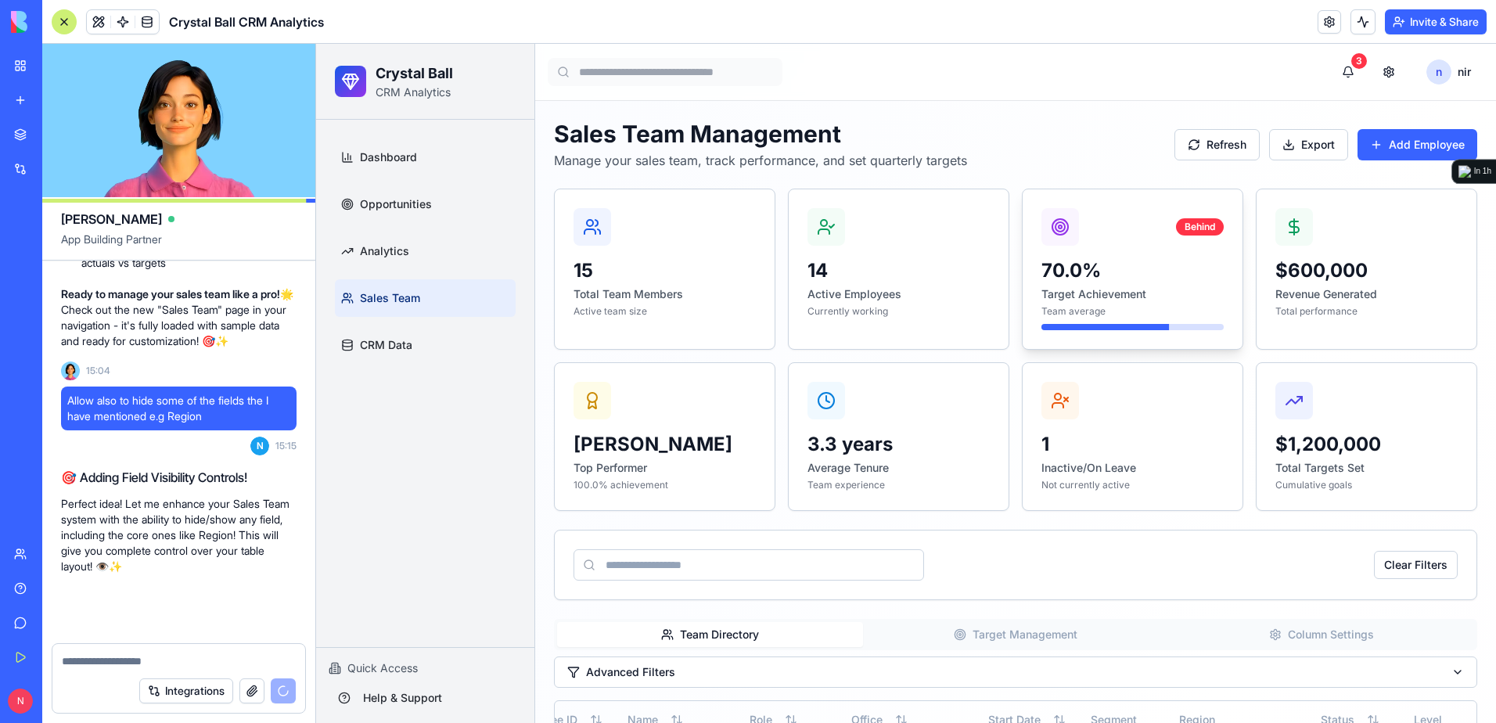
scroll to position [17523, 0]
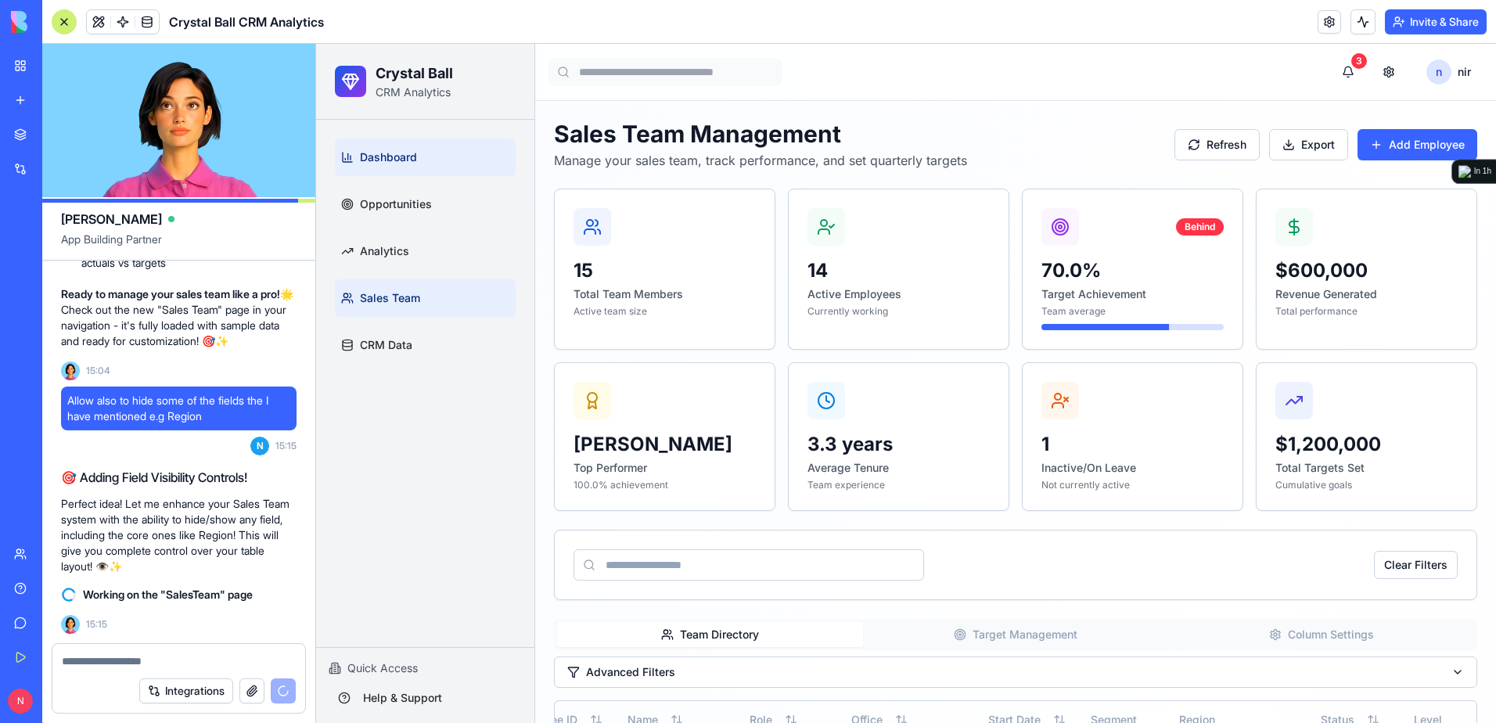
click at [384, 161] on span "Dashboard" at bounding box center [388, 157] width 57 height 16
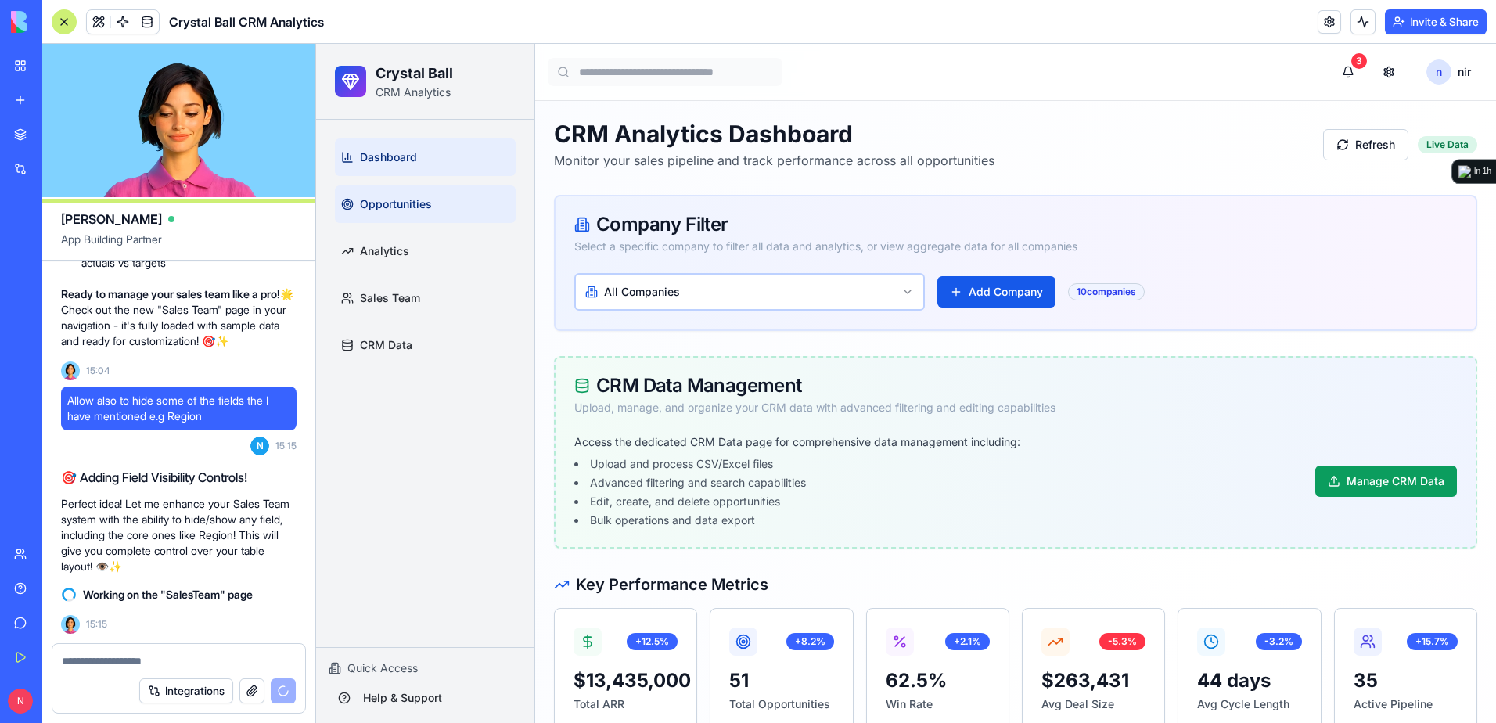
click at [377, 197] on span "Opportunities" at bounding box center [396, 204] width 72 height 16
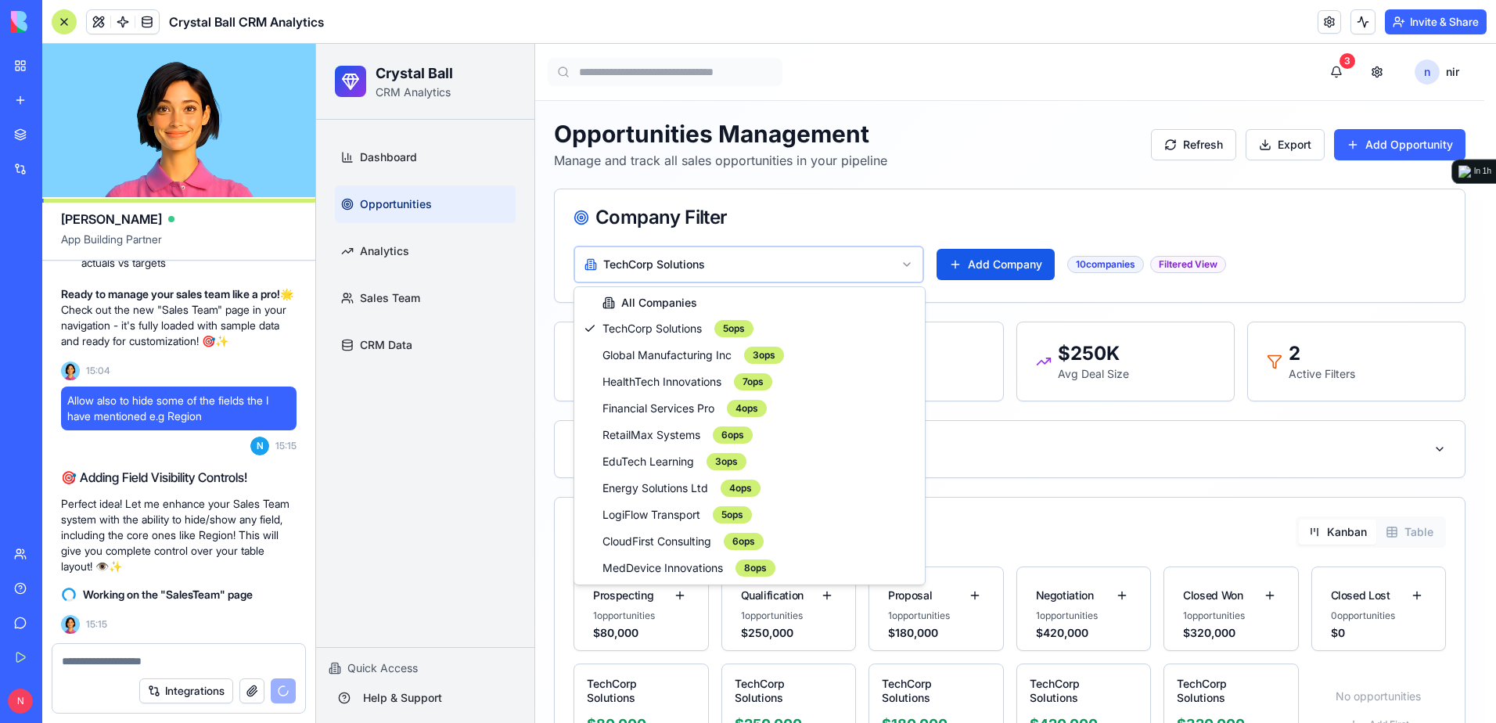
click at [684, 264] on html "Crystal Ball CRM Analytics Dashboard Opportunities Analytics Sales Team CRM Dat…" at bounding box center [906, 559] width 1180 height 1030
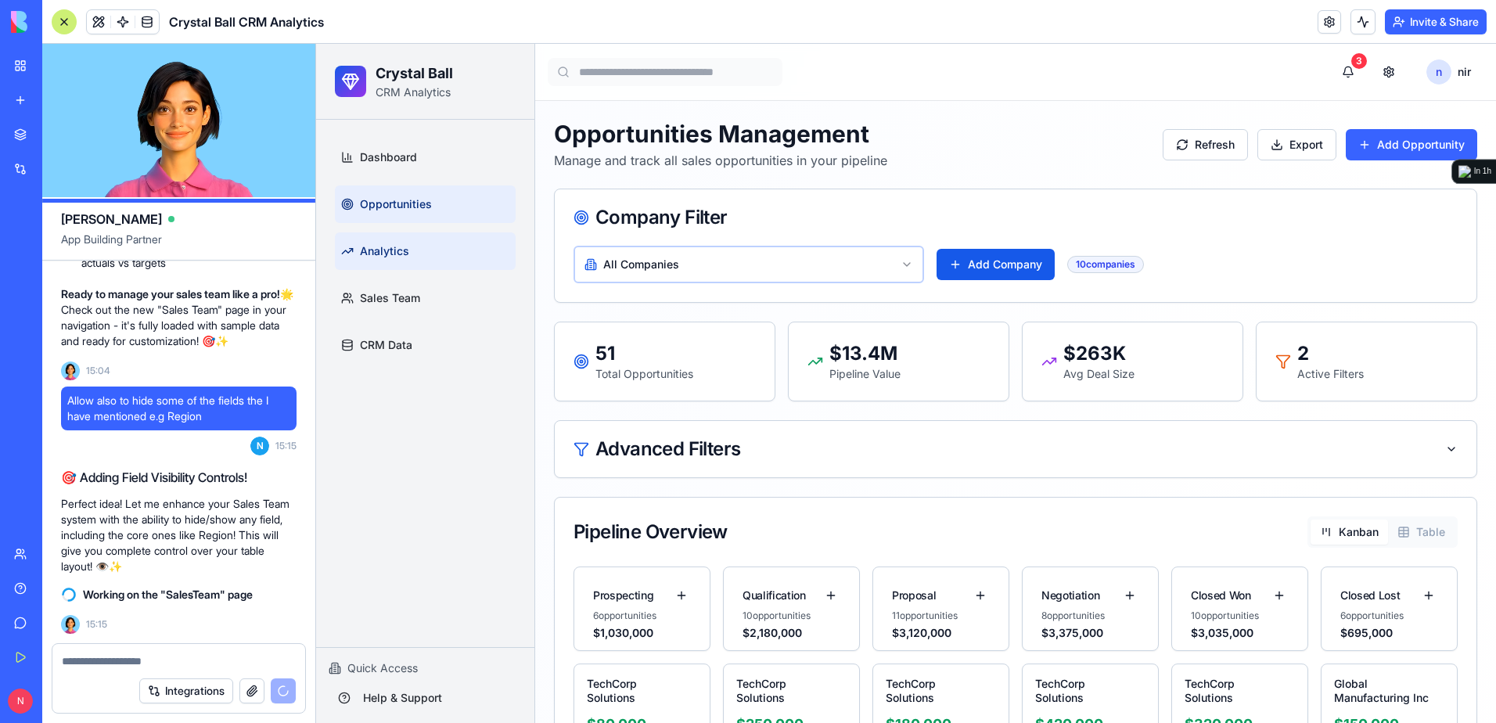
click at [417, 251] on link "Analytics" at bounding box center [425, 251] width 181 height 38
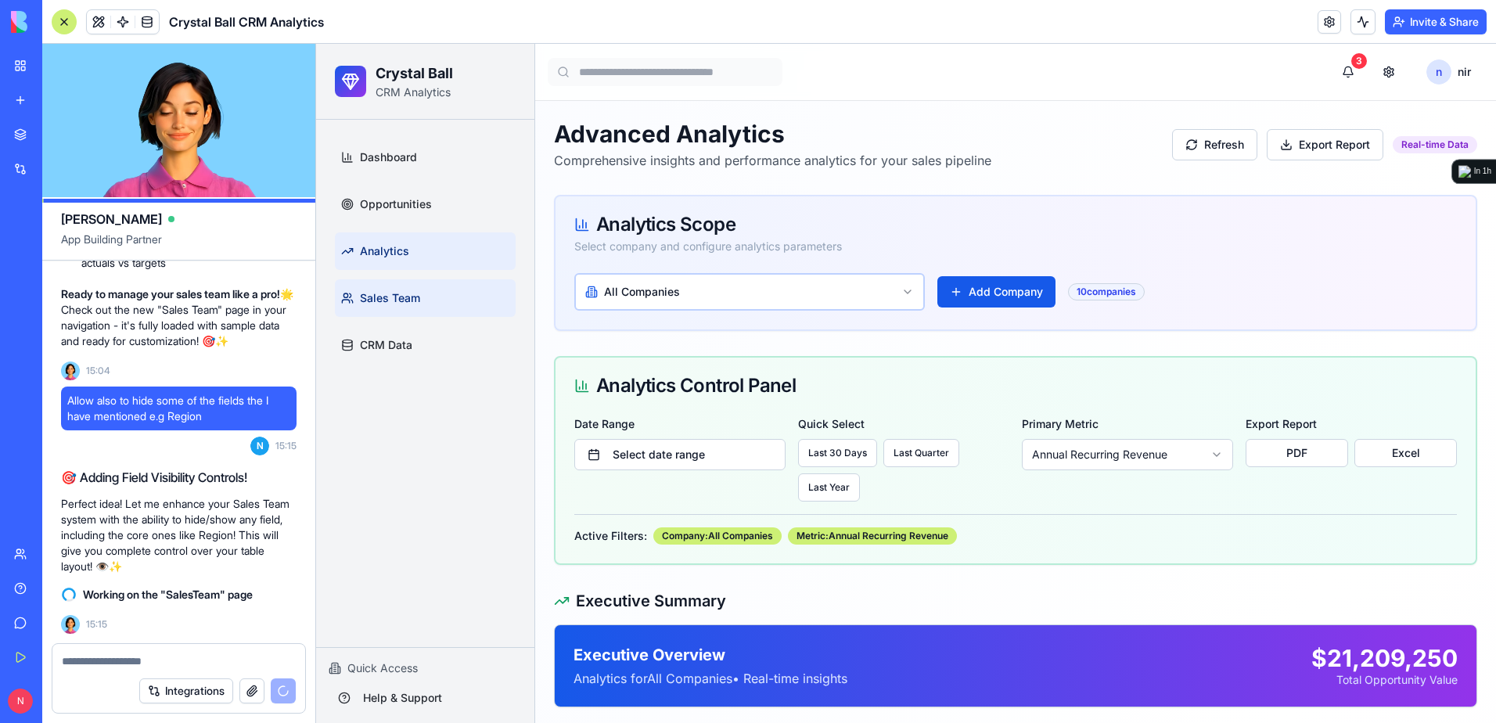
click at [411, 297] on span "Sales Team" at bounding box center [390, 298] width 60 height 16
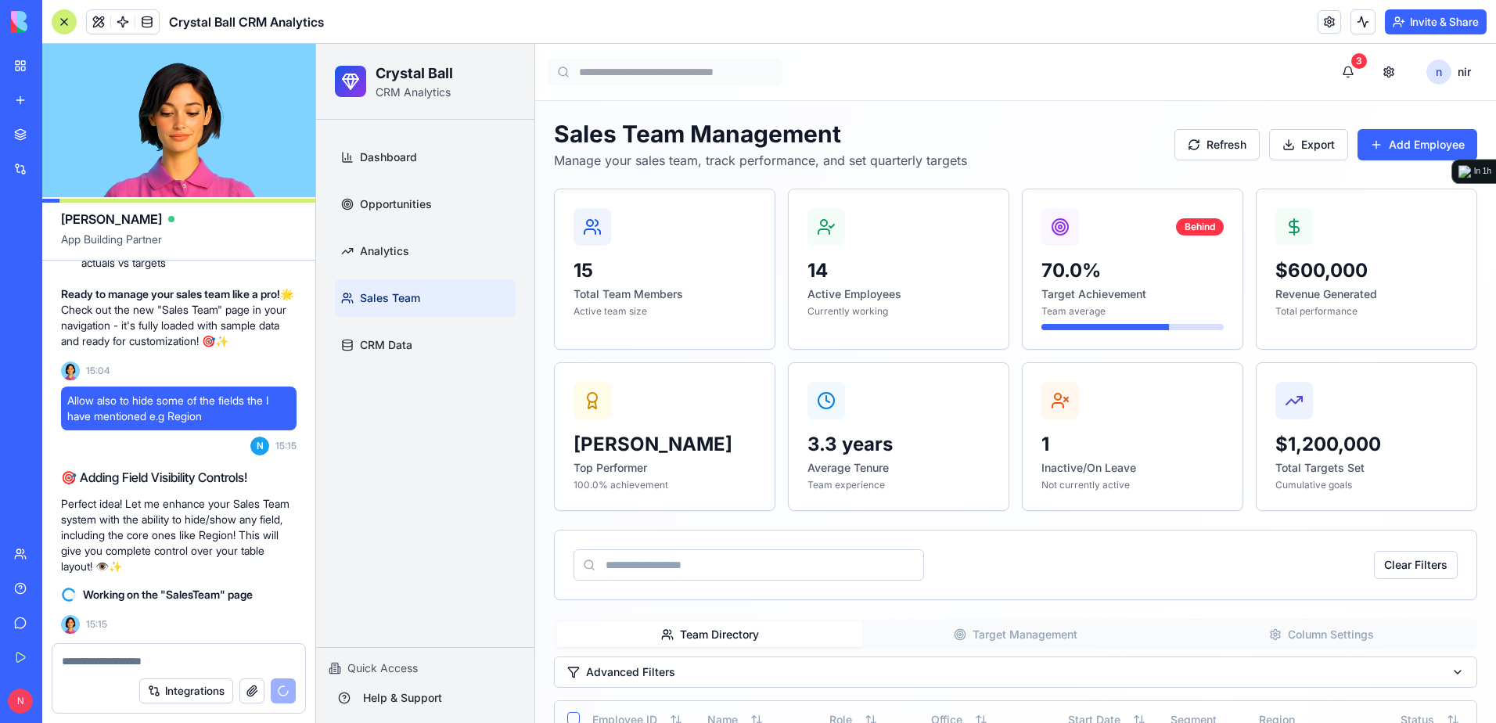
click at [245, 653] on textarea at bounding box center [179, 661] width 234 height 16
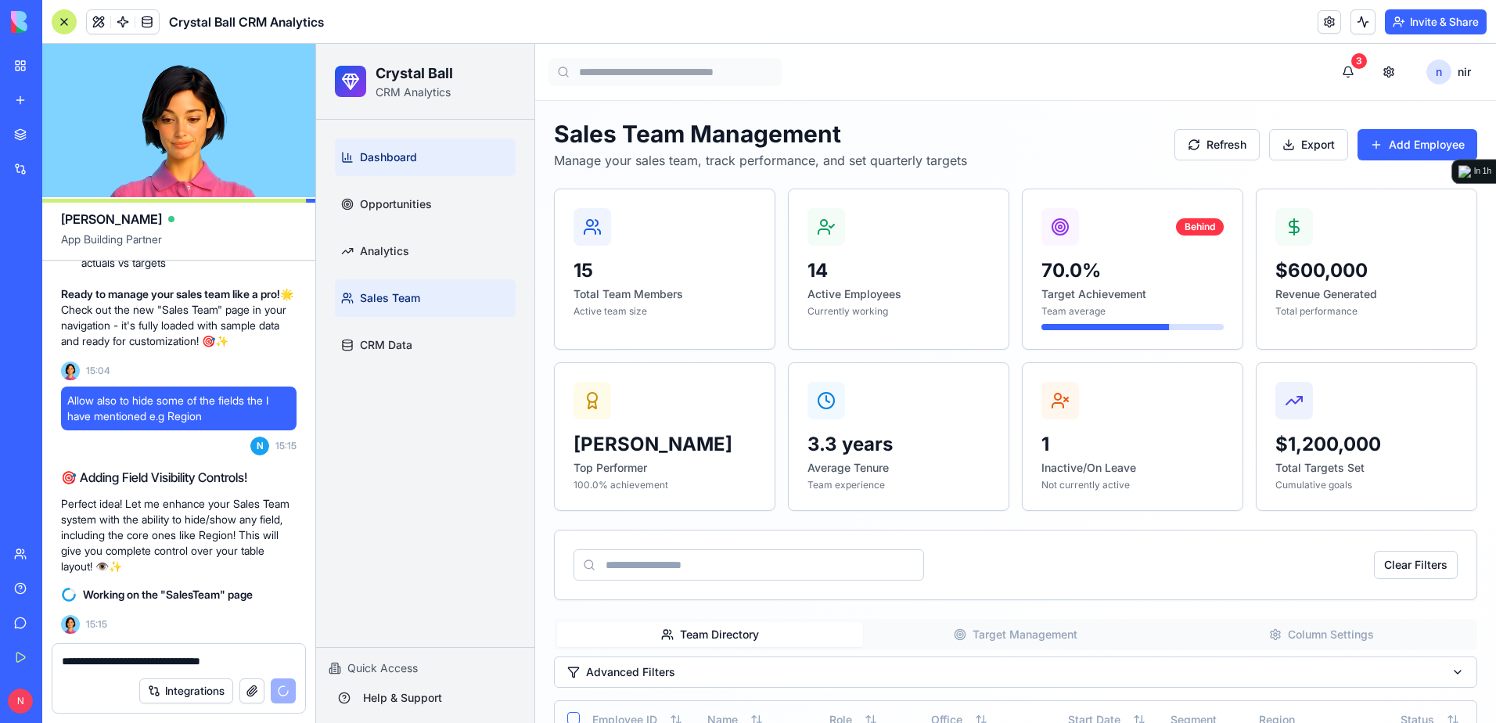
click at [377, 138] on link "Dashboard" at bounding box center [425, 157] width 181 height 38
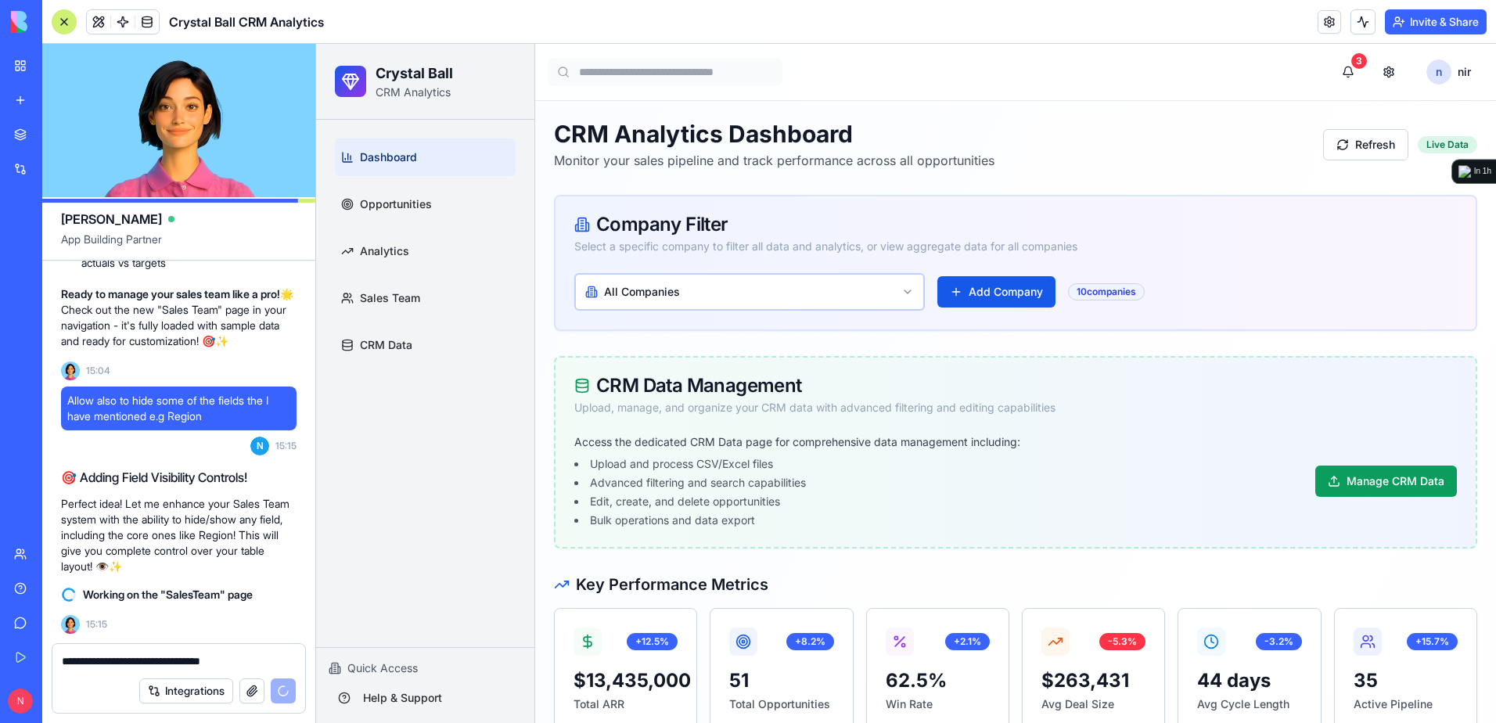
click at [264, 654] on textarea "**********" at bounding box center [179, 661] width 234 height 16
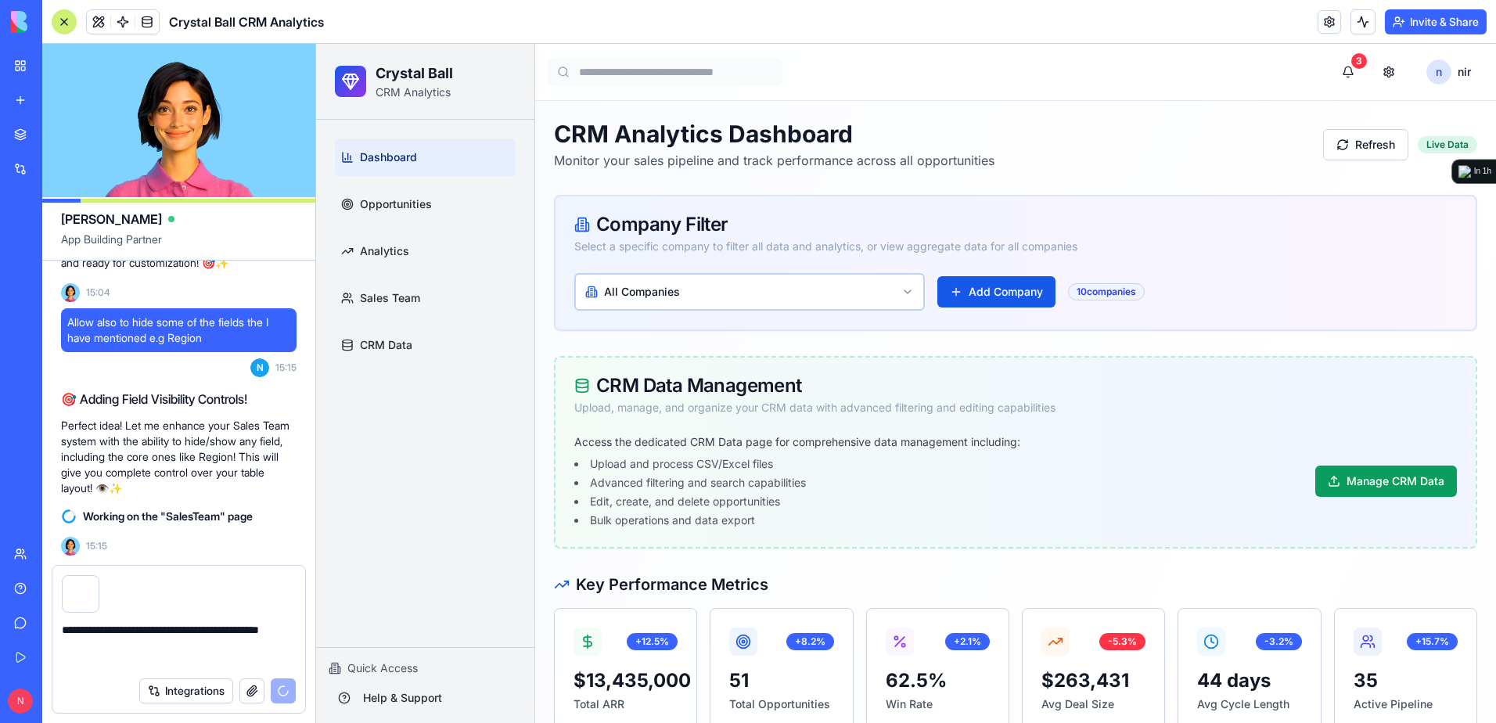
scroll to position [17601, 0]
type textarea "**********"
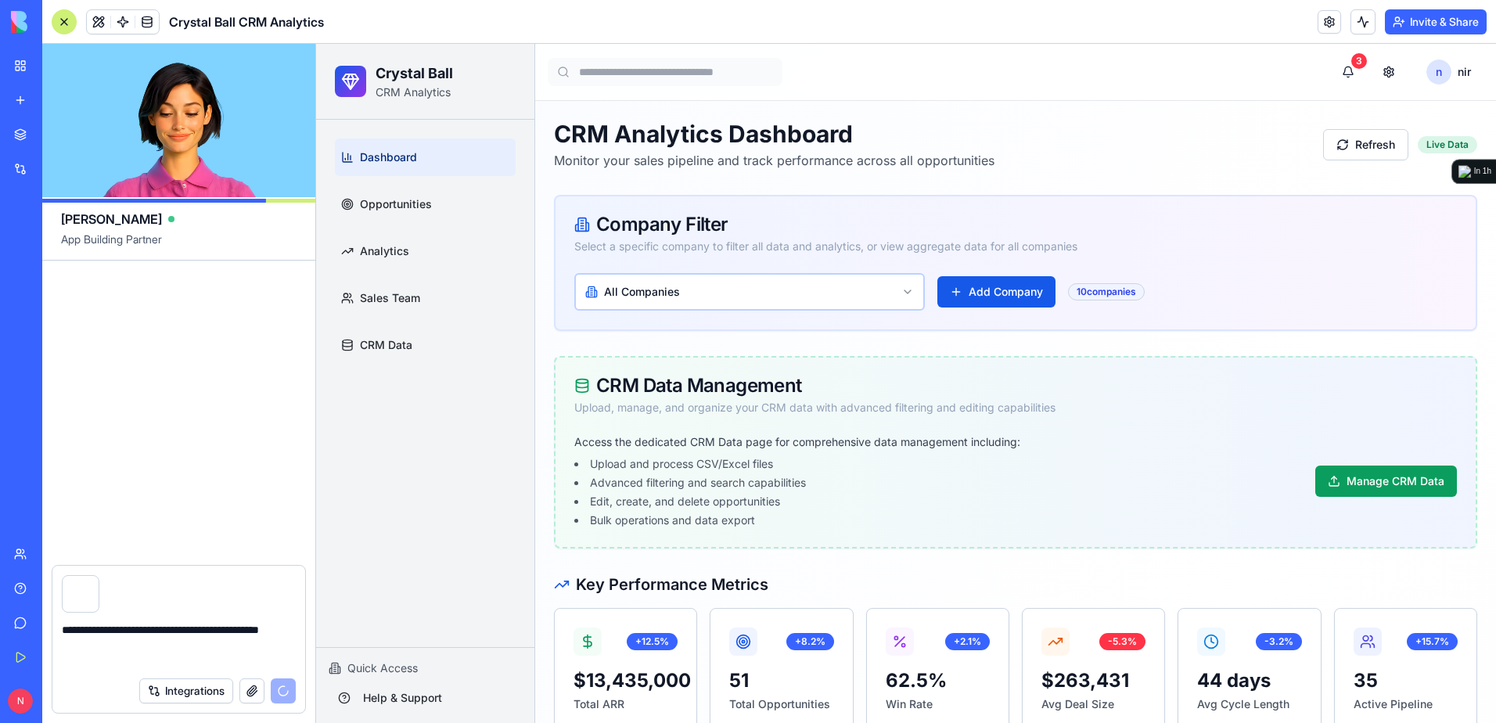
scroll to position [18537, 0]
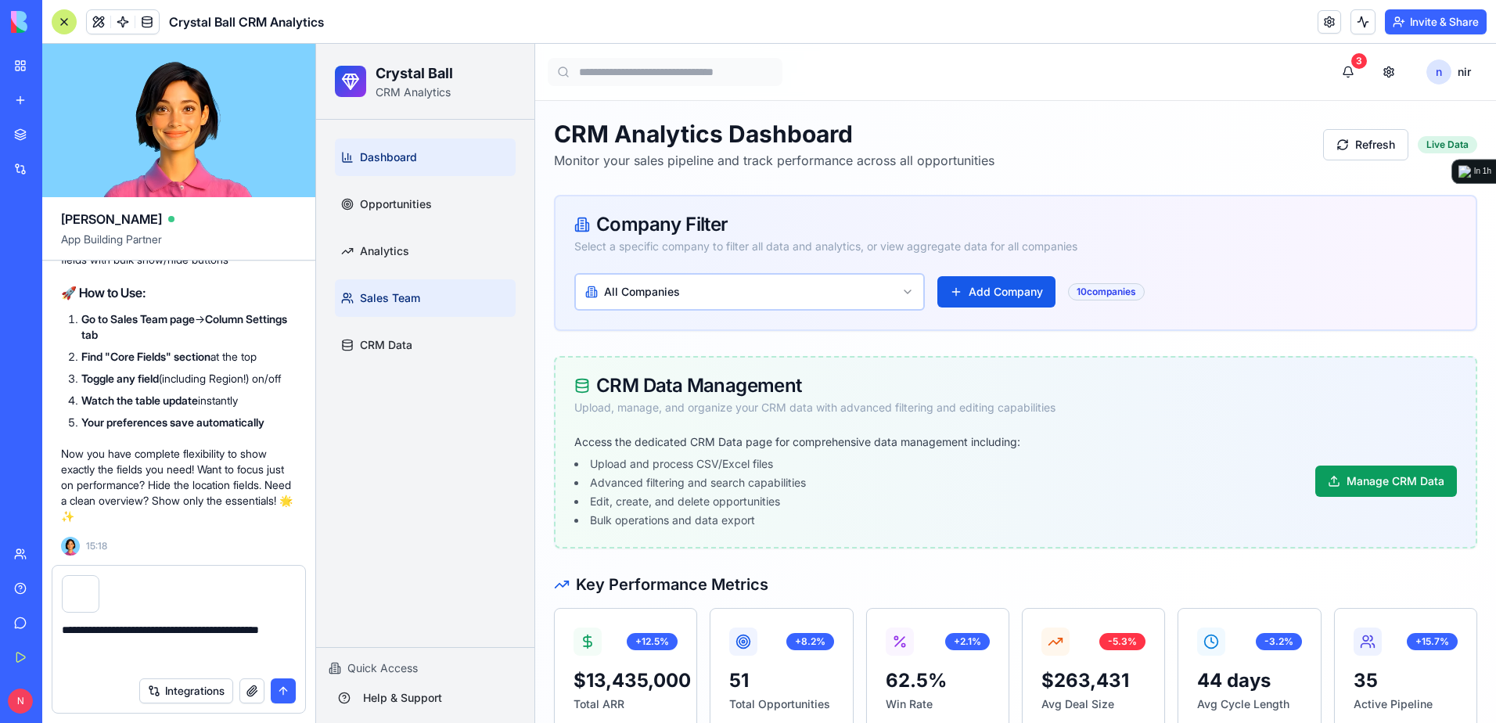
click at [413, 291] on span "Sales Team" at bounding box center [390, 298] width 60 height 16
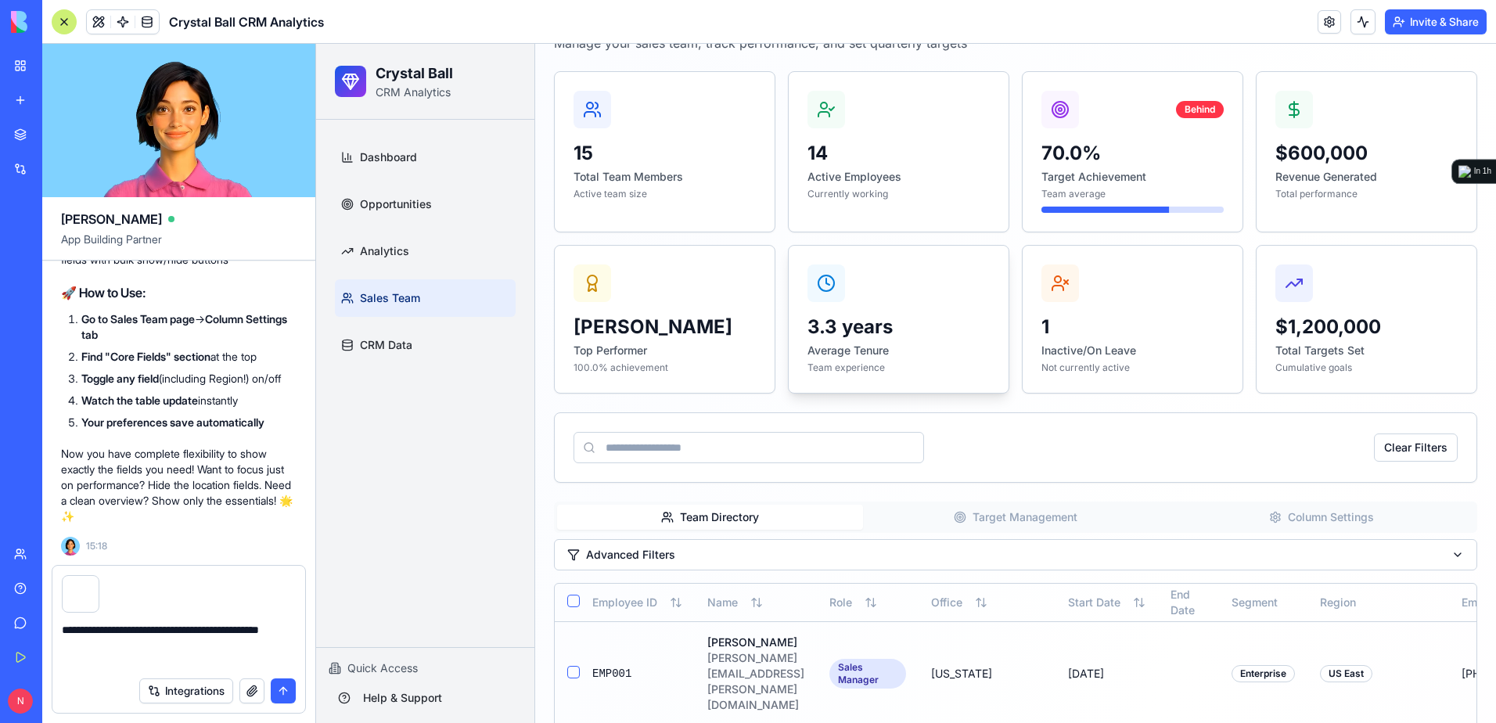
scroll to position [313, 0]
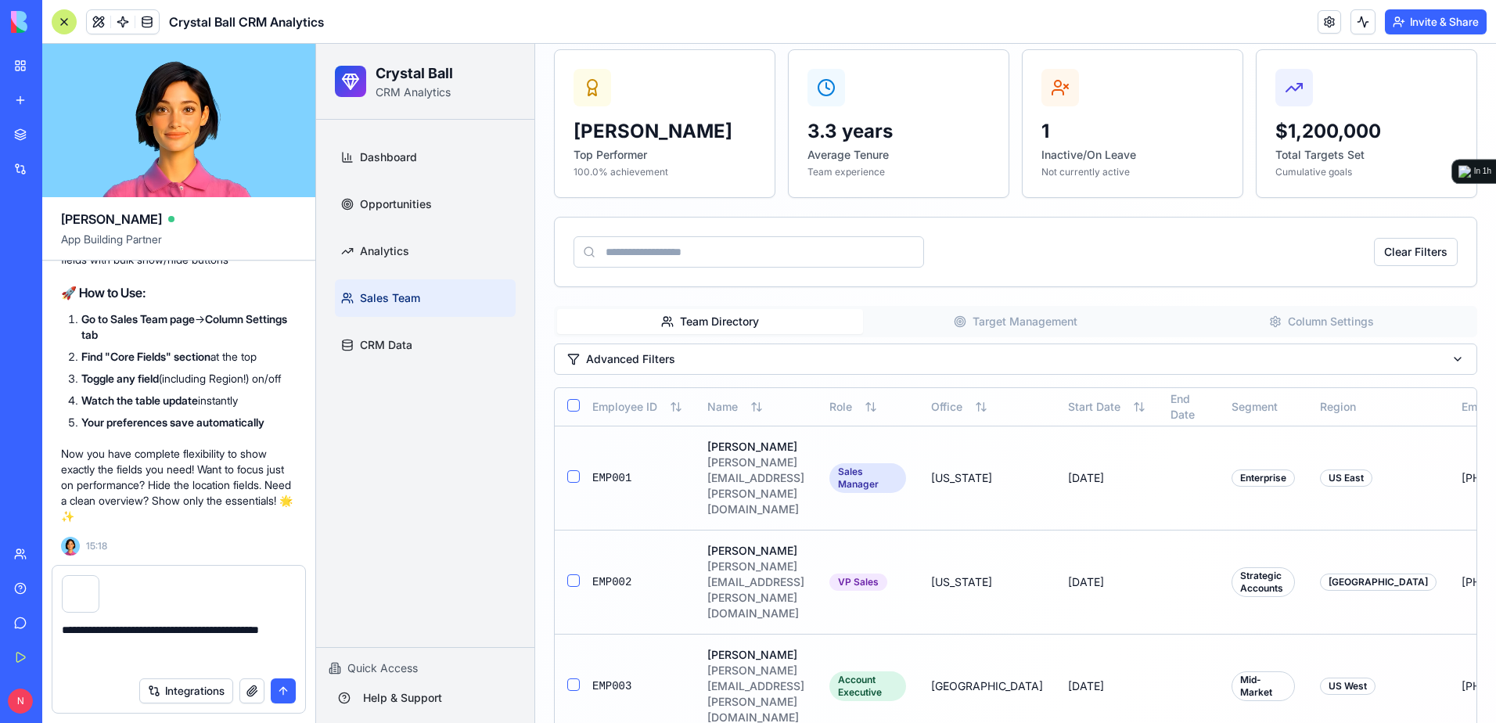
click at [1308, 324] on button "Column Settings" at bounding box center [1321, 321] width 306 height 25
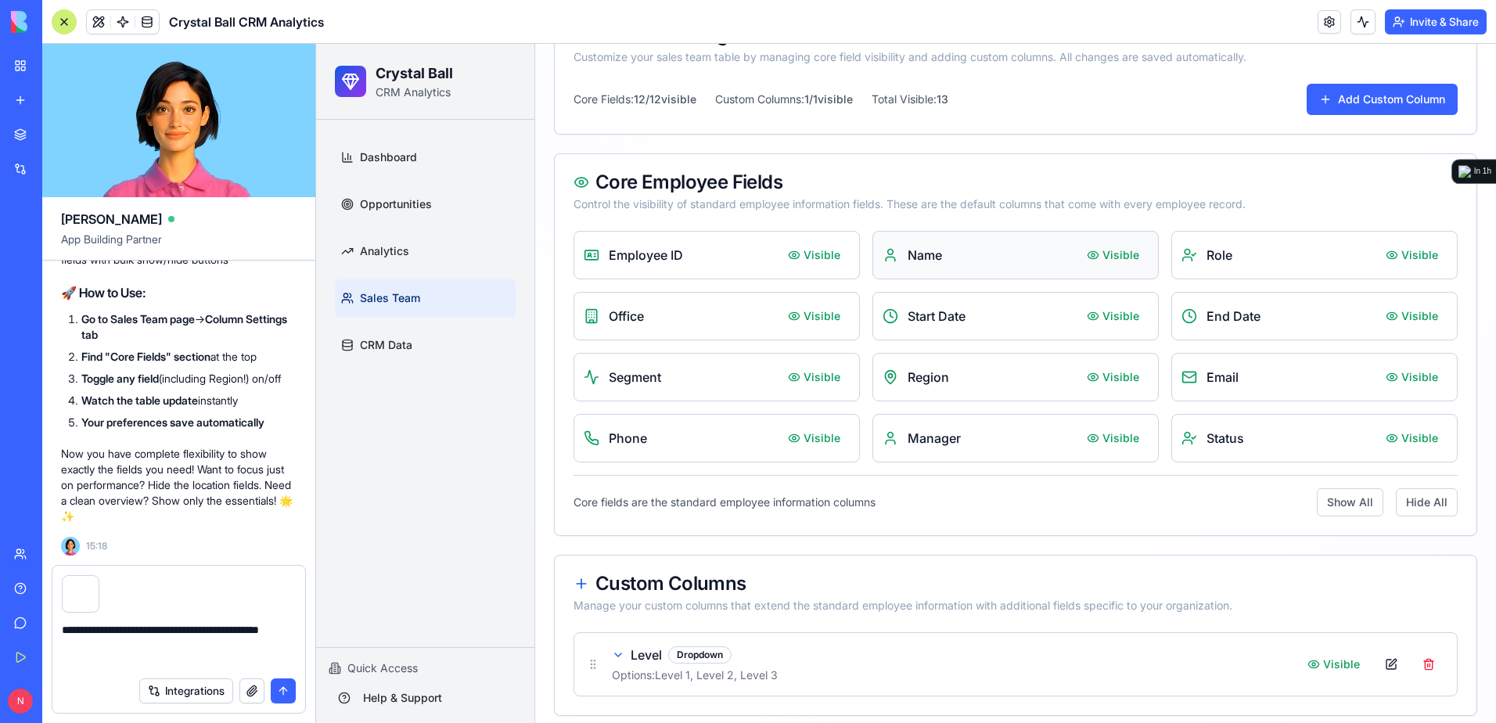
scroll to position [662, 0]
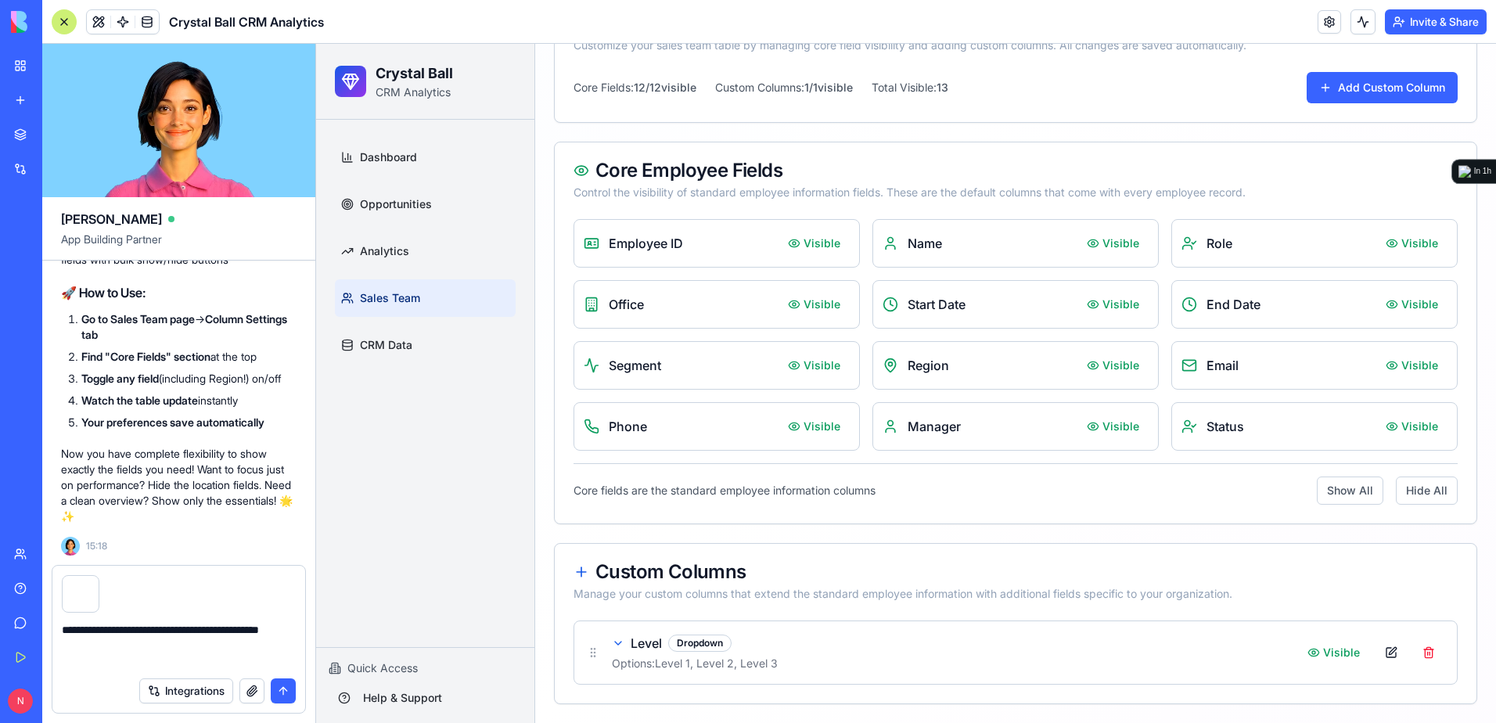
click at [281, 690] on button "submit" at bounding box center [283, 690] width 25 height 25
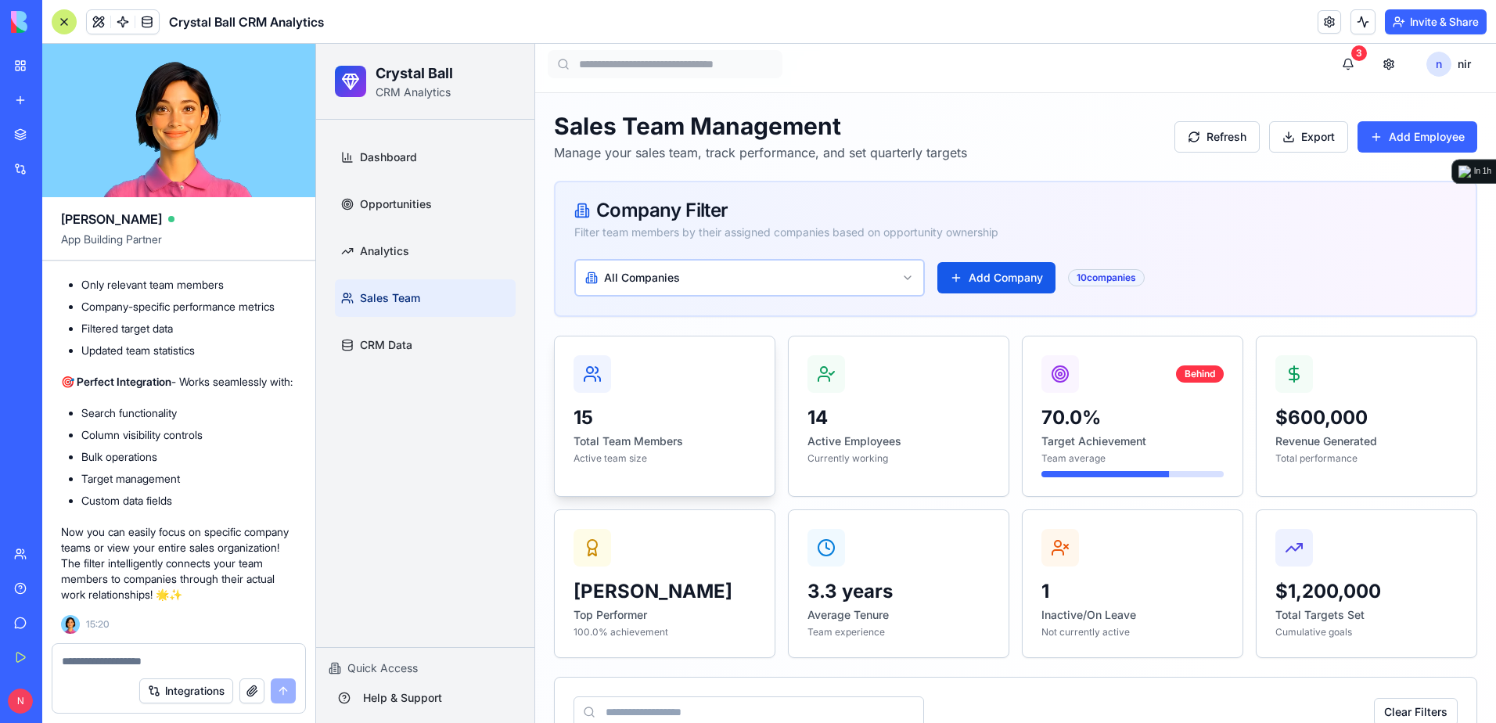
scroll to position [0, 0]
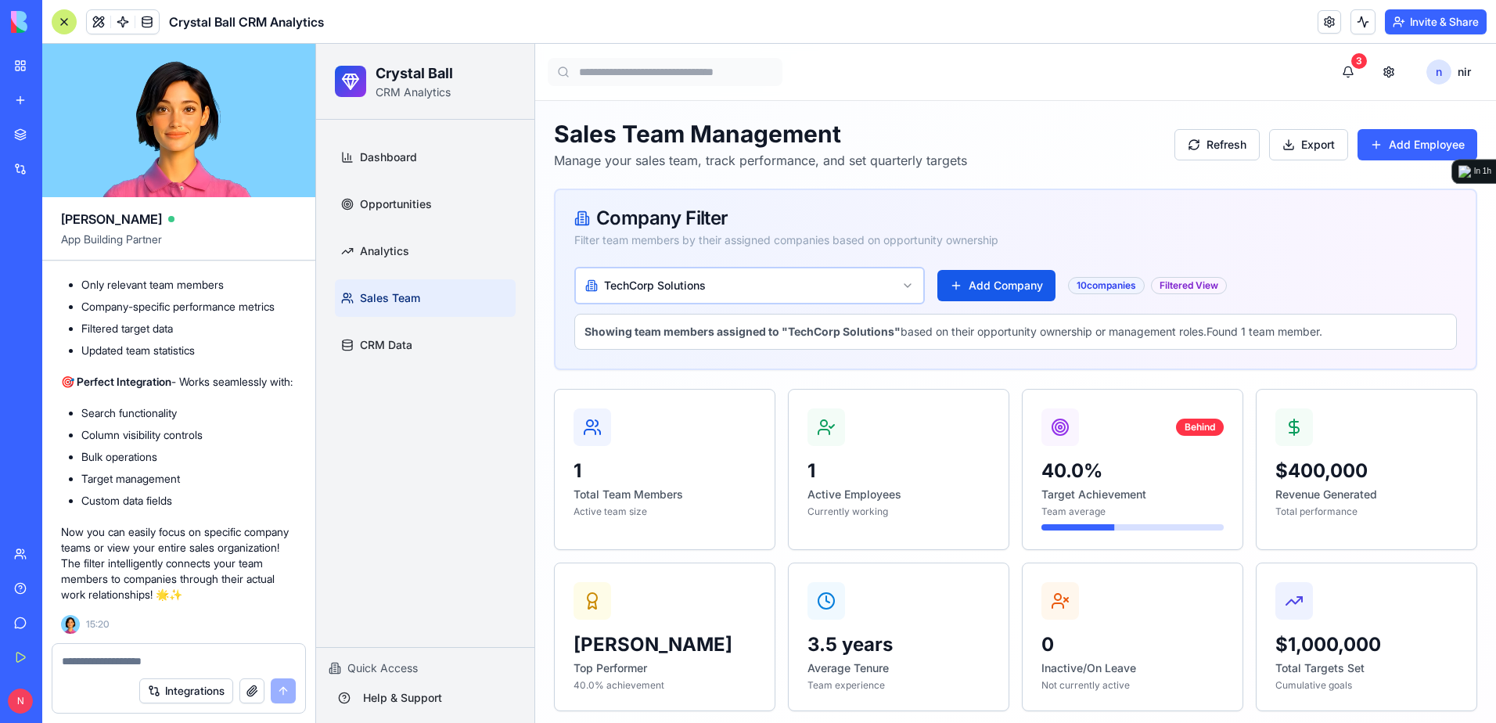
scroll to position [19798, 0]
click at [66, 28] on div at bounding box center [64, 21] width 25 height 25
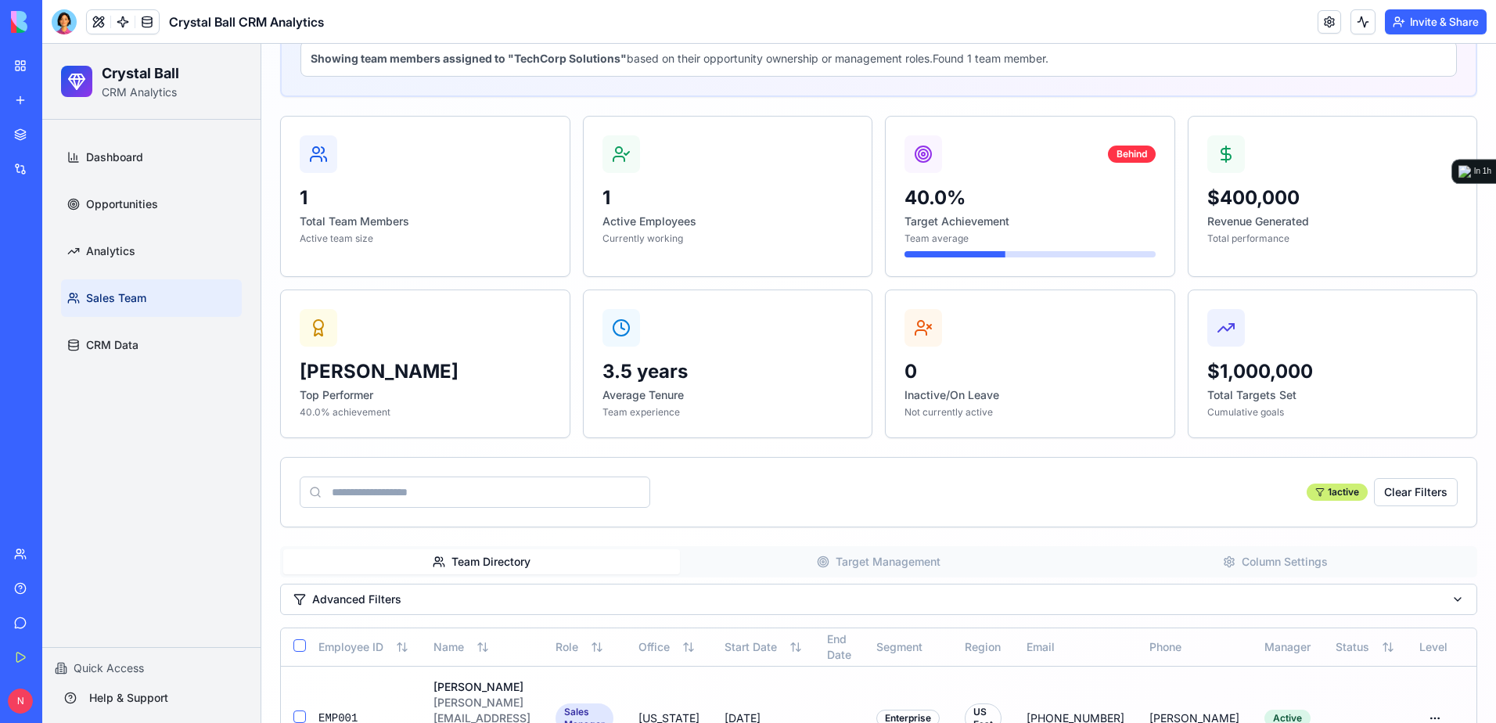
scroll to position [308, 0]
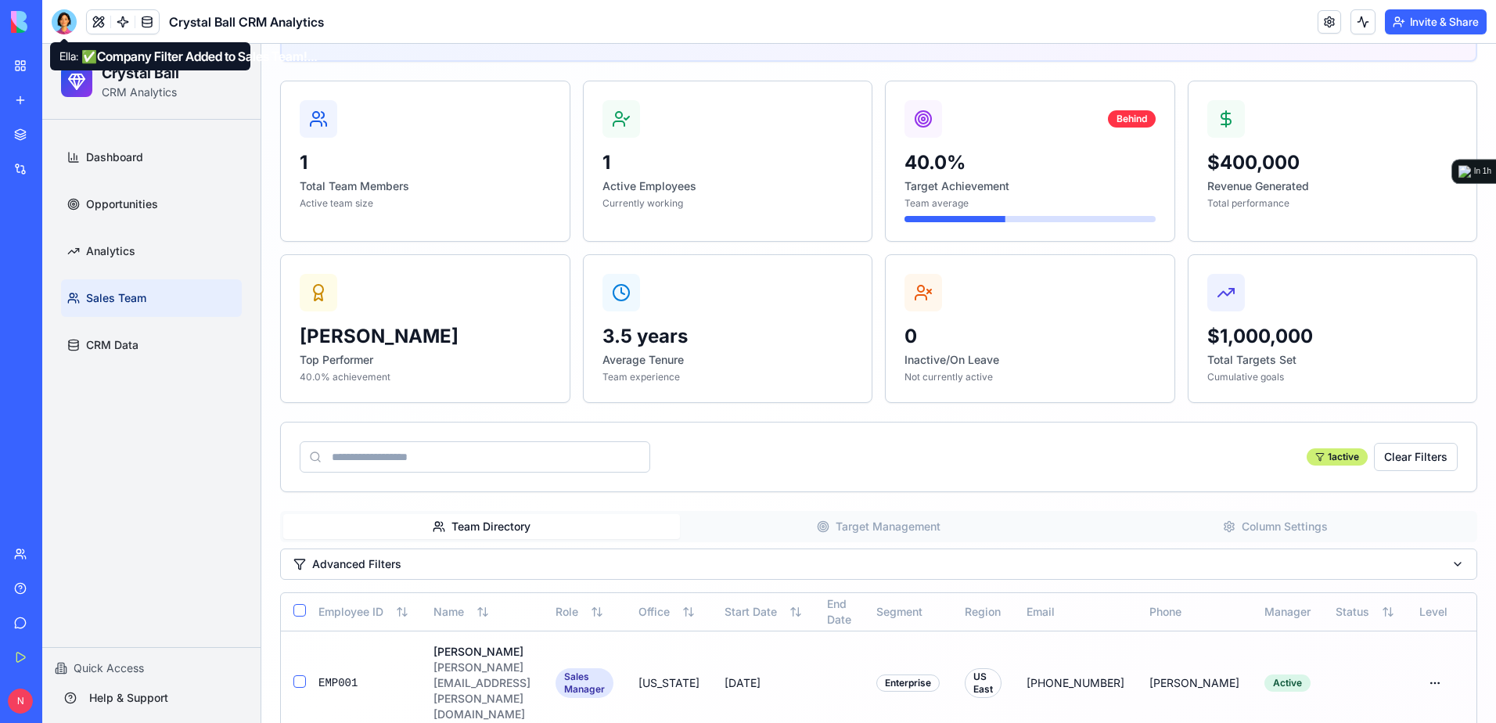
click at [58, 27] on div at bounding box center [64, 21] width 25 height 25
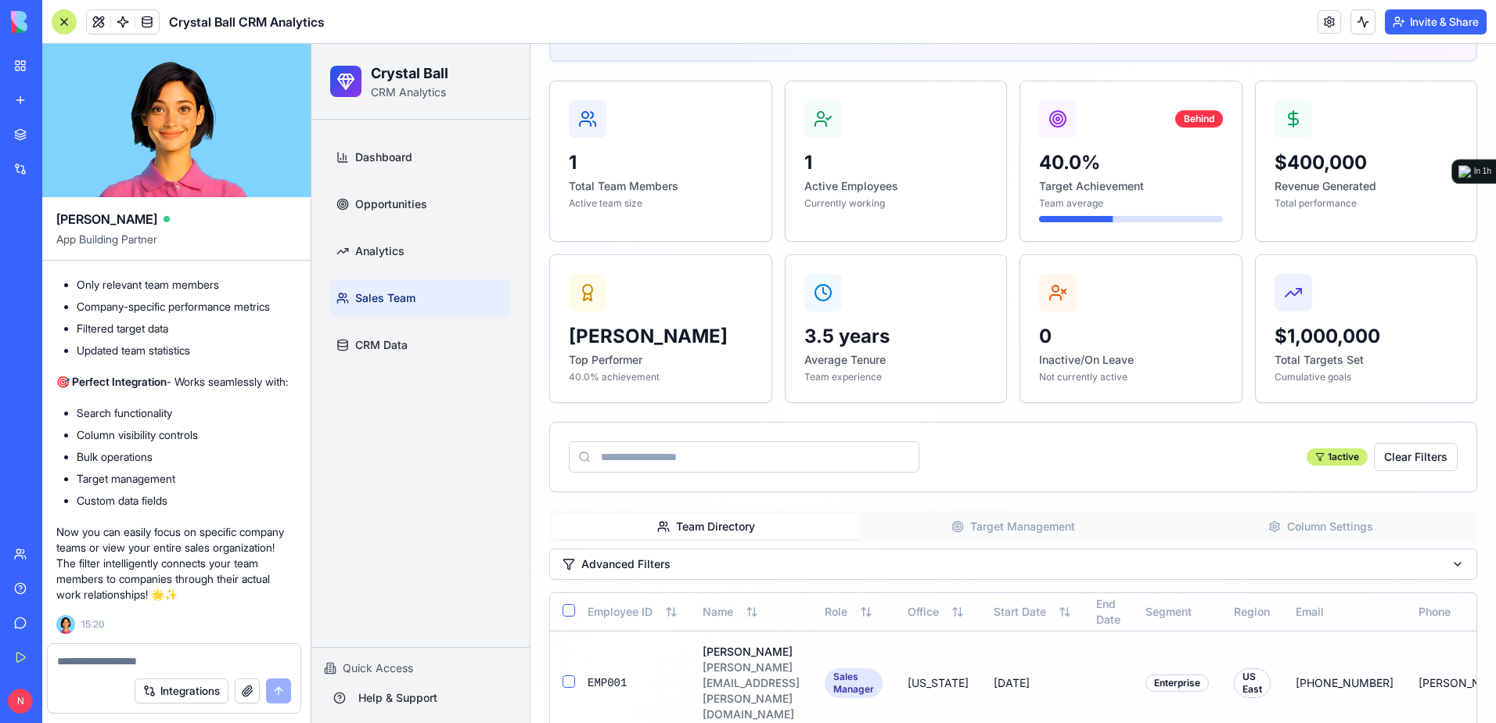
scroll to position [0, 0]
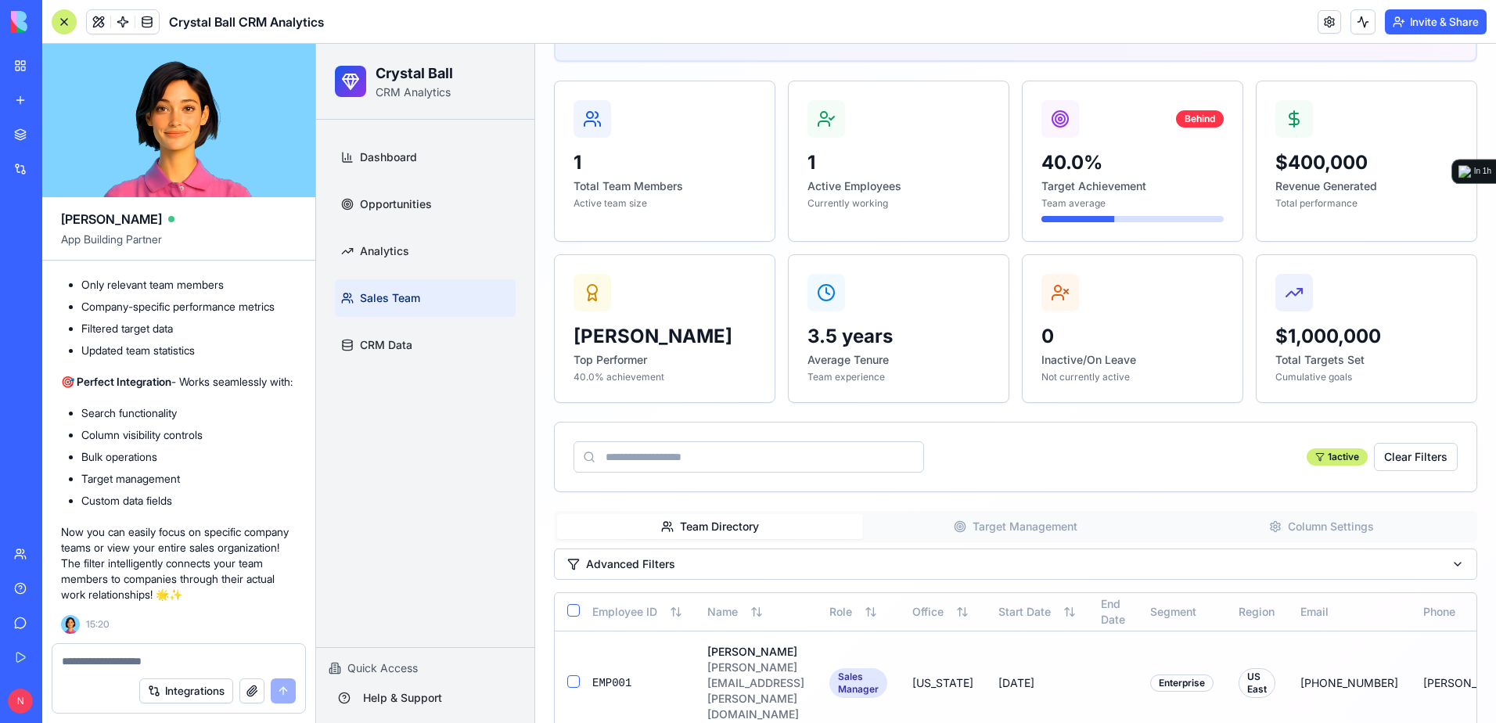
click at [170, 668] on textarea at bounding box center [179, 661] width 234 height 16
click at [184, 659] on textarea at bounding box center [179, 661] width 234 height 16
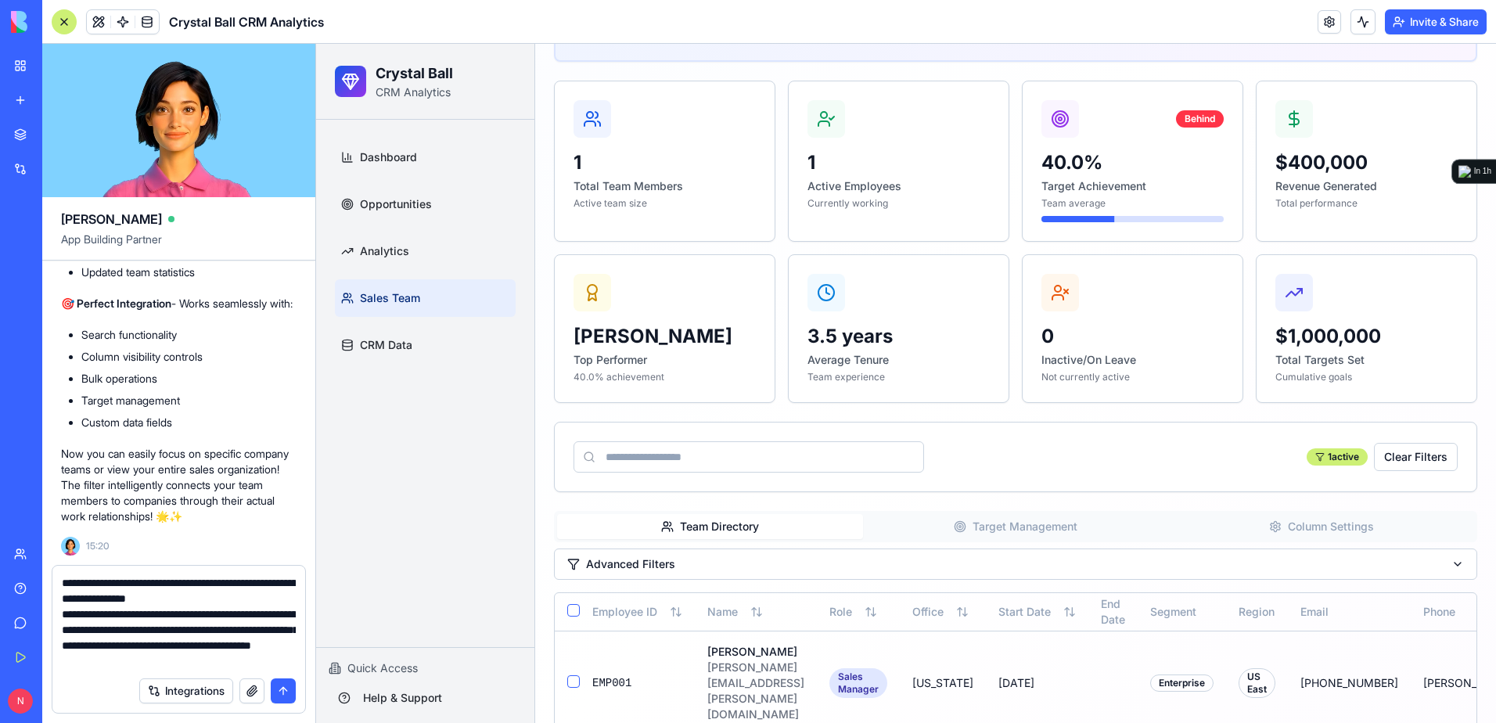
scroll to position [14, 0]
type textarea "**********"
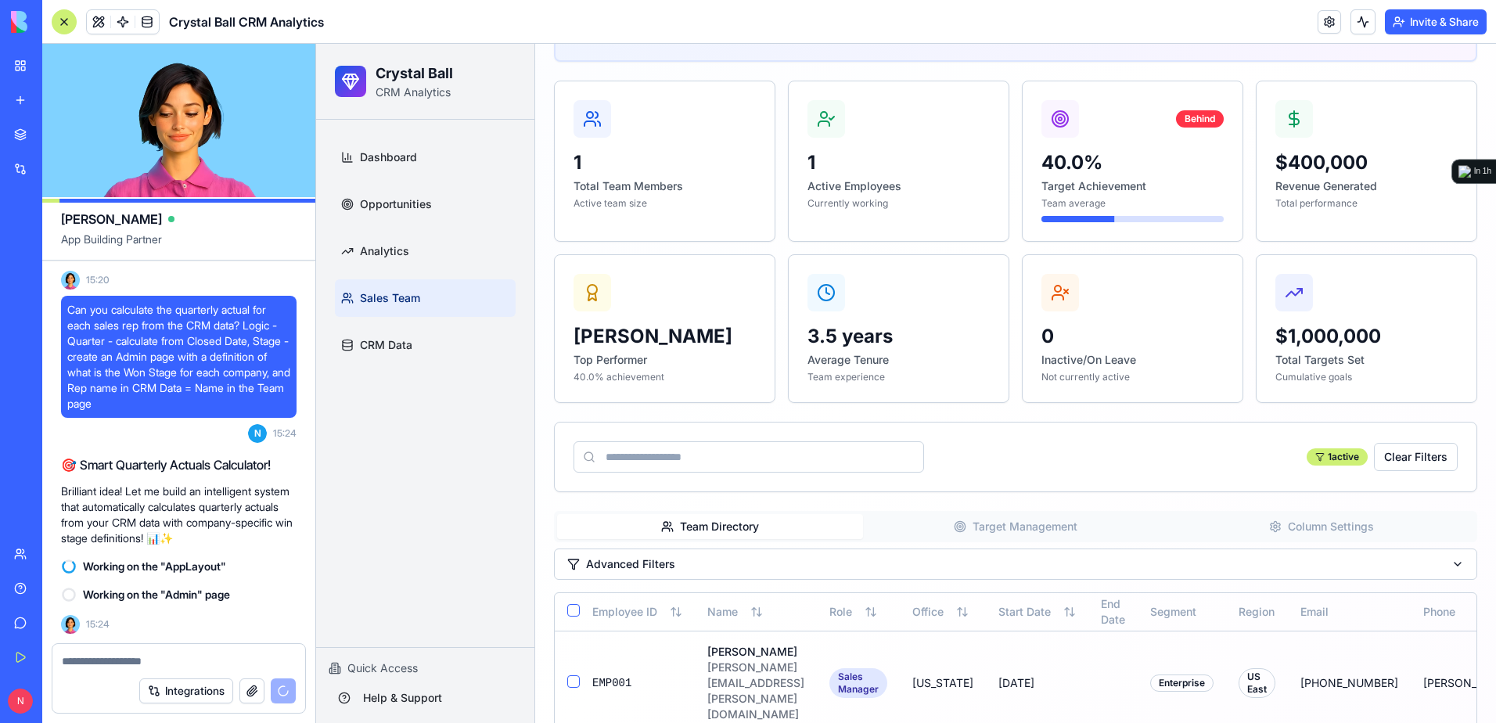
scroll to position [320, 0]
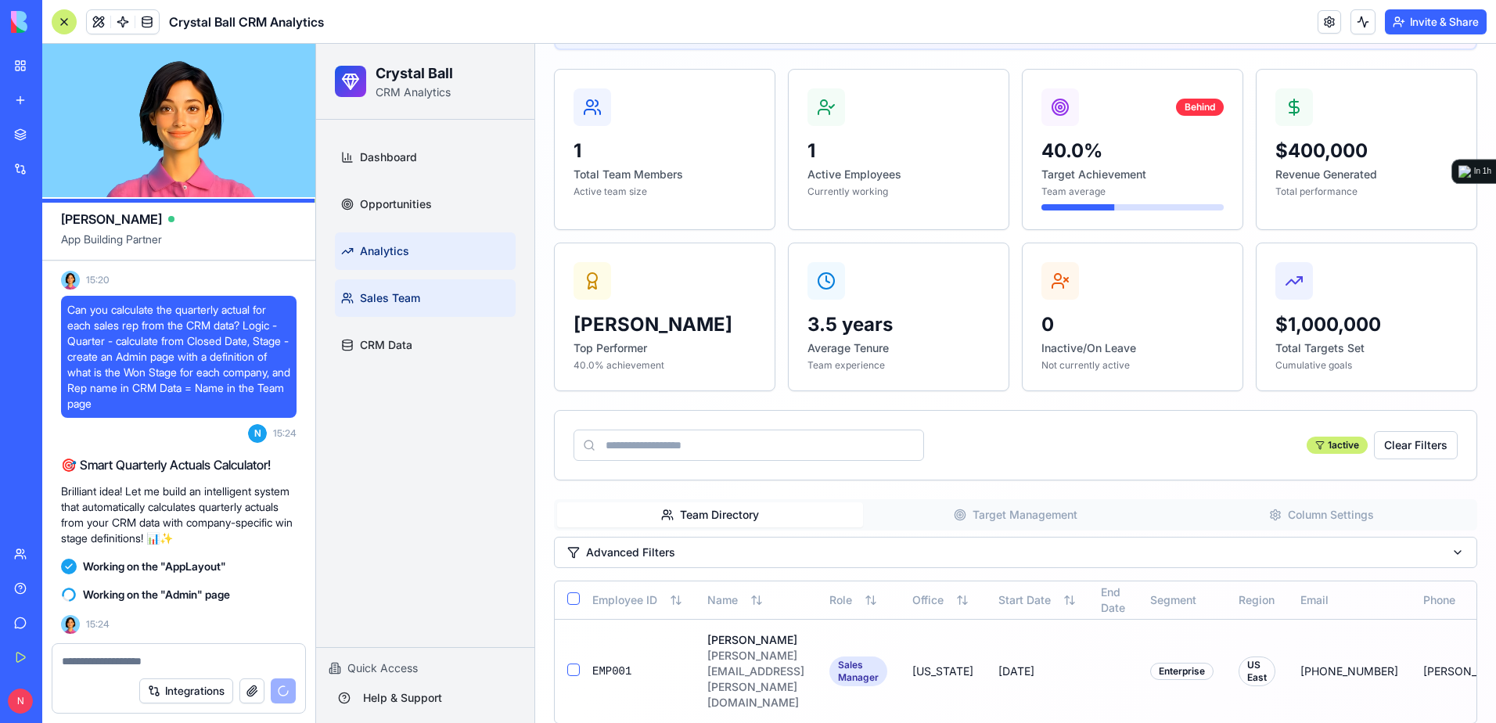
click at [392, 247] on span "Analytics" at bounding box center [384, 251] width 49 height 16
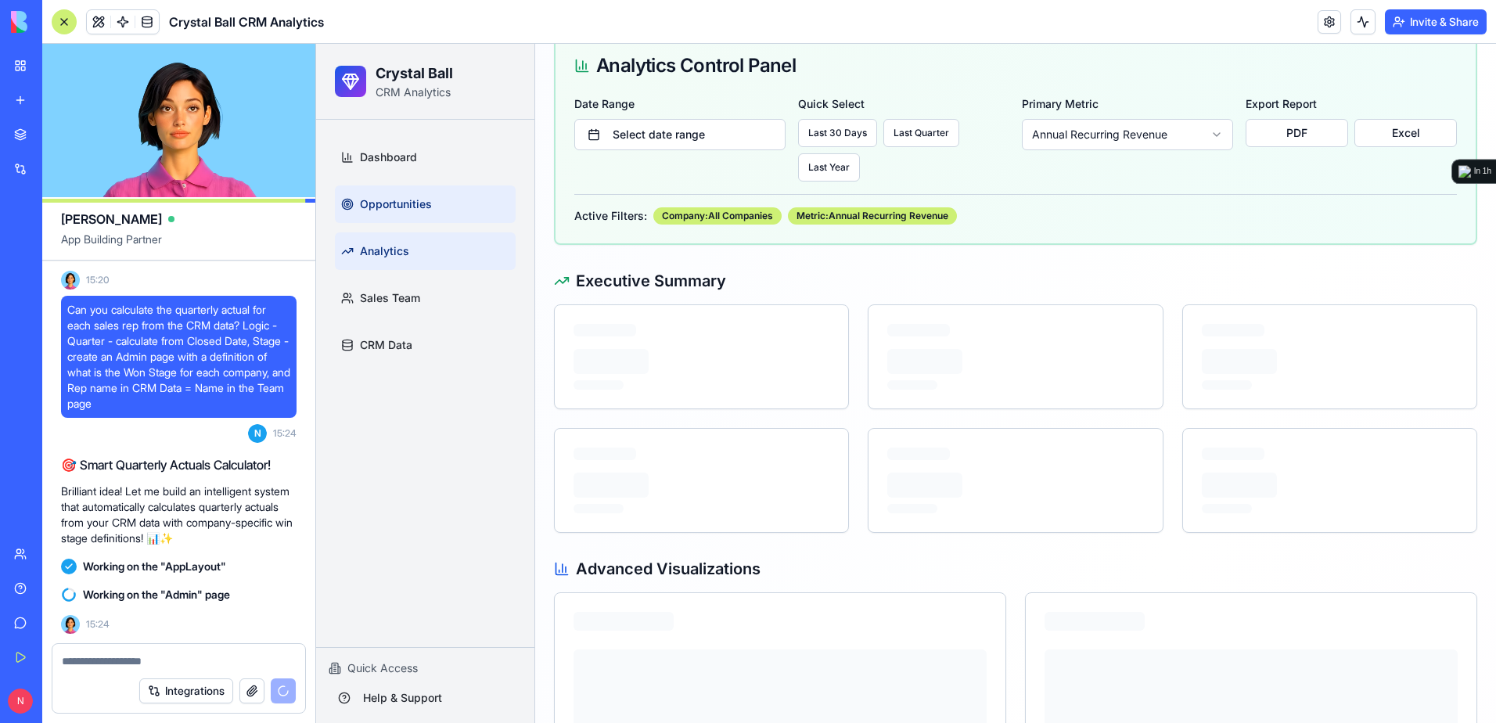
click at [400, 214] on link "Opportunities" at bounding box center [425, 204] width 181 height 38
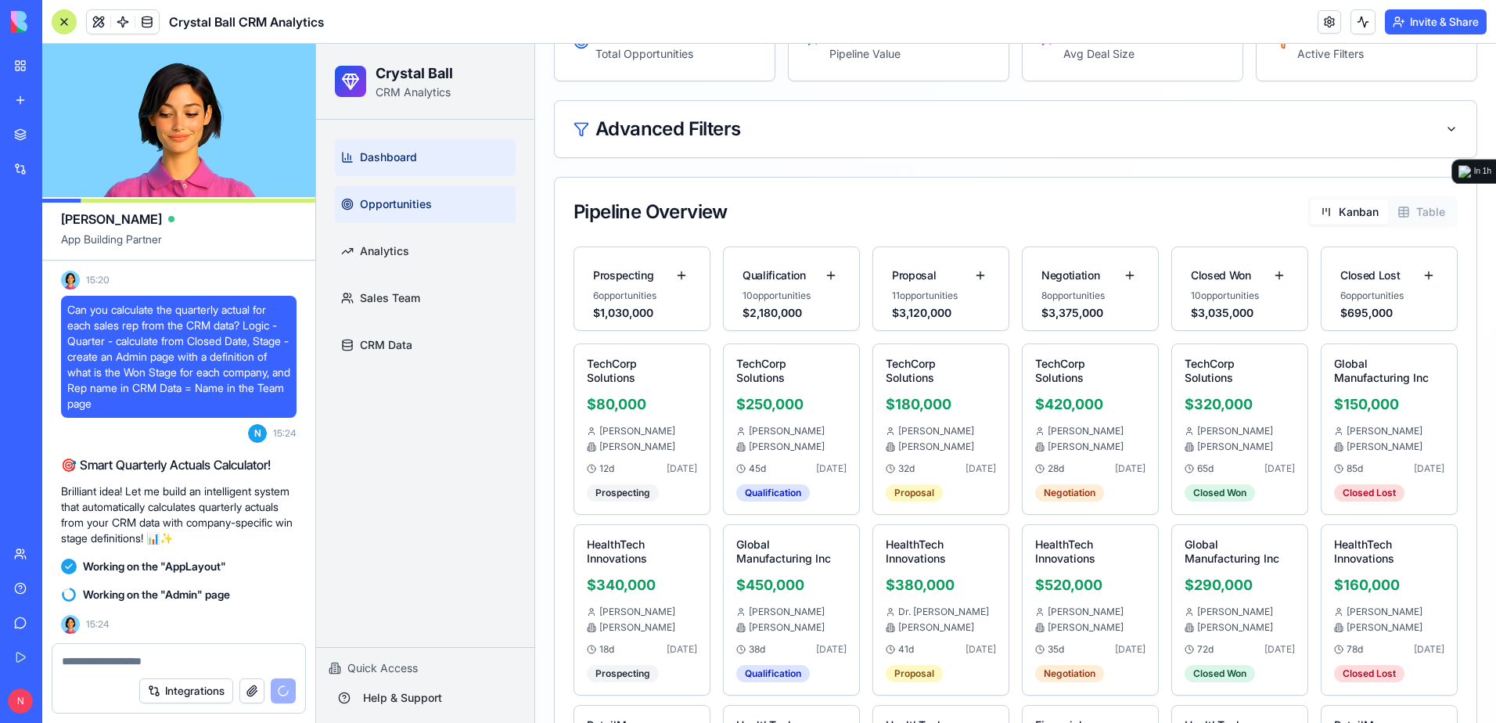
click at [414, 158] on span "Dashboard" at bounding box center [388, 157] width 57 height 16
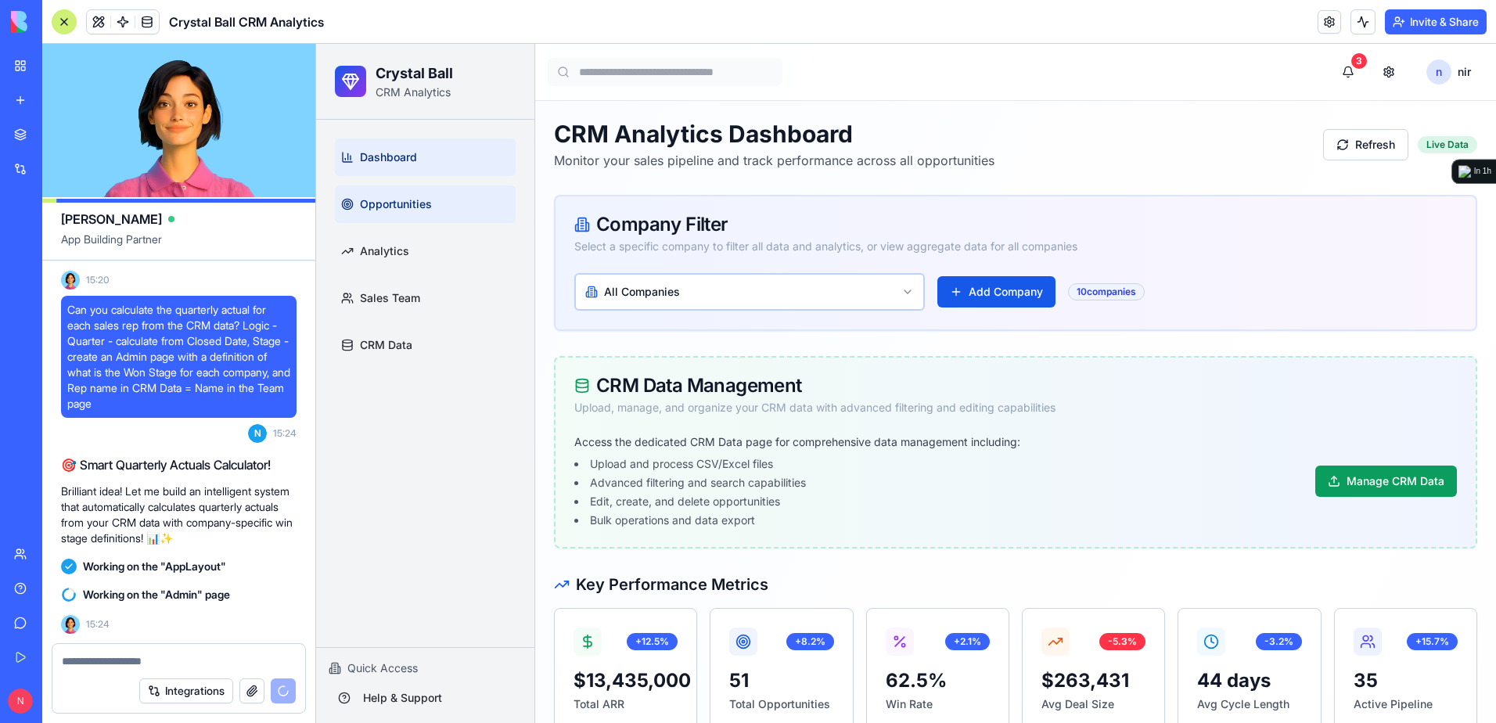
click at [400, 193] on link "Opportunities" at bounding box center [425, 204] width 181 height 38
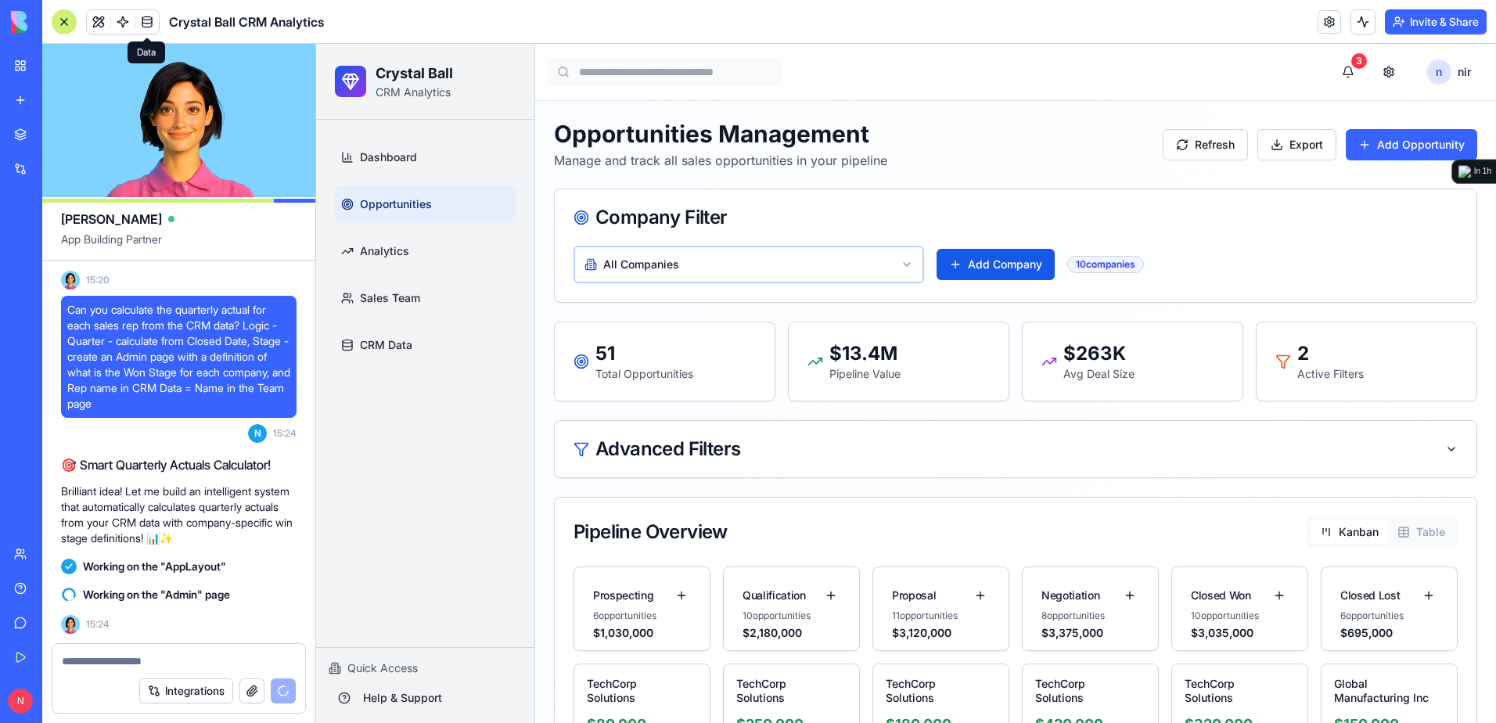
click at [141, 20] on span at bounding box center [147, 22] width 44 height 44
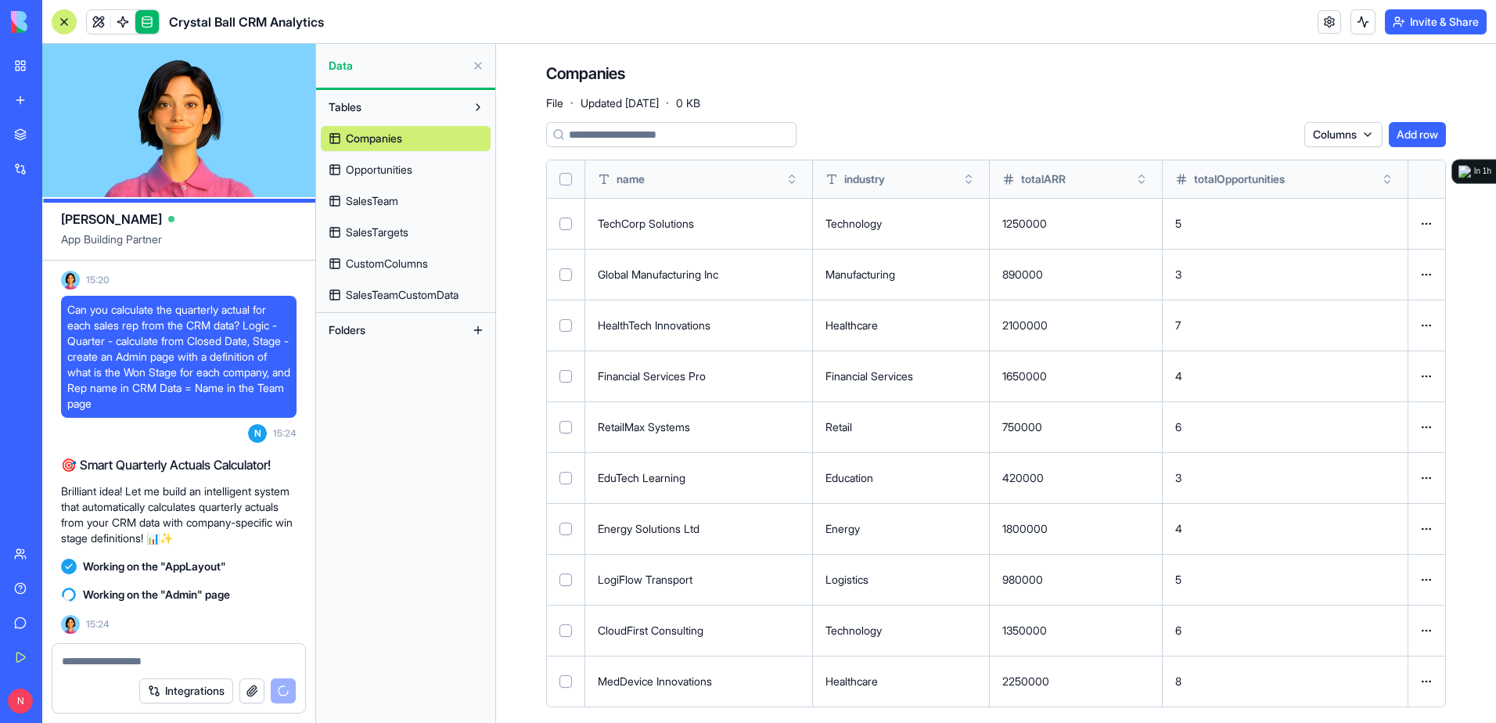
click at [418, 172] on link "Opportunities" at bounding box center [406, 169] width 170 height 25
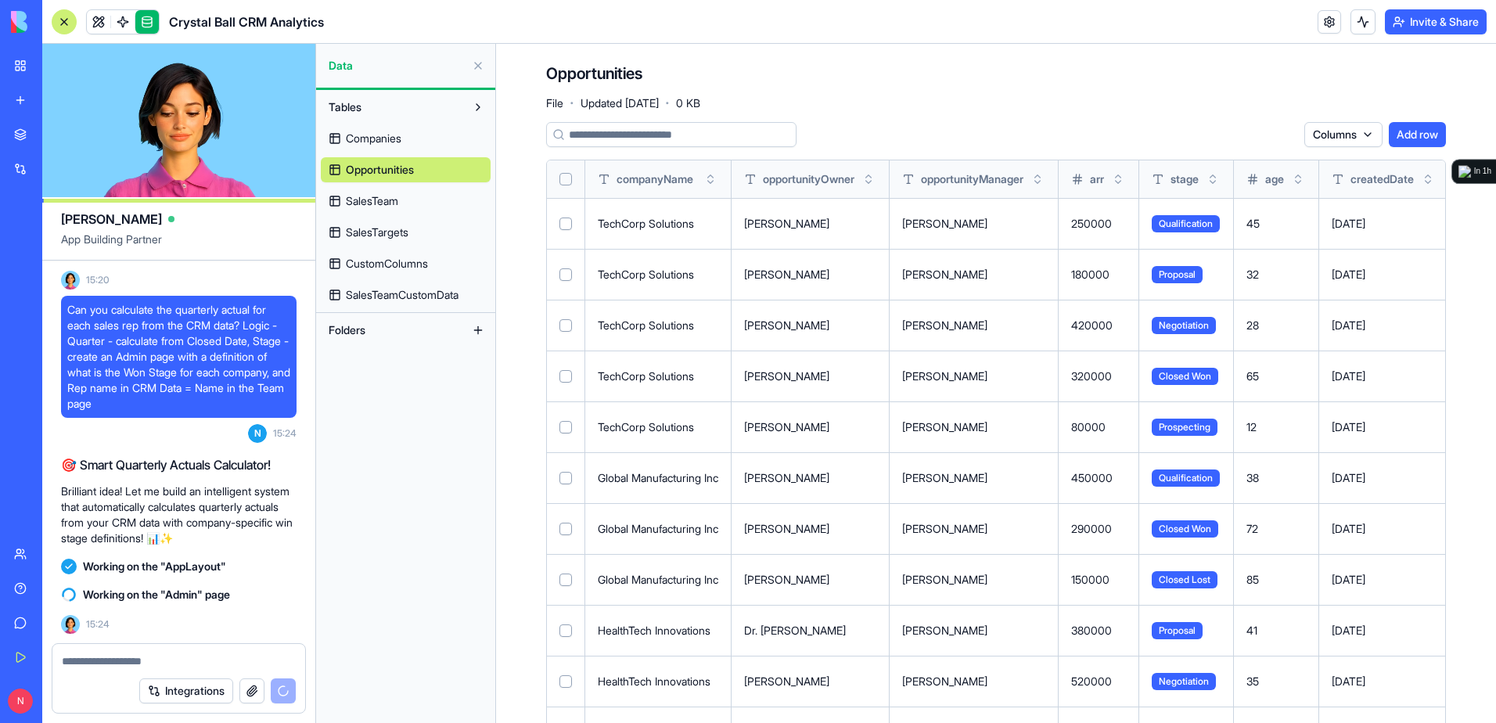
click at [419, 202] on link "SalesTeam" at bounding box center [406, 201] width 170 height 25
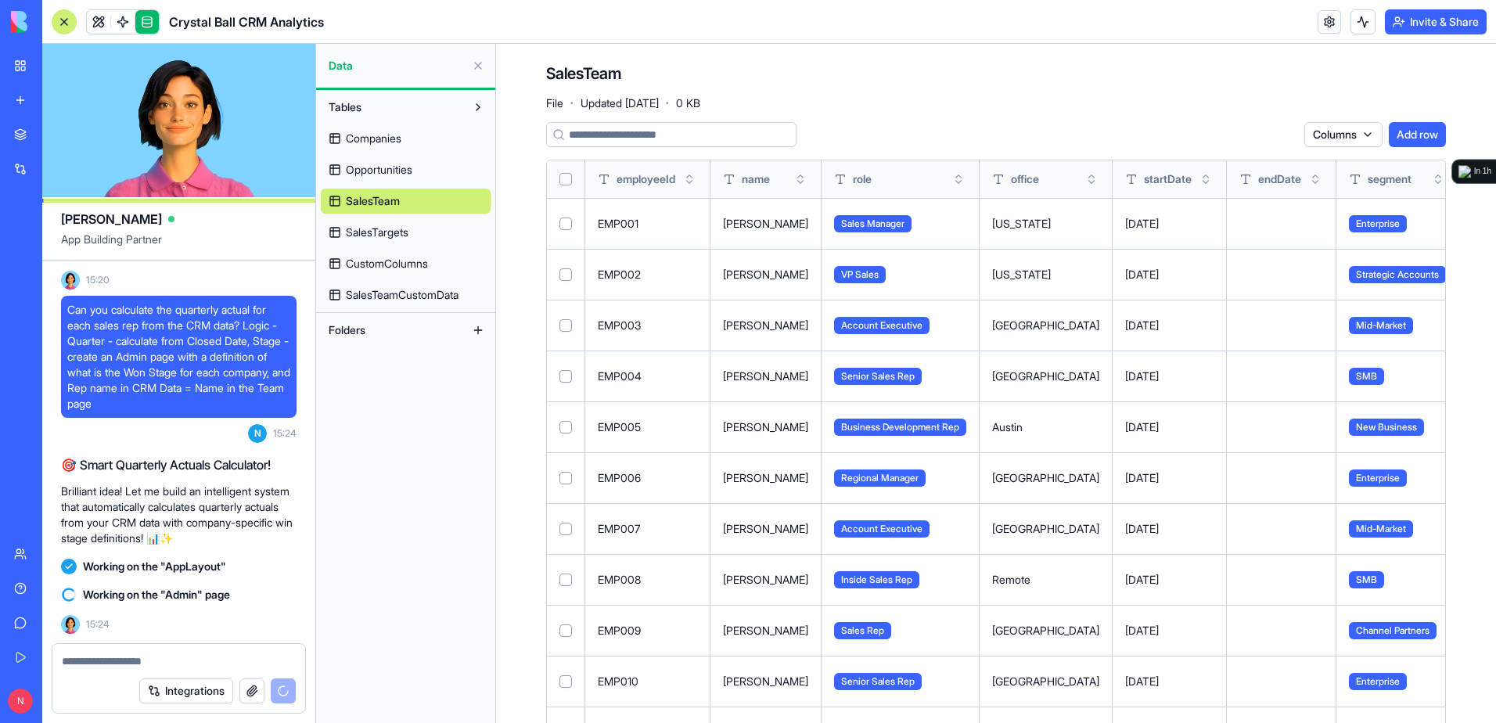
click at [428, 230] on link "SalesTargets" at bounding box center [406, 232] width 170 height 25
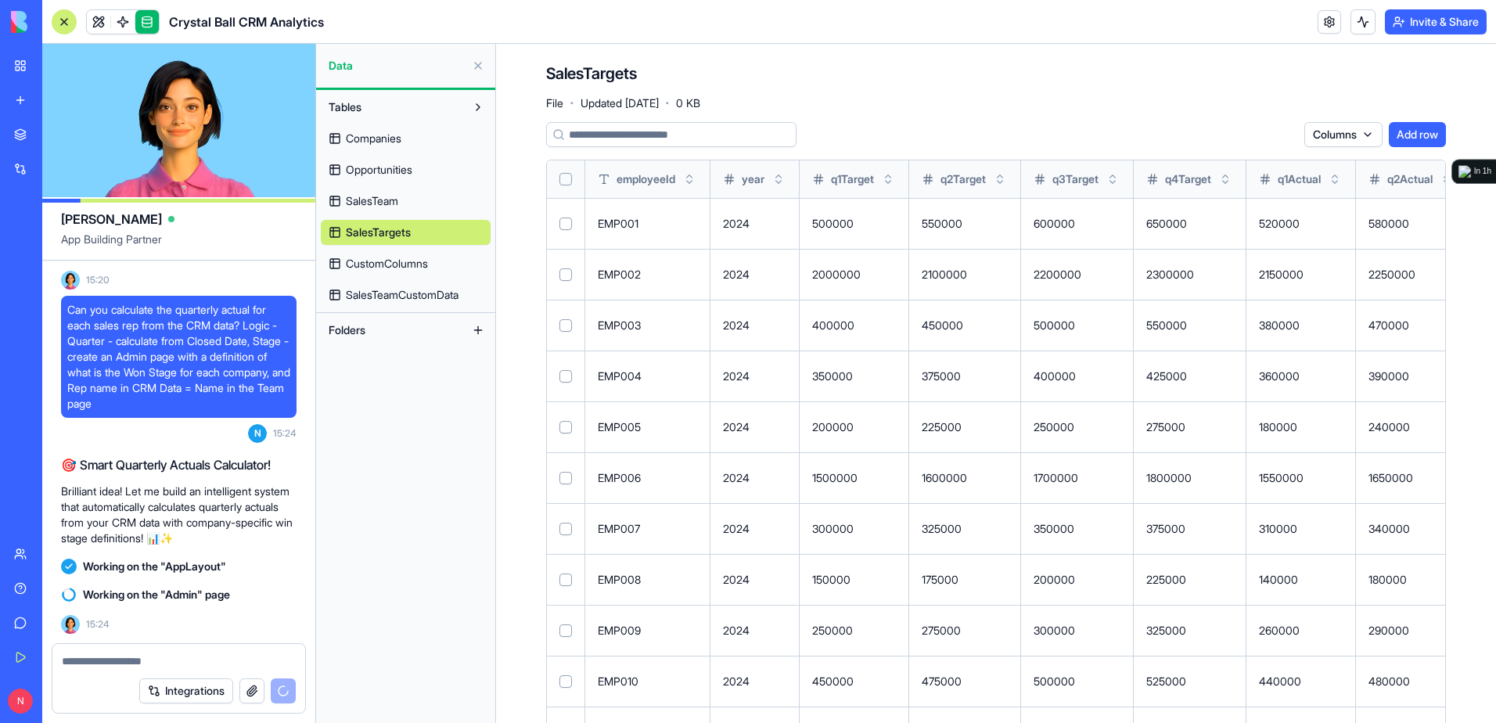
click at [446, 268] on link "CustomColumns" at bounding box center [406, 263] width 170 height 25
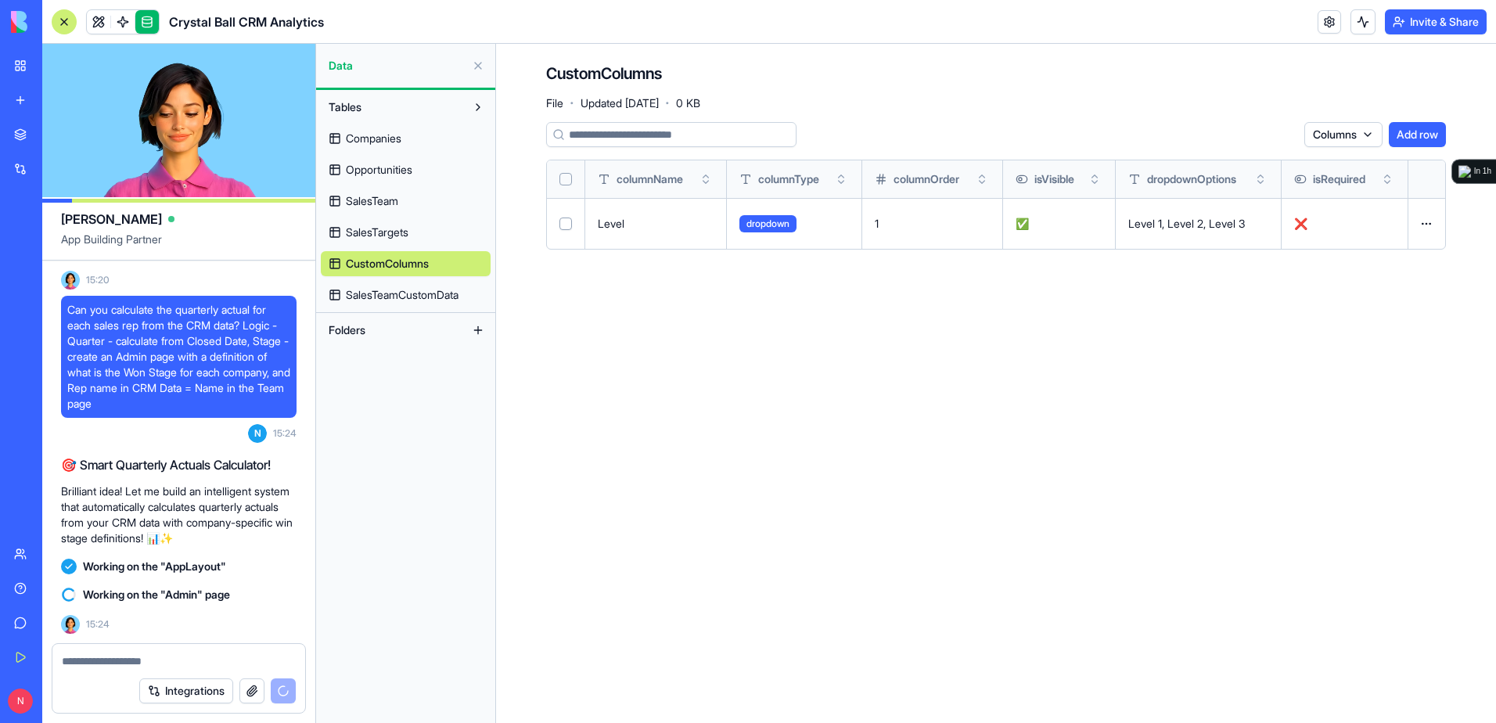
click at [448, 291] on span "SalesTeamCustomData" at bounding box center [402, 295] width 113 height 16
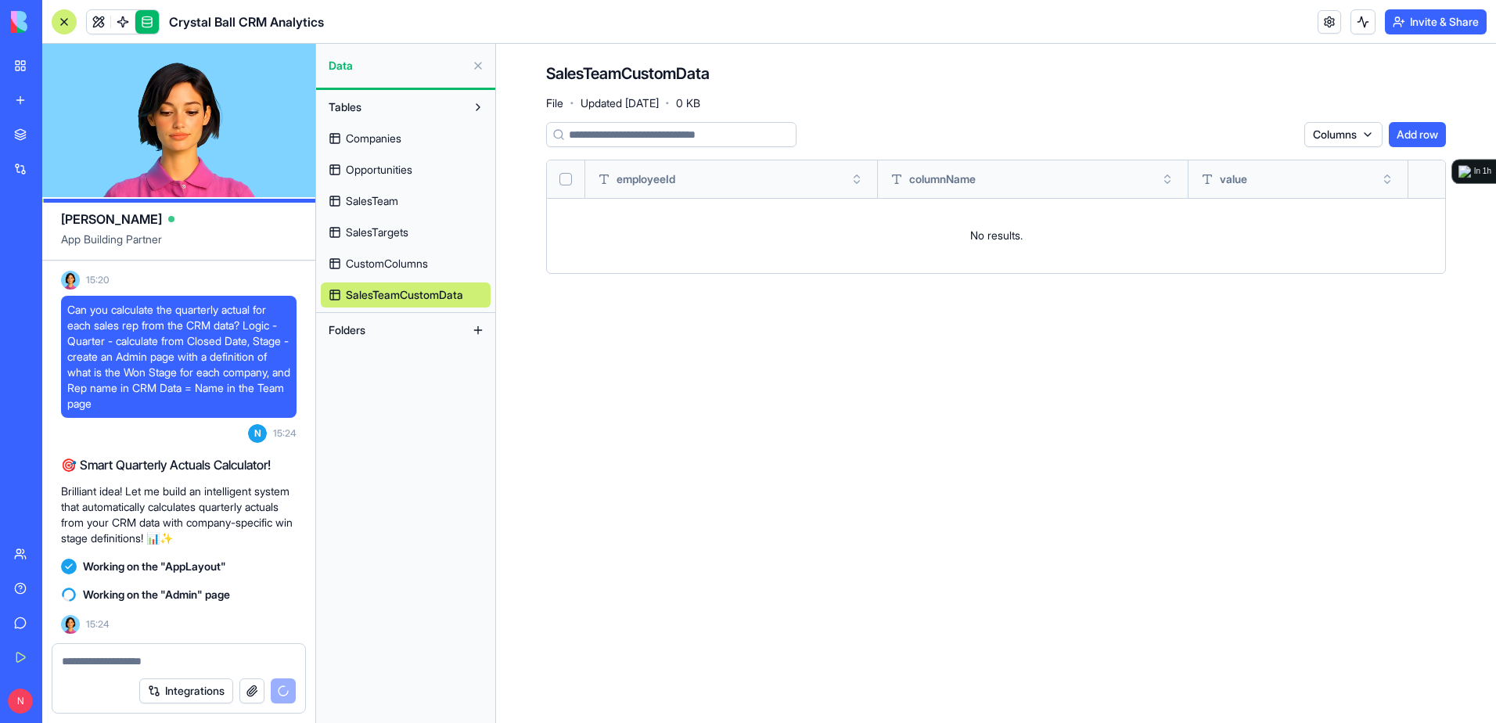
scroll to position [20157, 0]
click at [96, 22] on link at bounding box center [98, 21] width 23 height 23
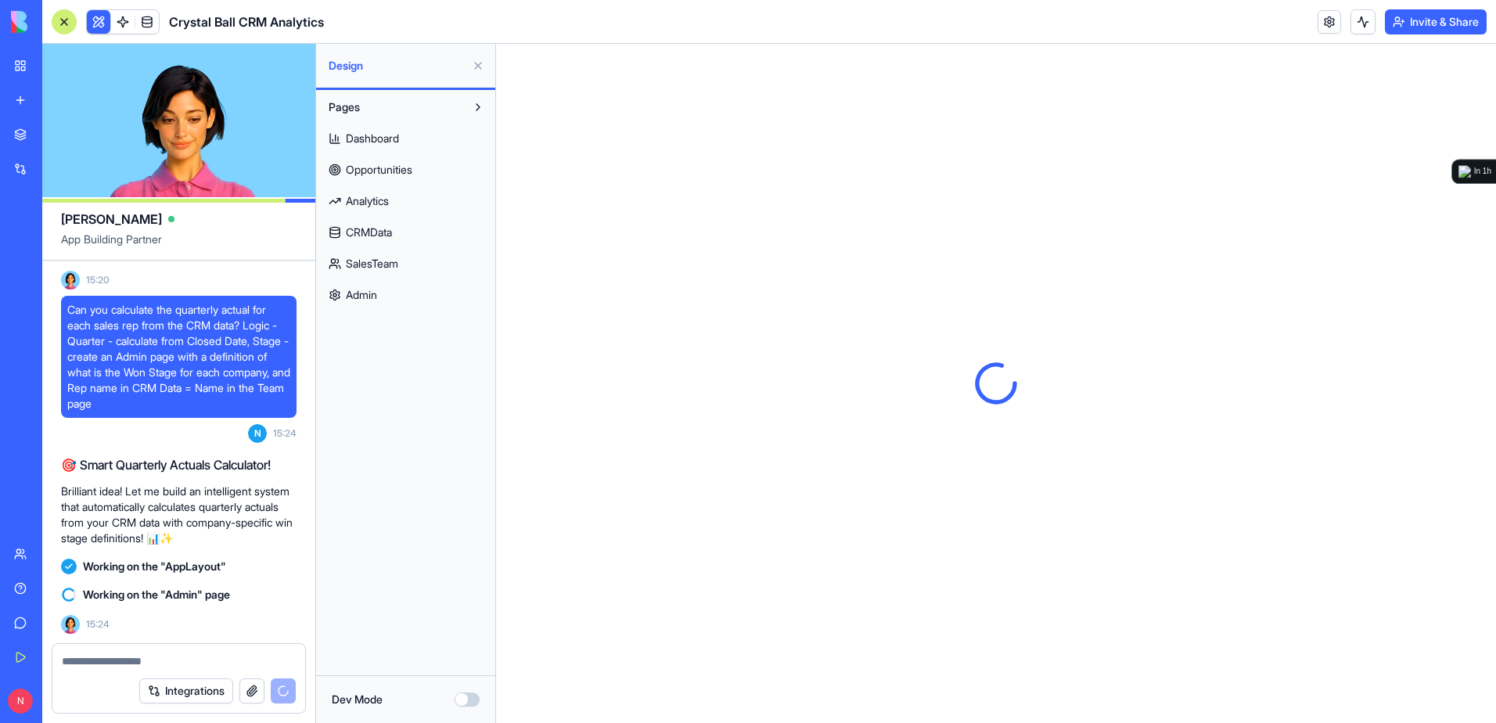
click at [410, 135] on link "Dashboard" at bounding box center [406, 138] width 170 height 25
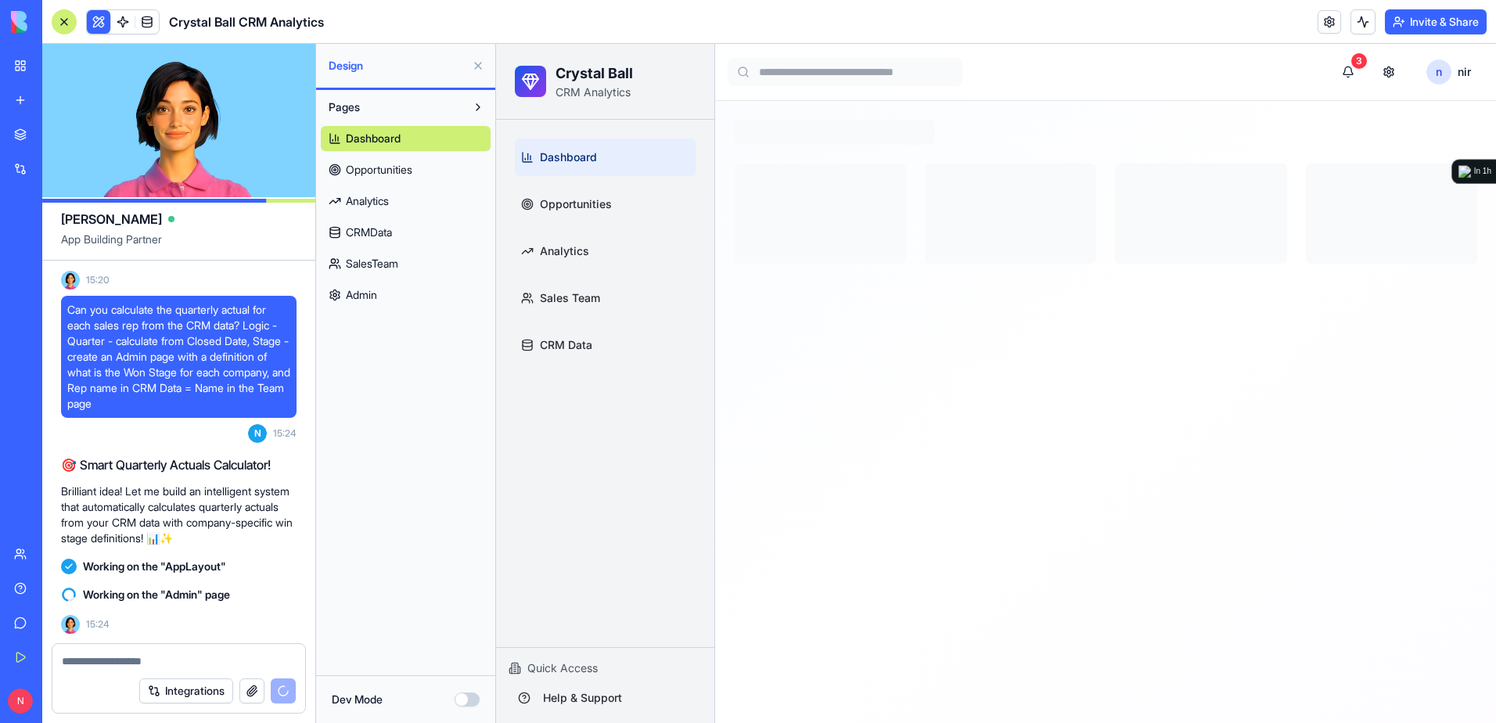
click at [374, 293] on span "Admin" at bounding box center [361, 295] width 31 height 16
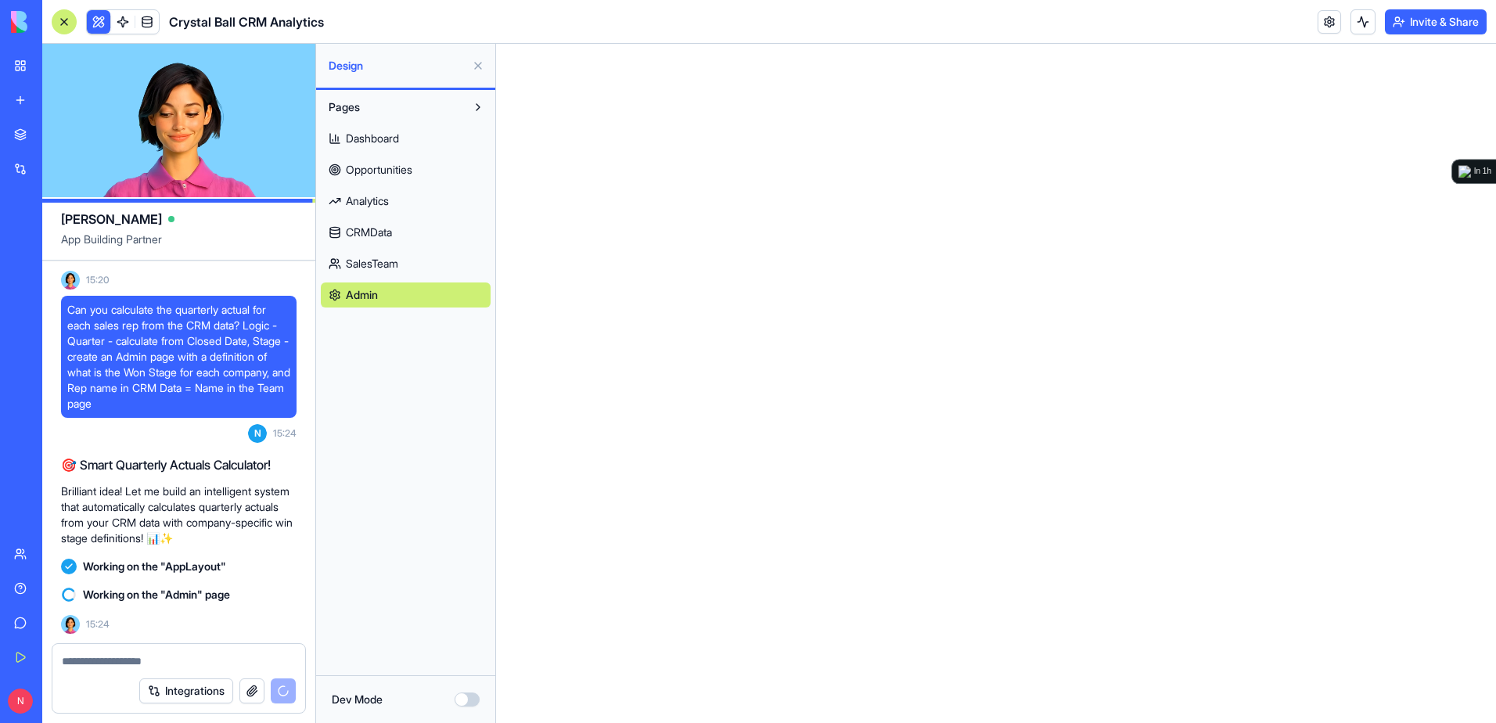
click at [387, 134] on span "Dashboard" at bounding box center [372, 139] width 53 height 16
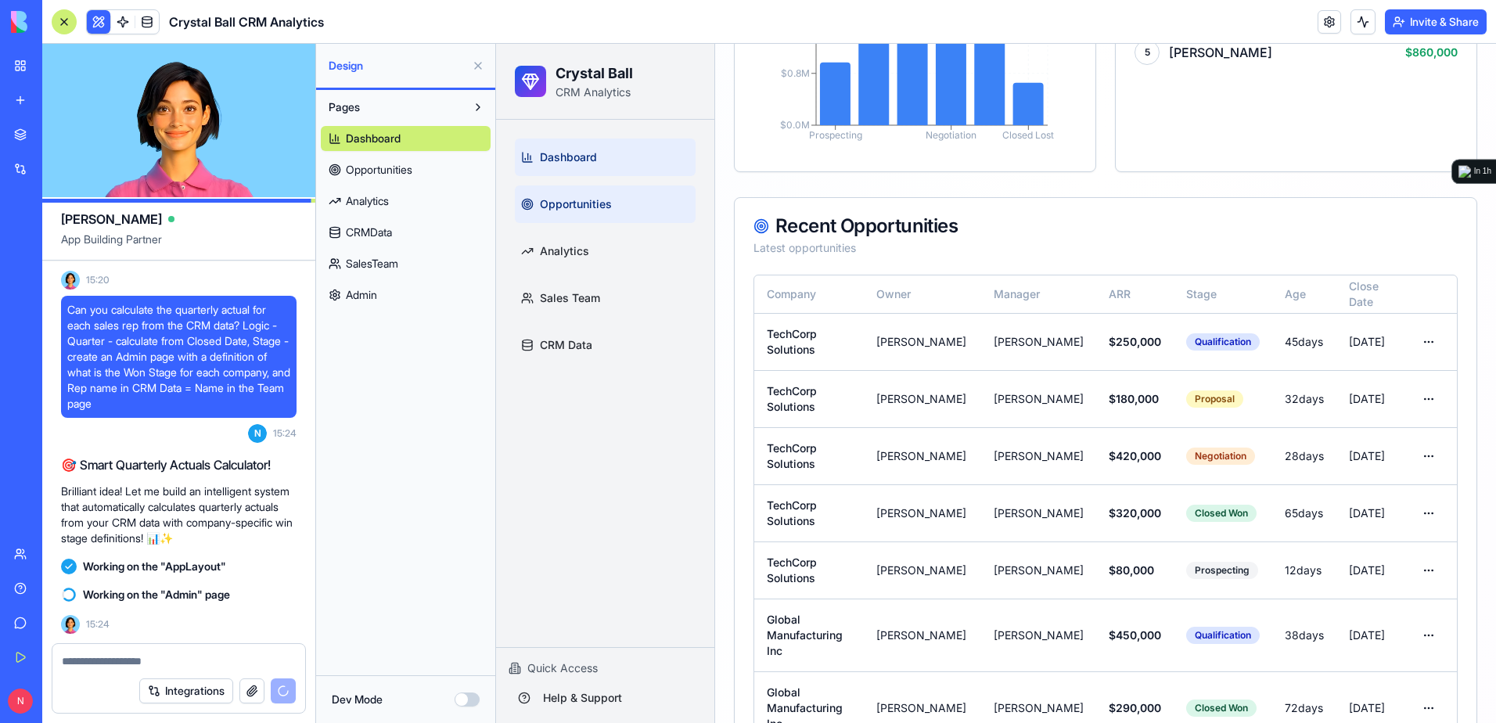
scroll to position [1095, 0]
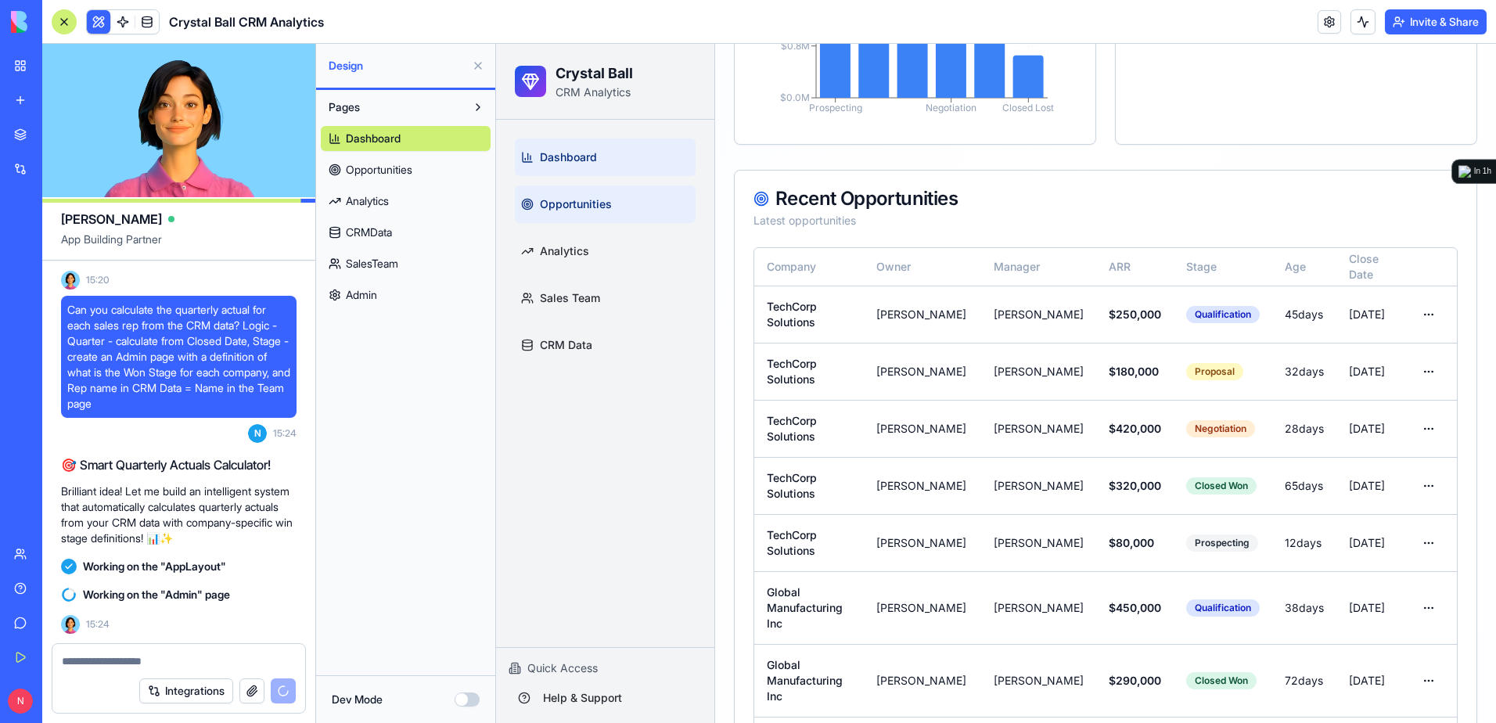
click at [577, 197] on span "Opportunities" at bounding box center [576, 204] width 72 height 16
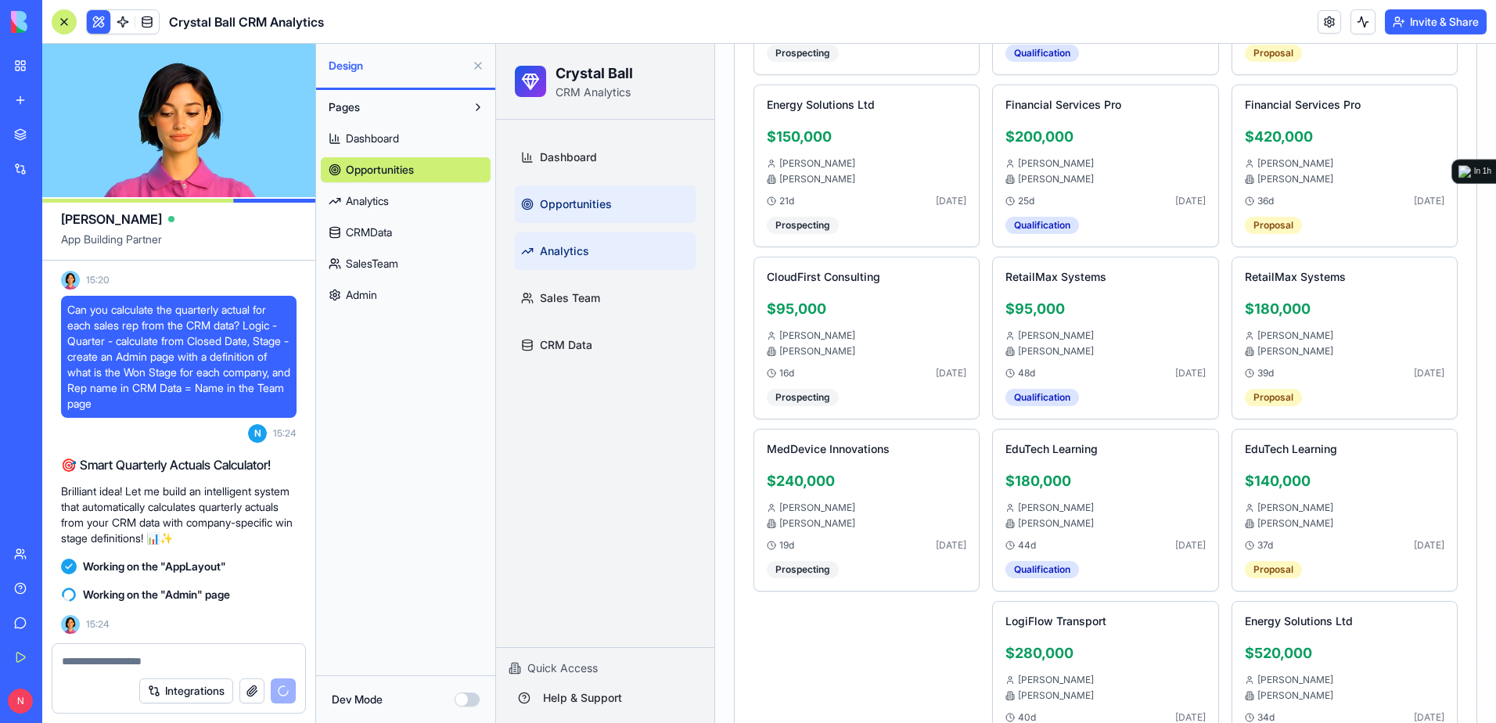
click at [587, 253] on span "Analytics" at bounding box center [564, 251] width 49 height 16
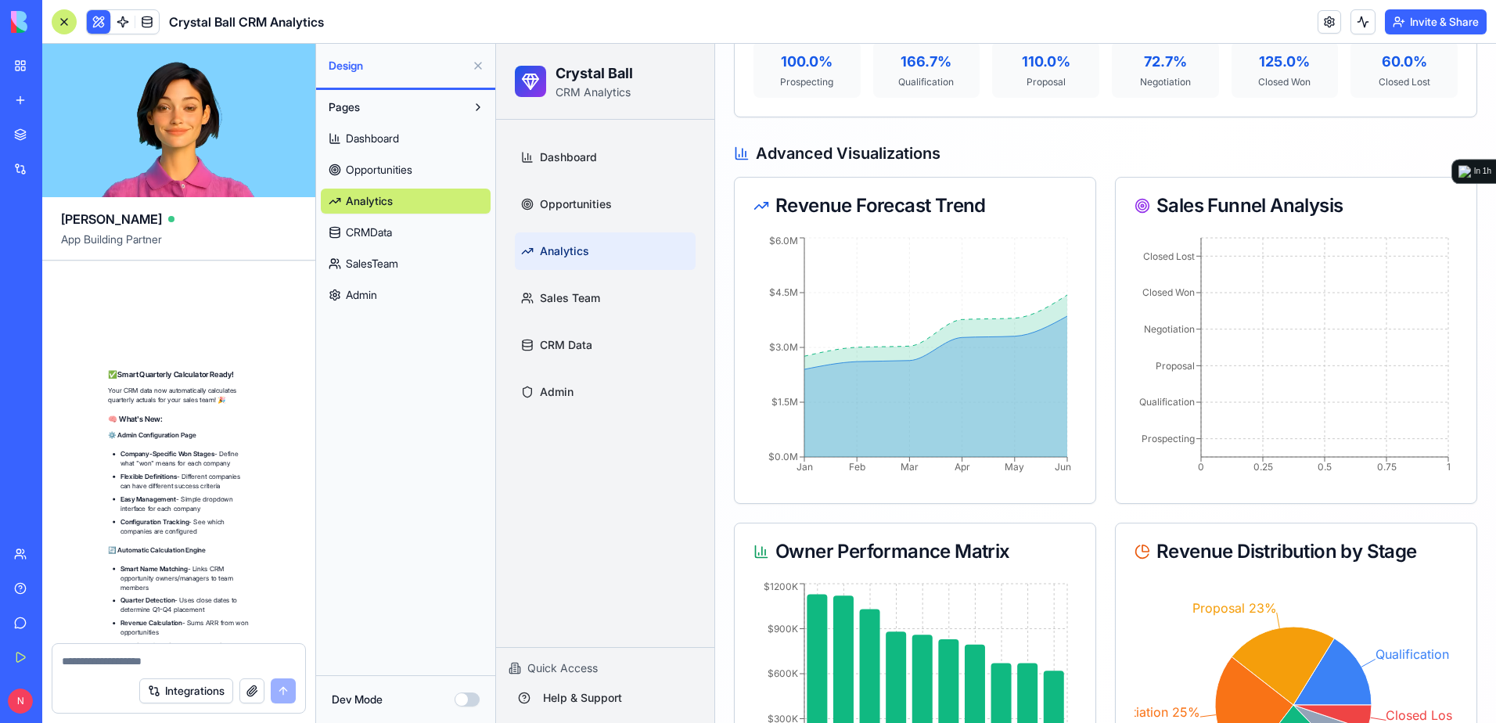
scroll to position [21384, 0]
